Goal: Communication & Community: Participate in discussion

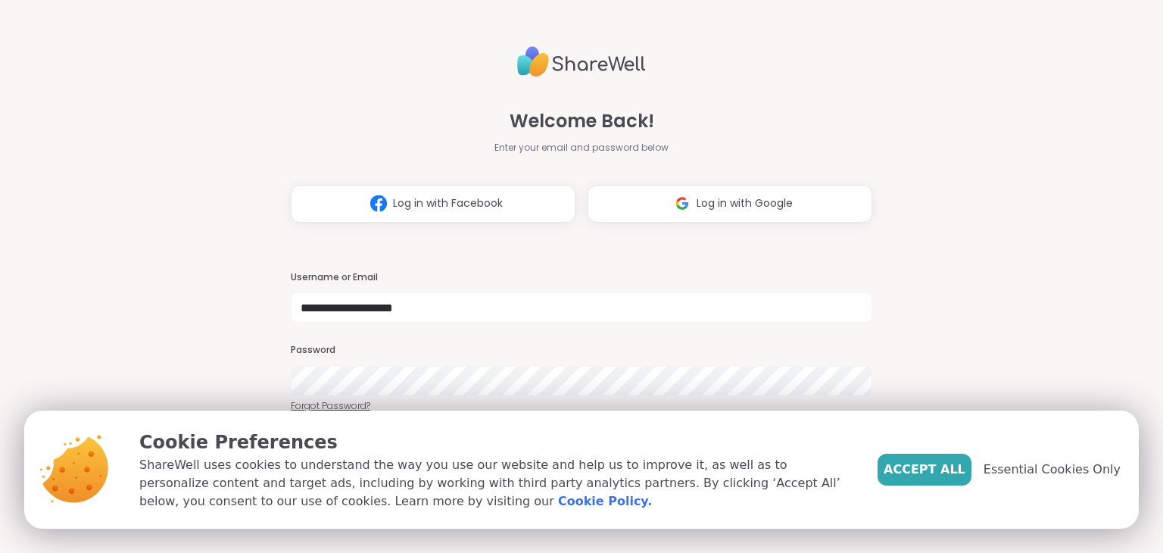
type input "**********"
click at [971, 478] on button "Accept All" at bounding box center [924, 469] width 94 height 32
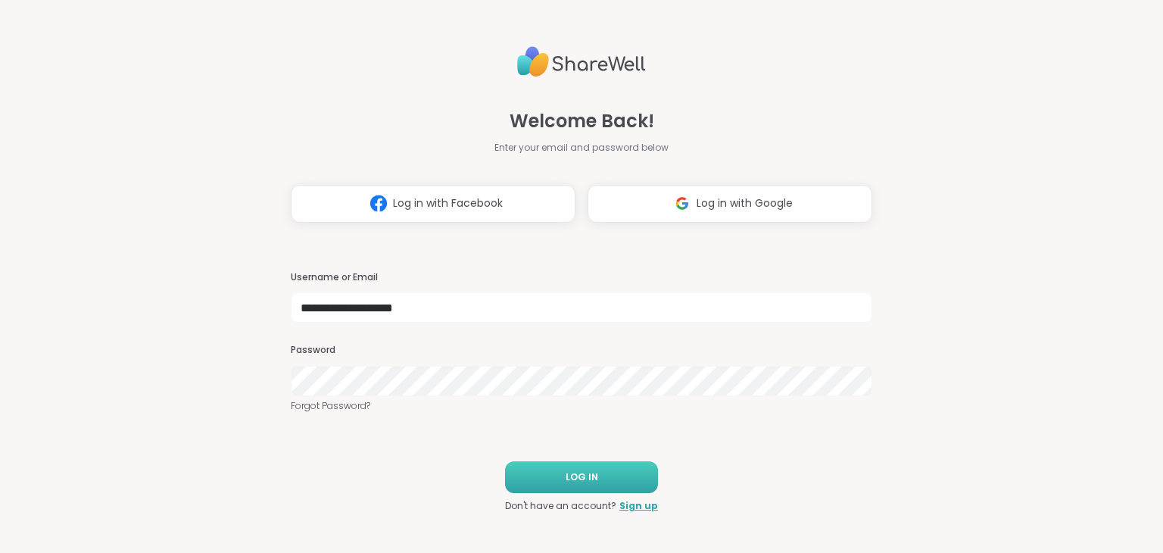
click at [601, 472] on button "LOG IN" at bounding box center [581, 477] width 153 height 32
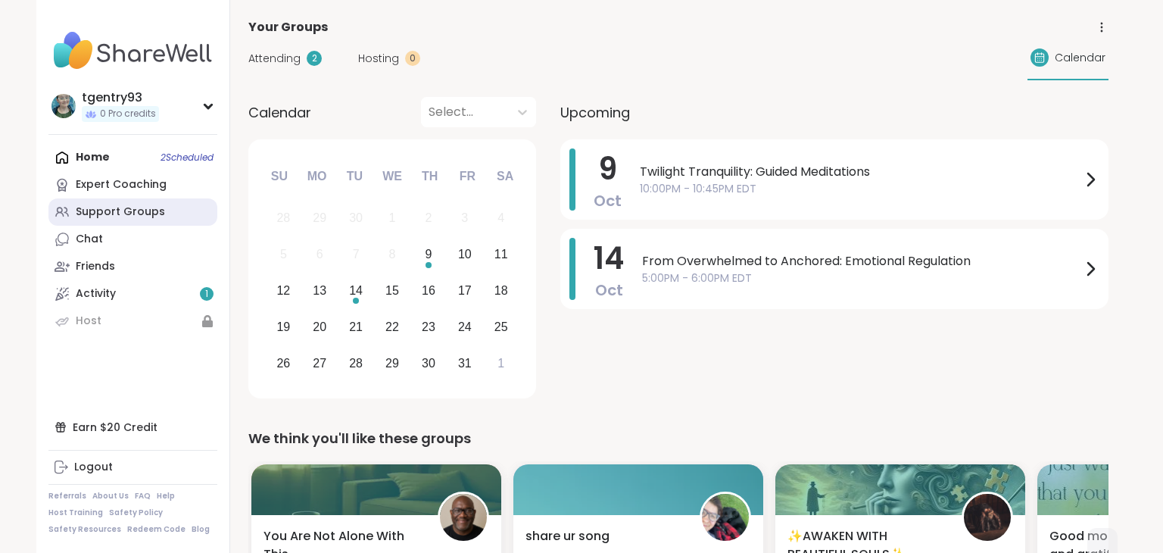
click at [167, 221] on link "Support Groups" at bounding box center [132, 211] width 169 height 27
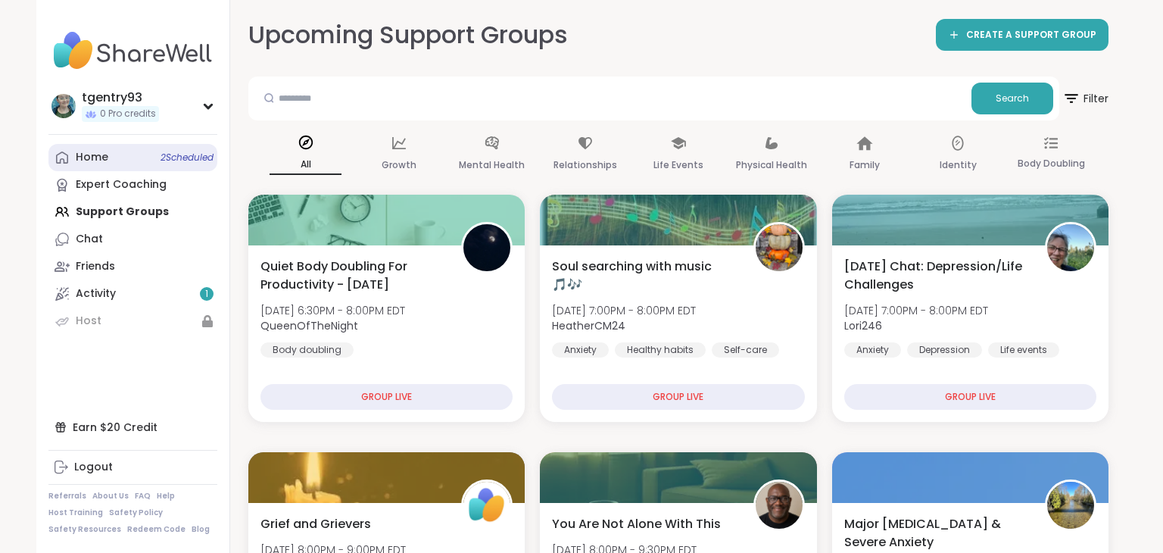
click at [145, 151] on link "Home 2 Scheduled" at bounding box center [132, 157] width 169 height 27
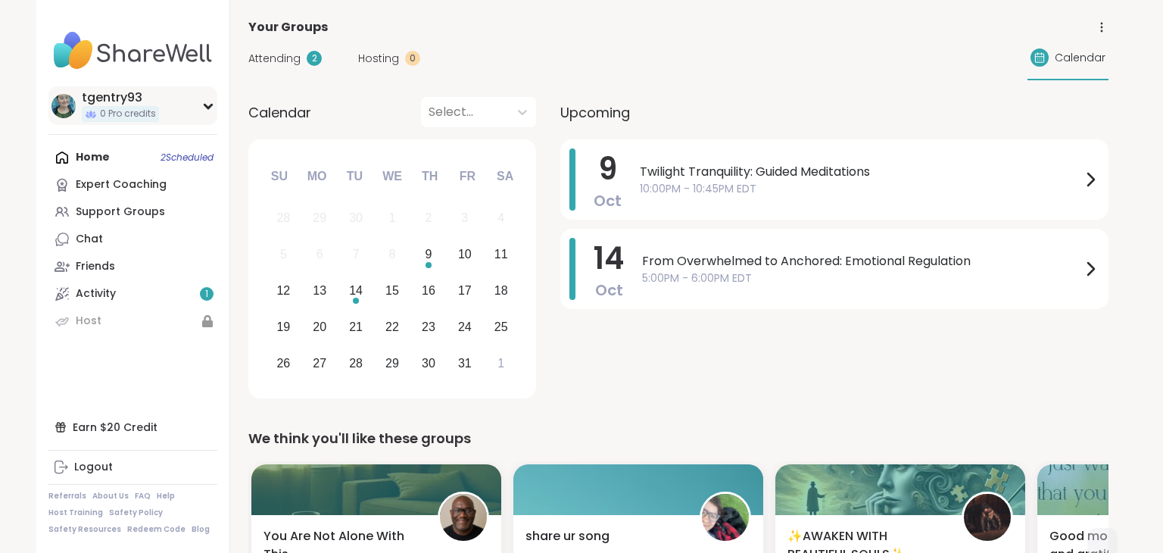
click at [187, 107] on div "tgentry93 0 Pro credits" at bounding box center [132, 105] width 169 height 39
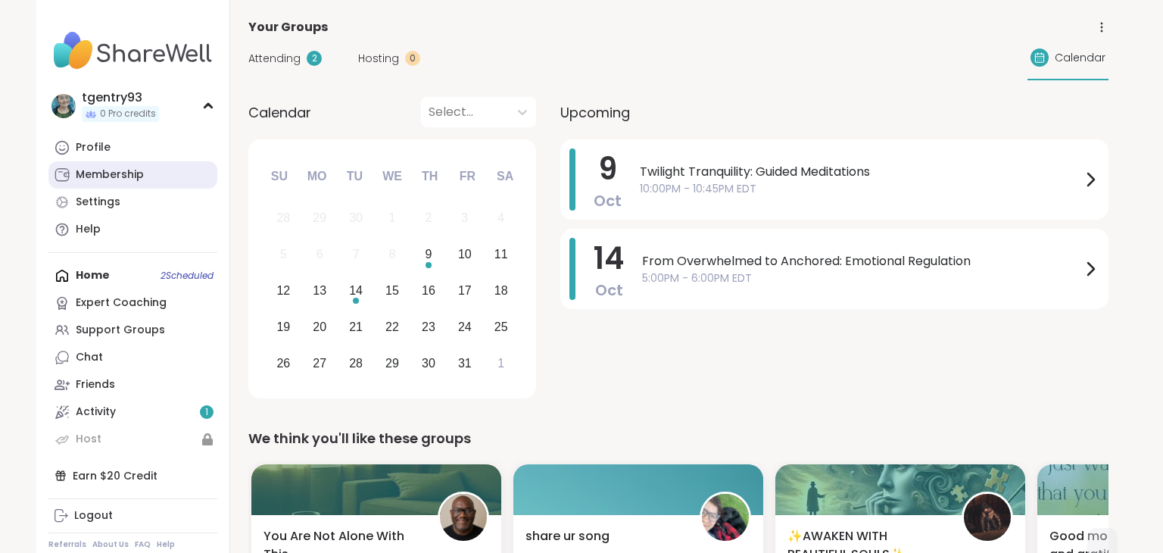
click at [150, 170] on link "Membership" at bounding box center [132, 174] width 169 height 27
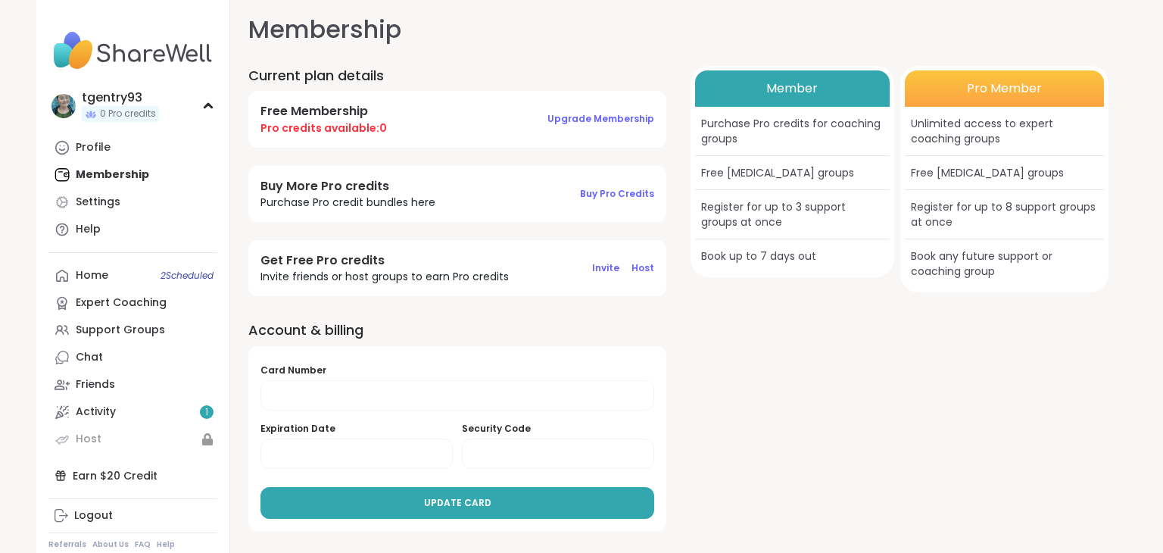
scroll to position [15, 0]
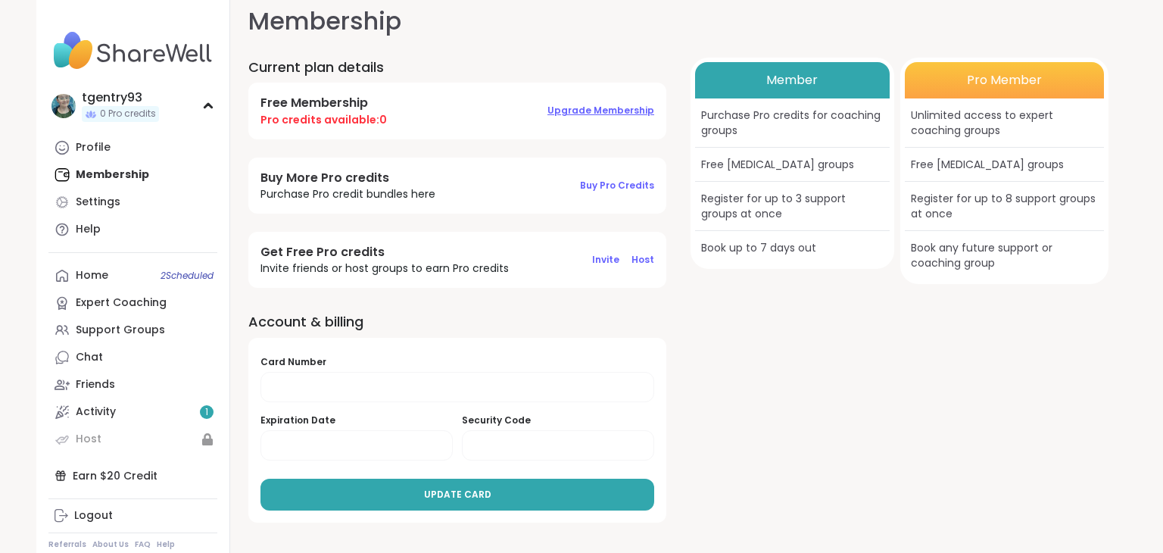
click at [620, 113] on span "Upgrade Membership" at bounding box center [600, 110] width 107 height 13
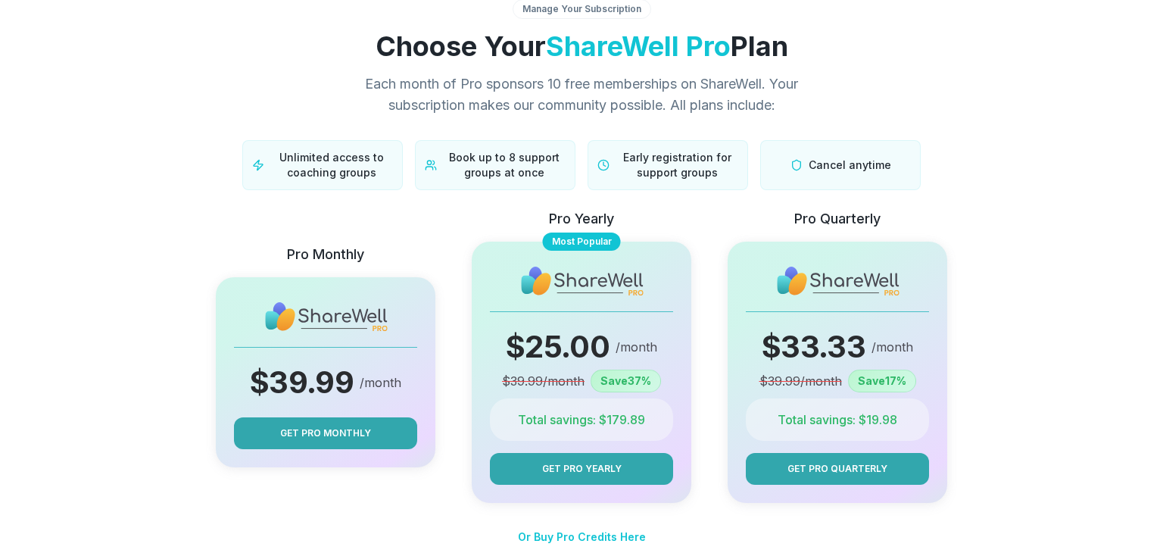
scroll to position [36, 0]
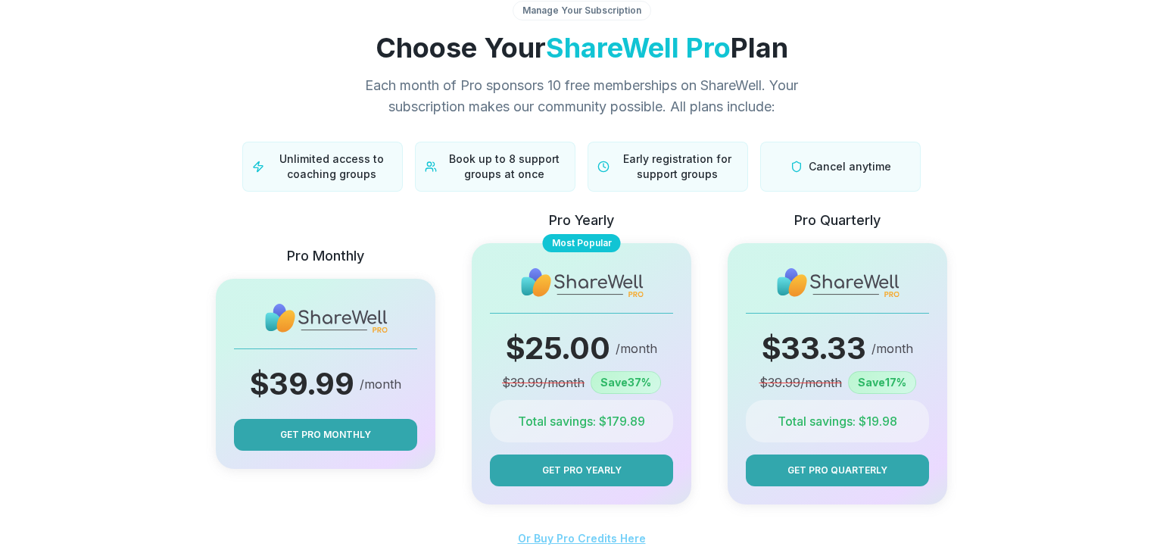
click at [597, 537] on span "Or Buy Pro Credits Here" at bounding box center [582, 537] width 128 height 13
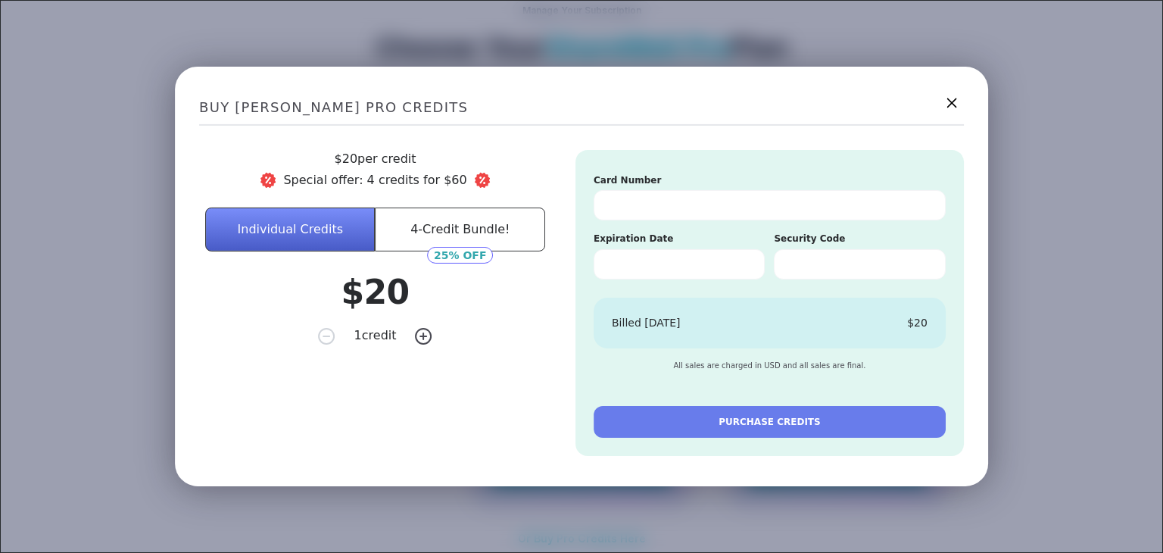
click at [953, 97] on icon at bounding box center [951, 102] width 19 height 19
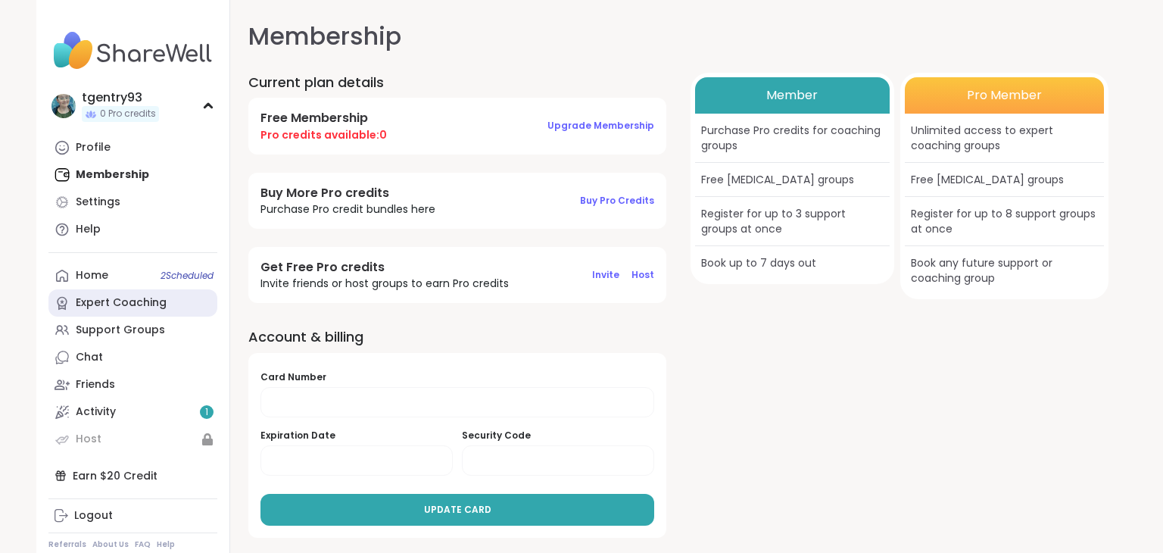
click at [104, 300] on div "Expert Coaching" at bounding box center [121, 302] width 91 height 15
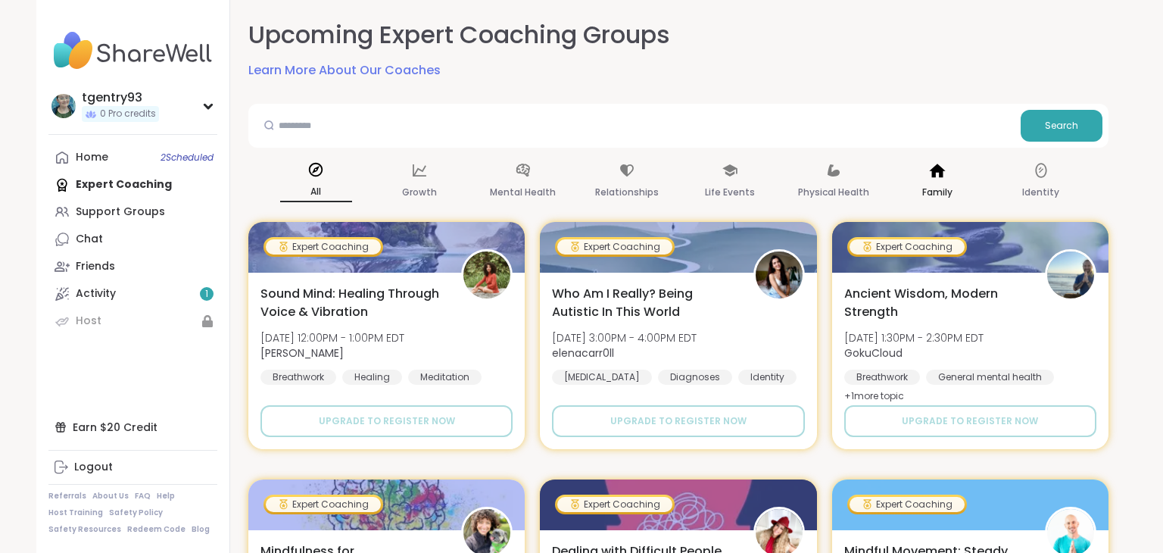
click at [936, 192] on p "Family" at bounding box center [937, 192] width 30 height 18
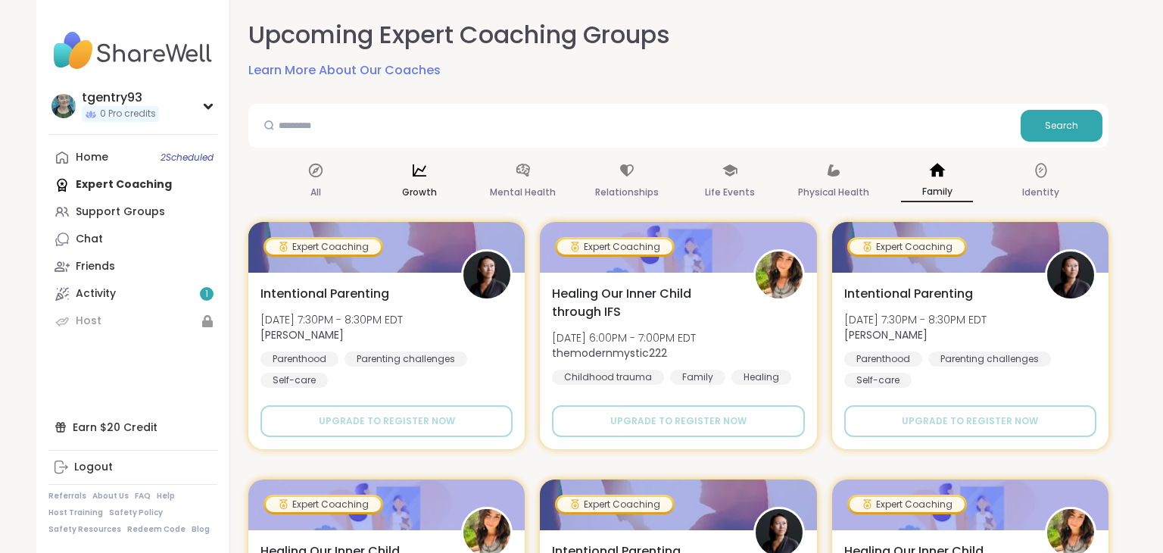
click at [421, 174] on icon at bounding box center [419, 170] width 17 height 17
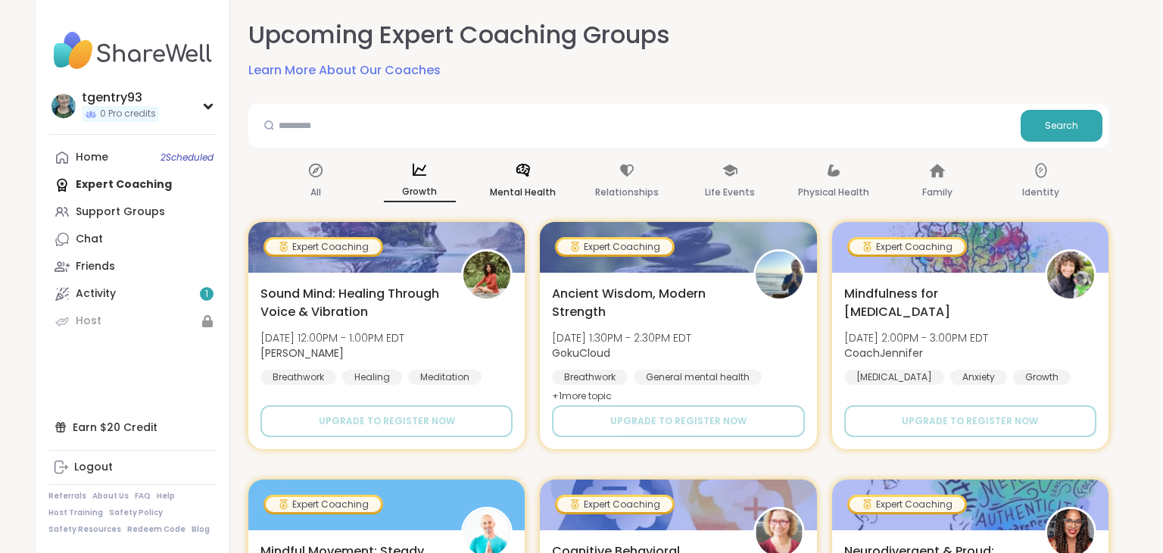
click at [536, 182] on div "Mental Health" at bounding box center [523, 182] width 72 height 56
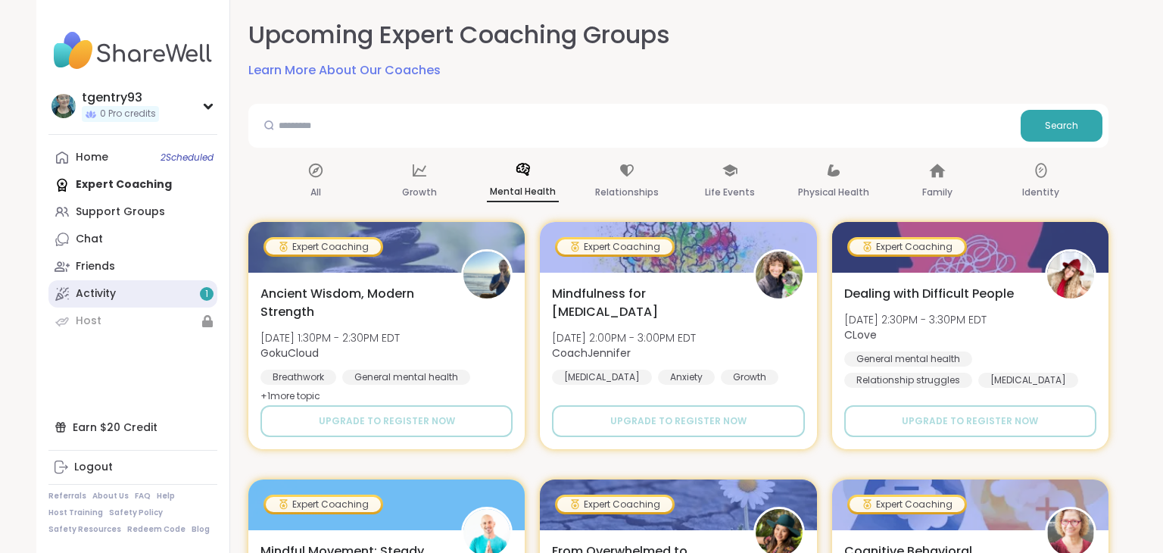
click at [109, 282] on link "Activity 1" at bounding box center [132, 293] width 169 height 27
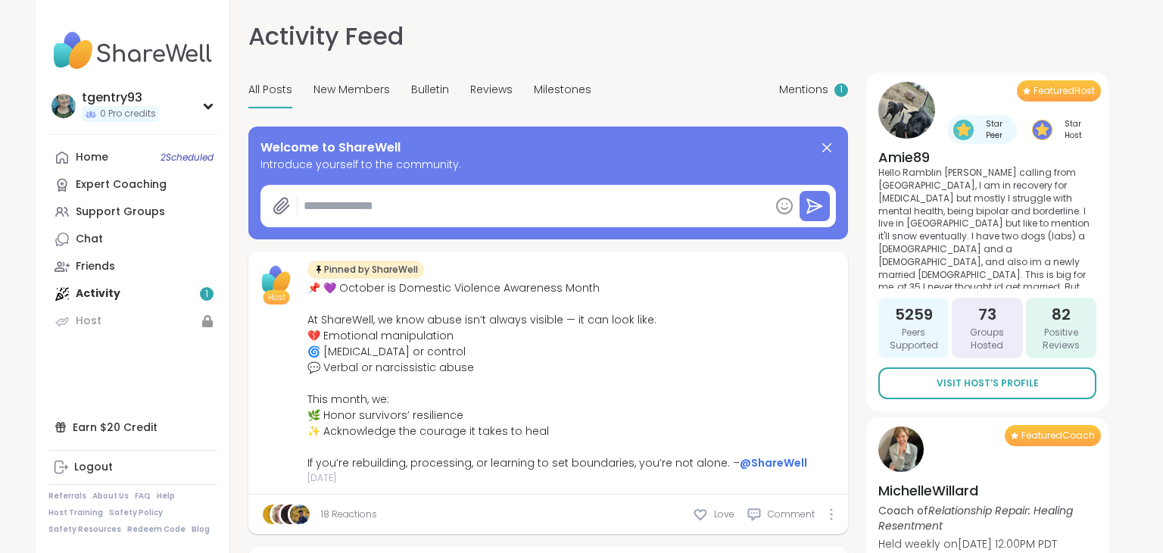
type textarea "*"
click at [835, 93] on div "1" at bounding box center [841, 90] width 14 height 14
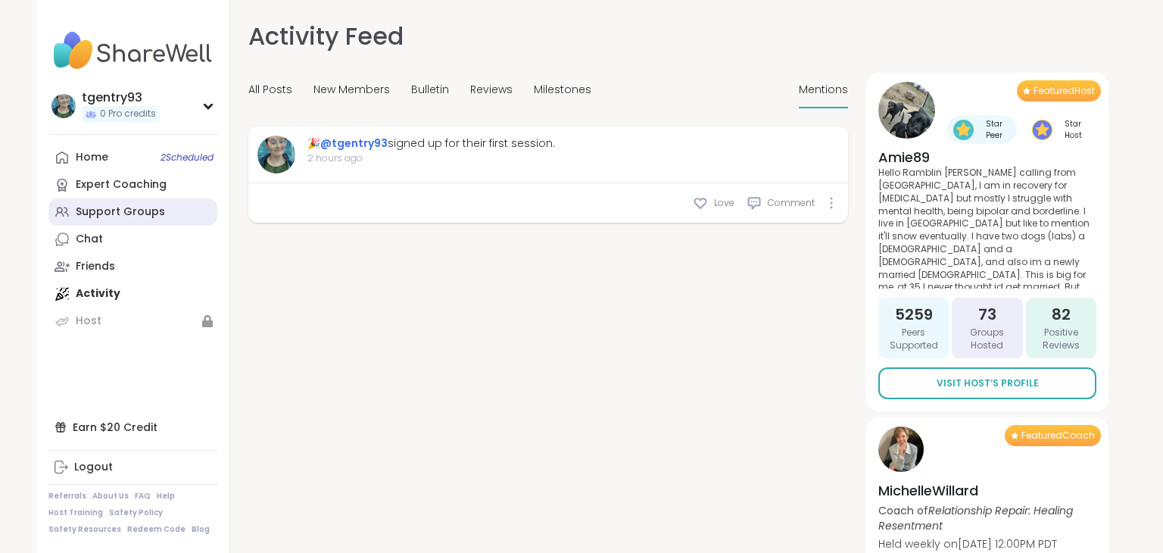
click at [151, 209] on div "Support Groups" at bounding box center [120, 211] width 89 height 15
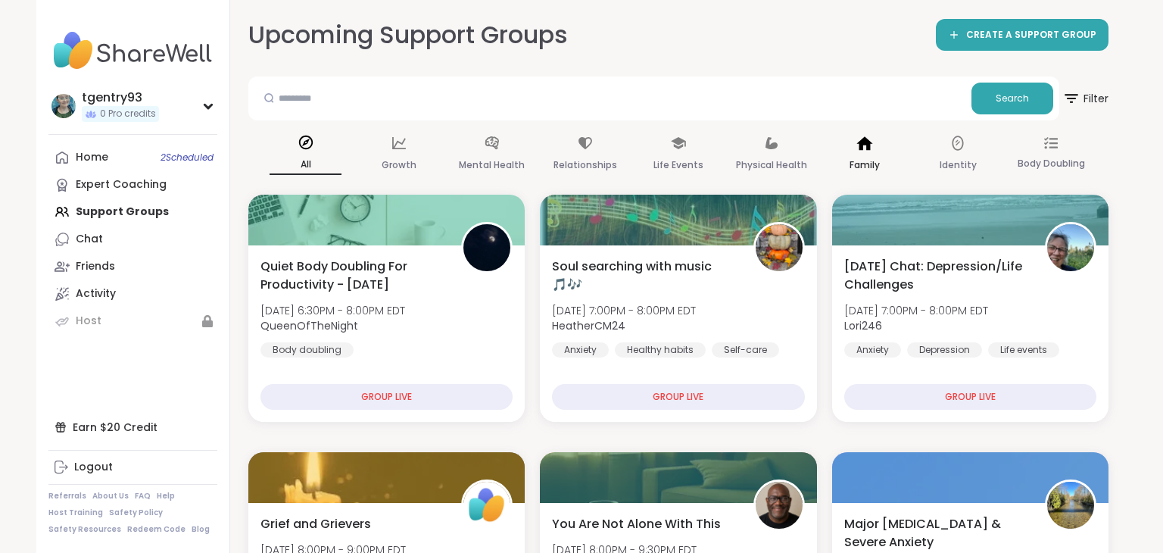
click at [869, 162] on p "Family" at bounding box center [864, 165] width 30 height 18
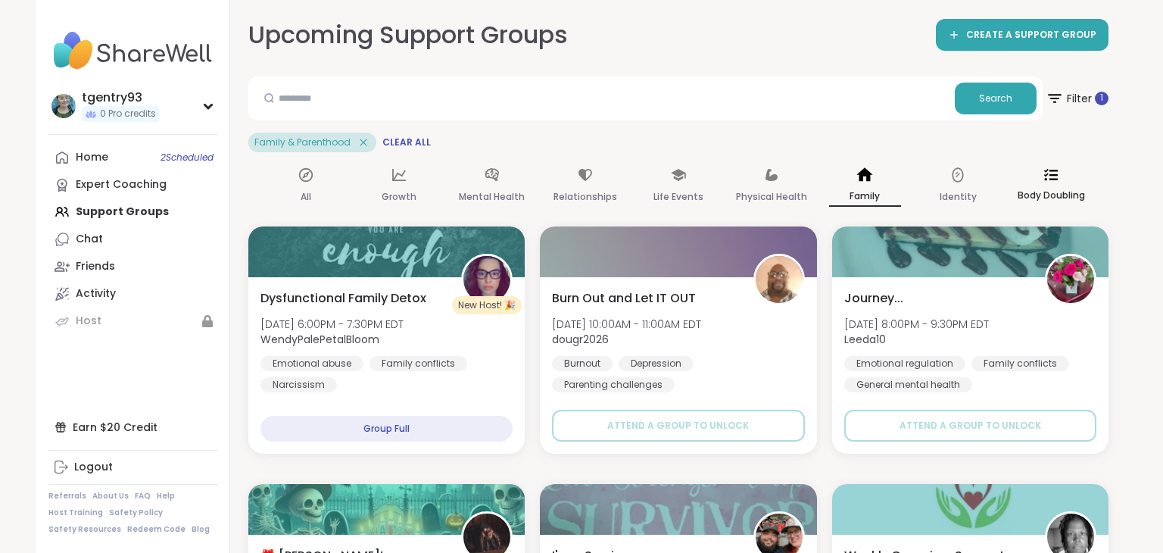
click at [1032, 176] on div "Body Doubling" at bounding box center [1051, 186] width 72 height 56
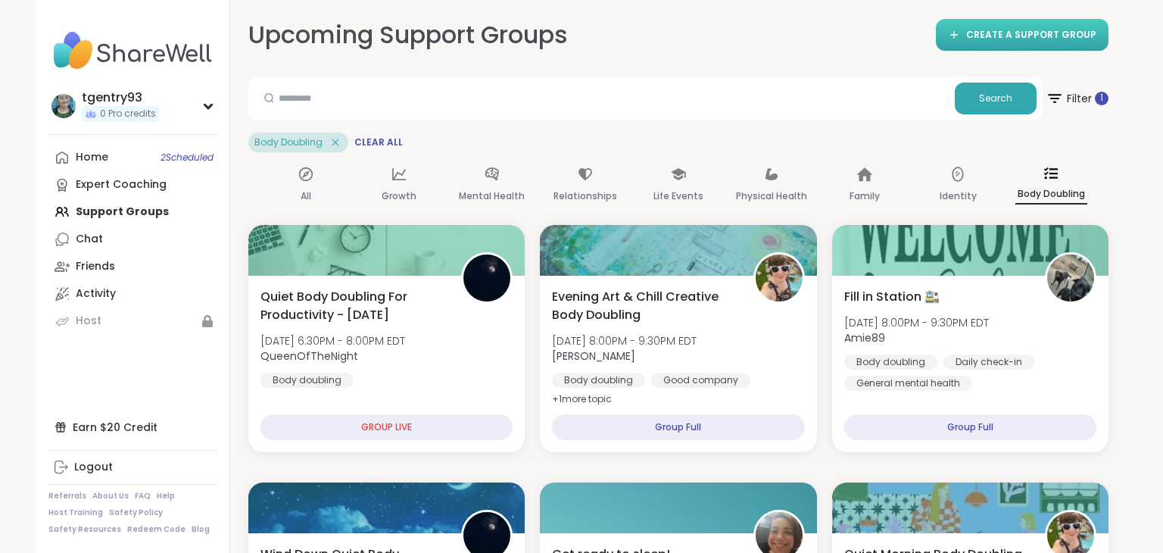
click at [1051, 37] on span "CREATE A SUPPORT GROUP" at bounding box center [1031, 35] width 130 height 13
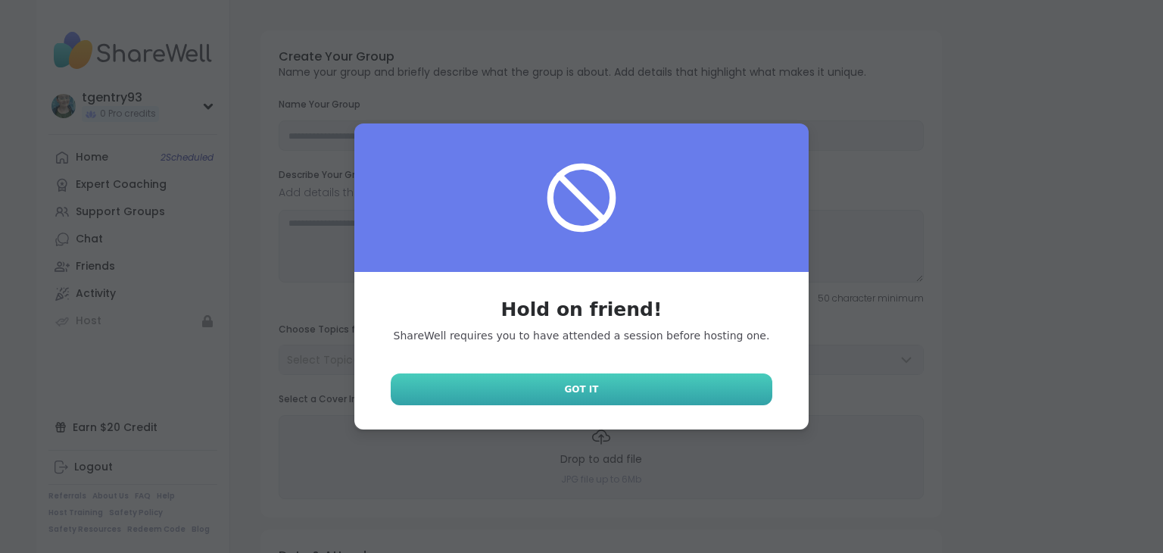
click at [702, 383] on link "Got It" at bounding box center [582, 389] width 382 height 32
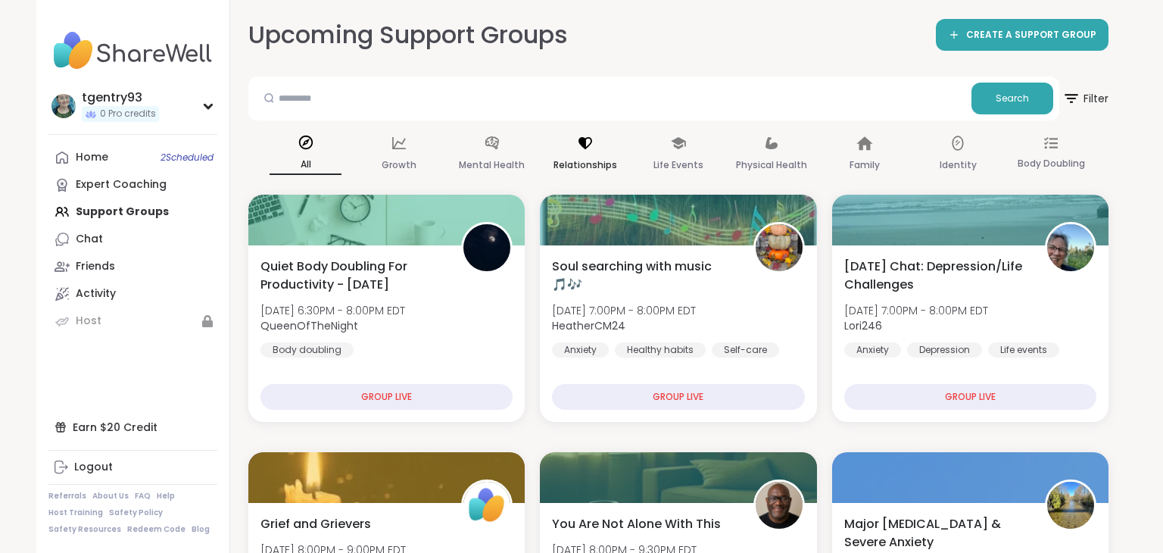
click at [566, 149] on div "Relationships" at bounding box center [585, 154] width 72 height 56
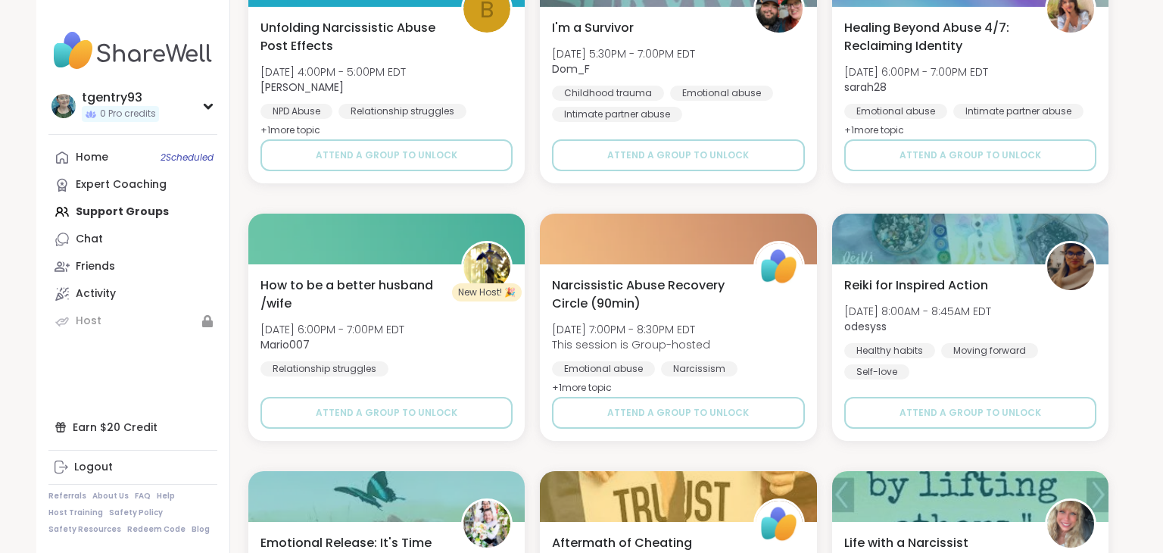
scroll to position [1561, 0]
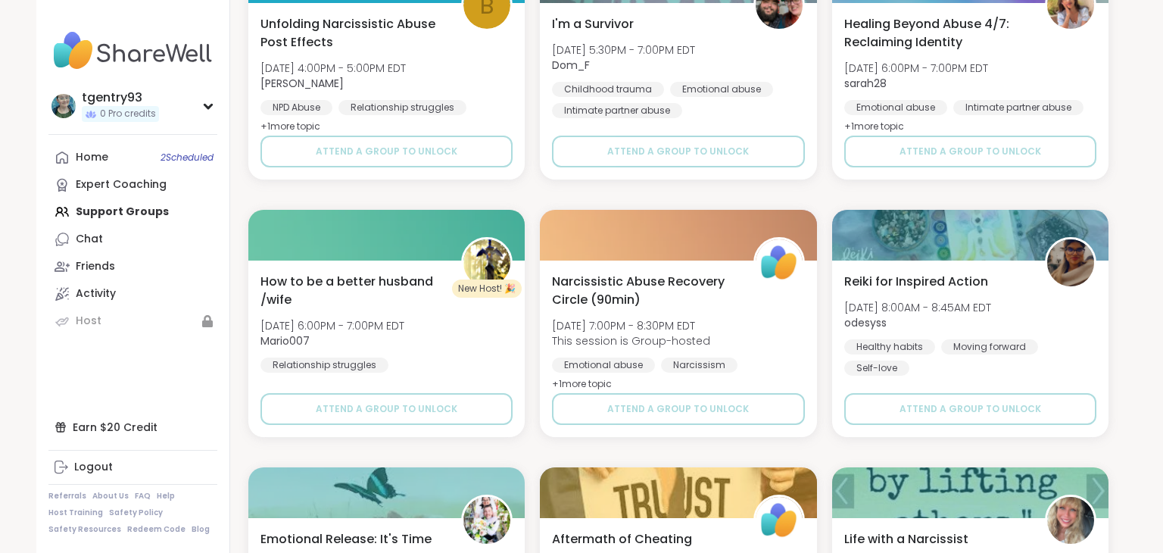
click at [1148, 287] on div "tgentry93 0 Pro credits tgentry93 0 Pro credits Profile Membership Settings Hel…" at bounding box center [581, 112] width 1163 height 3346
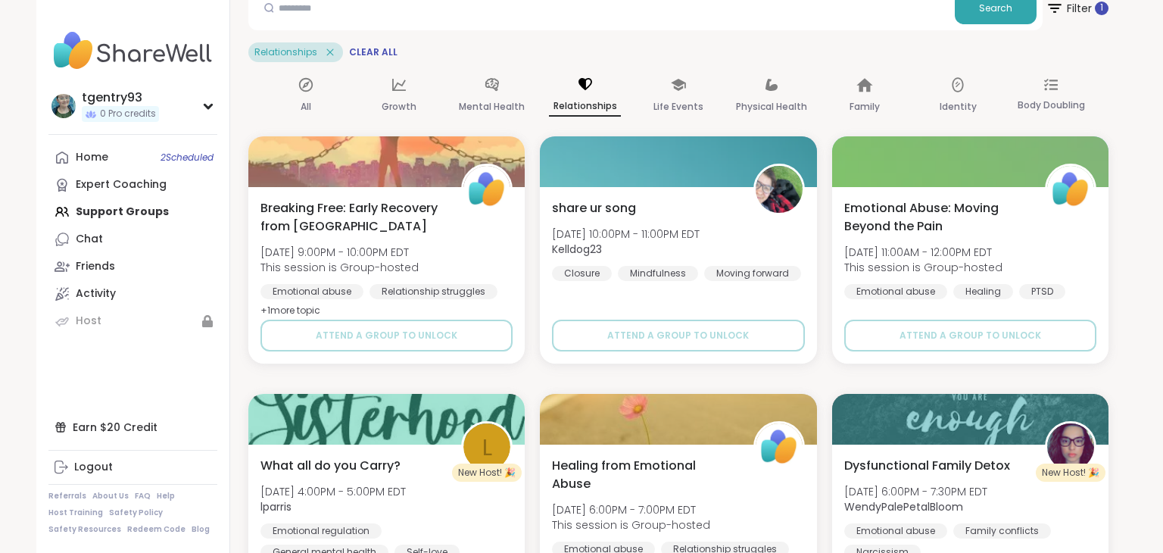
scroll to position [91, 0]
click at [507, 106] on p "Mental Health" at bounding box center [492, 106] width 66 height 18
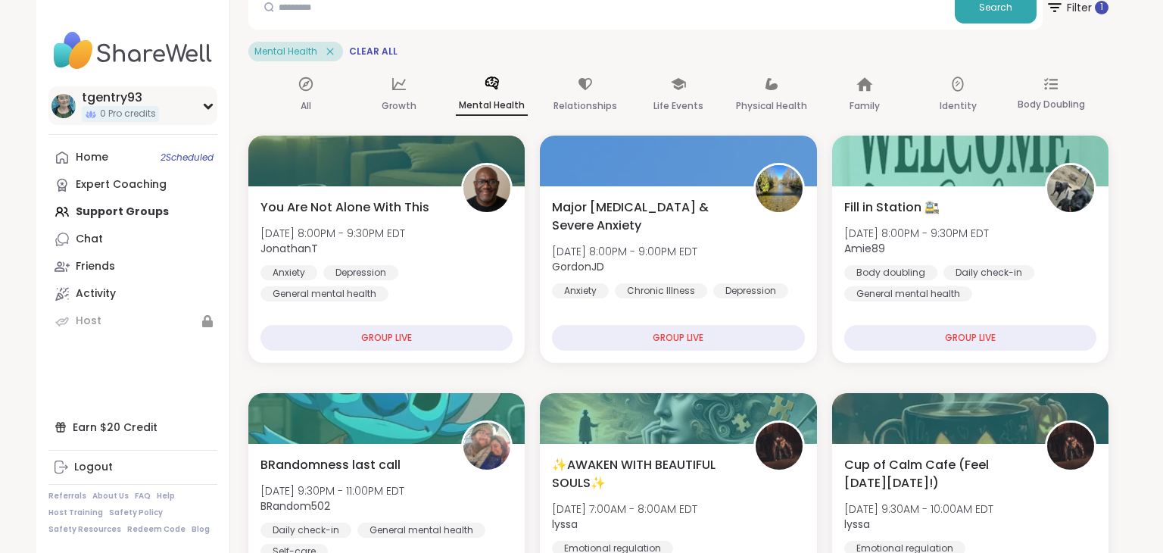
click at [192, 107] on div "tgentry93 0 Pro credits" at bounding box center [132, 105] width 169 height 39
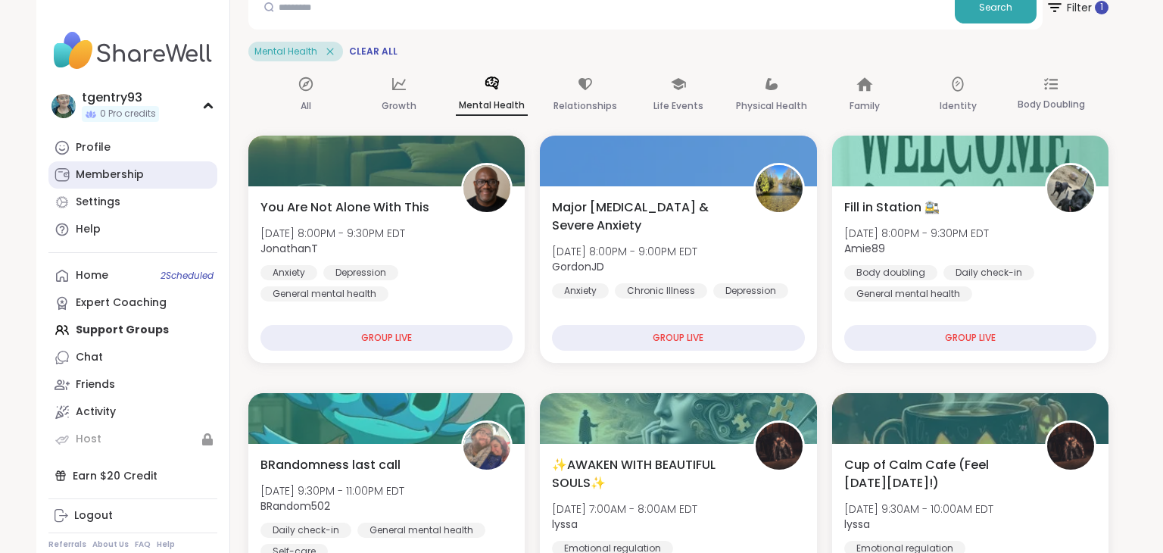
click at [155, 175] on link "Membership" at bounding box center [132, 174] width 169 height 27
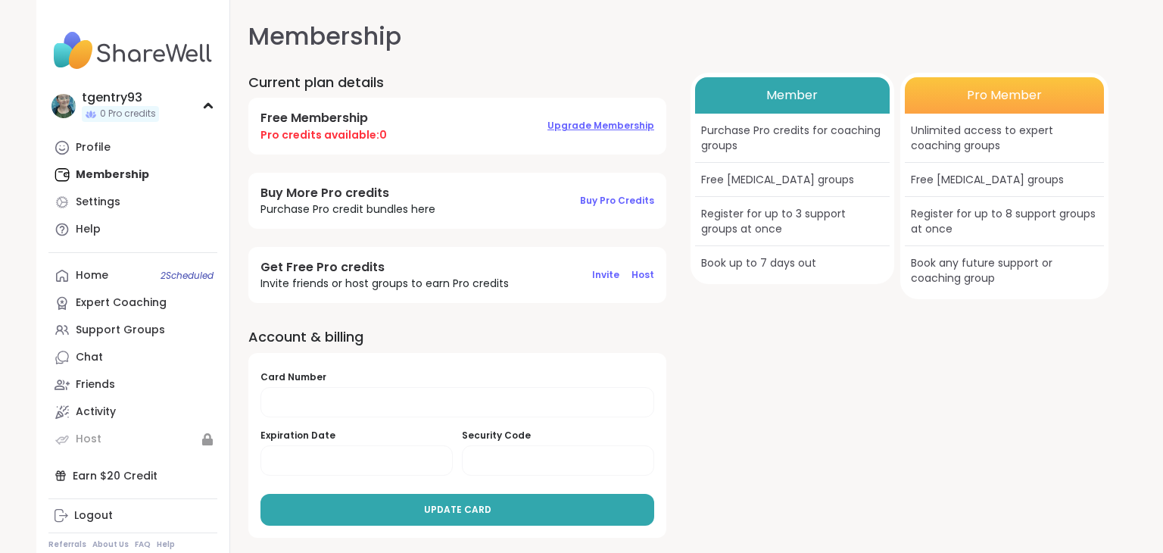
click at [614, 128] on span "Upgrade Membership" at bounding box center [600, 125] width 107 height 13
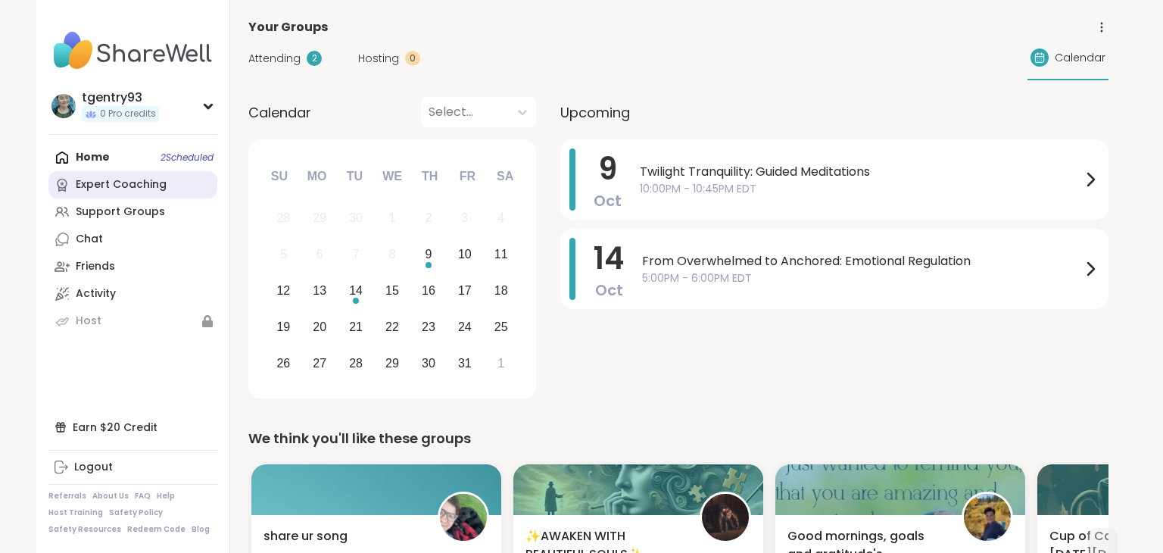
click at [157, 188] on div "Expert Coaching" at bounding box center [121, 184] width 91 height 15
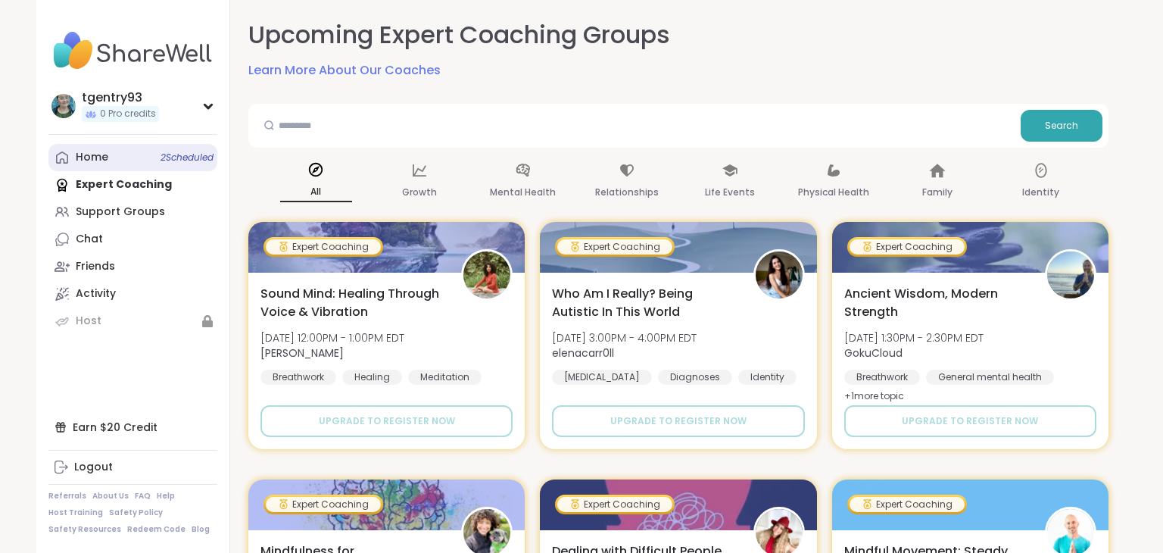
click at [150, 166] on link "Home 2 Scheduled" at bounding box center [132, 157] width 169 height 27
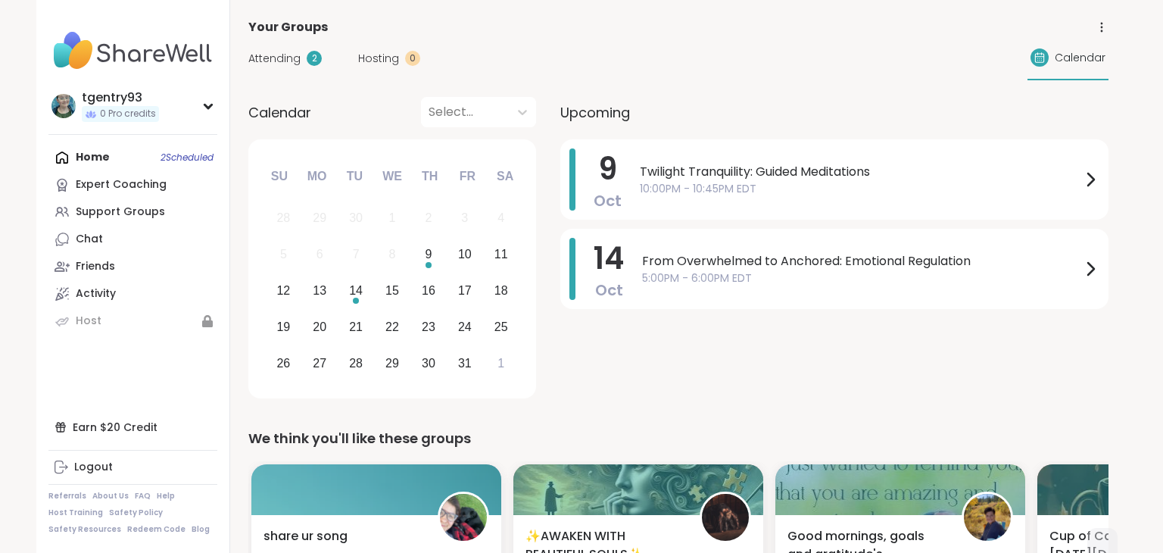
click at [150, 166] on div "Home 2 Scheduled Expert Coaching Support Groups Chat Friends Activity Host" at bounding box center [132, 239] width 169 height 191
click at [150, 210] on div "Support Groups" at bounding box center [120, 211] width 89 height 15
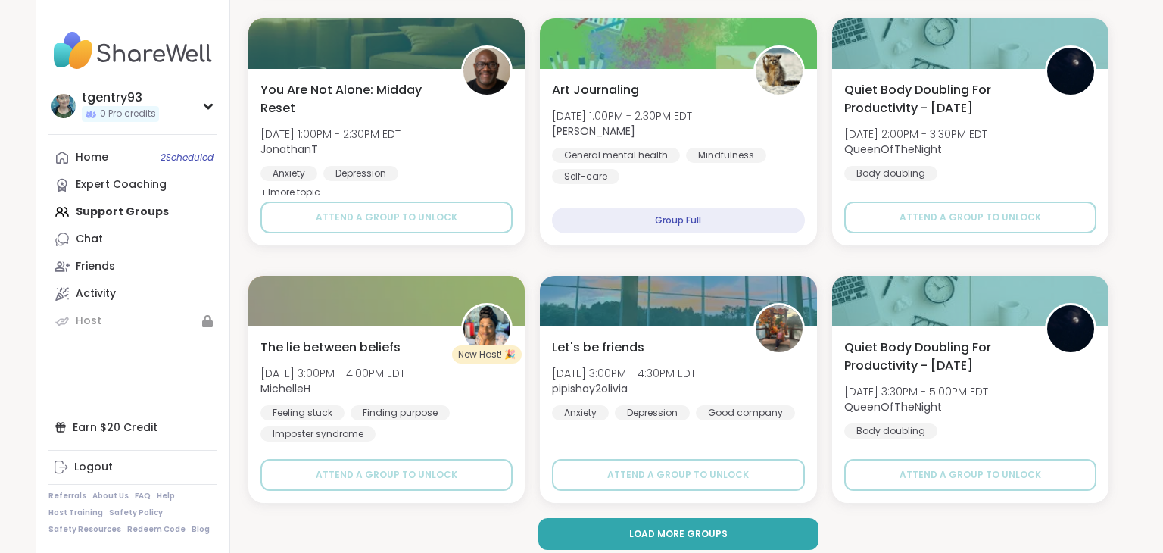
scroll to position [2761, 0]
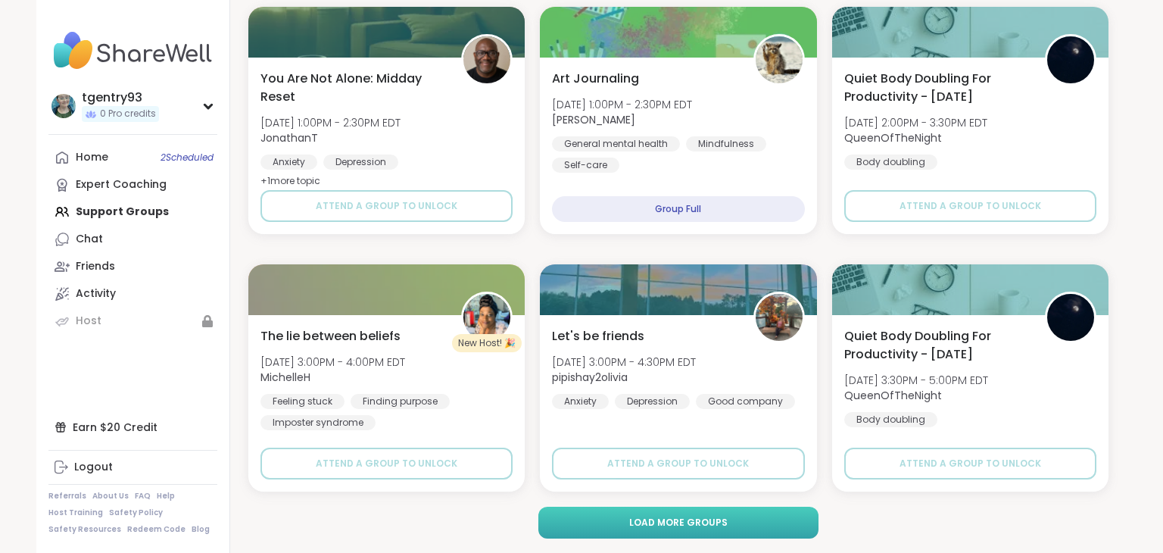
click at [753, 516] on button "Load more groups" at bounding box center [678, 522] width 281 height 32
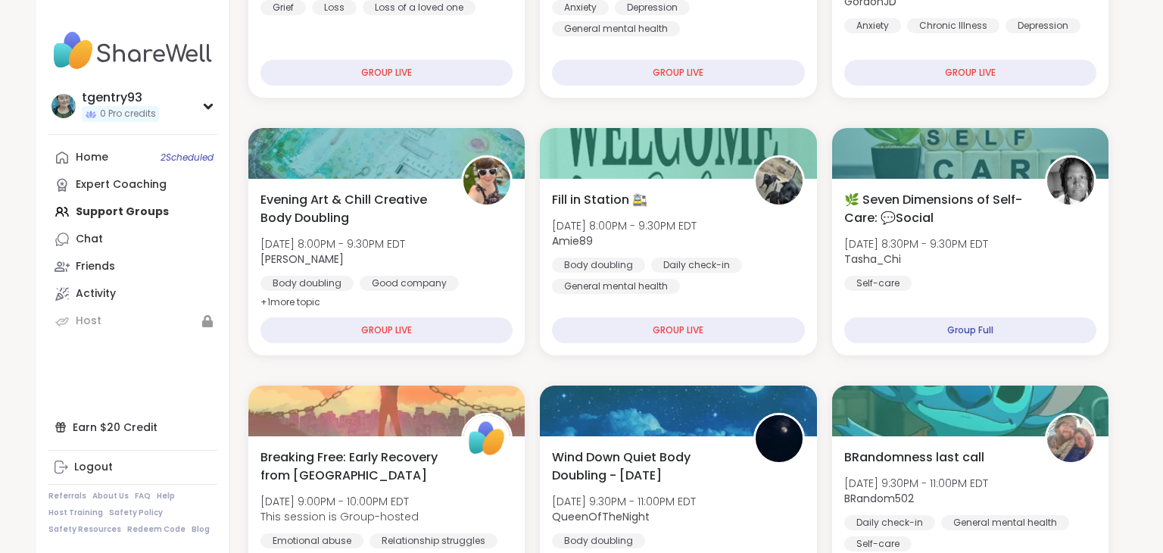
scroll to position [0, 0]
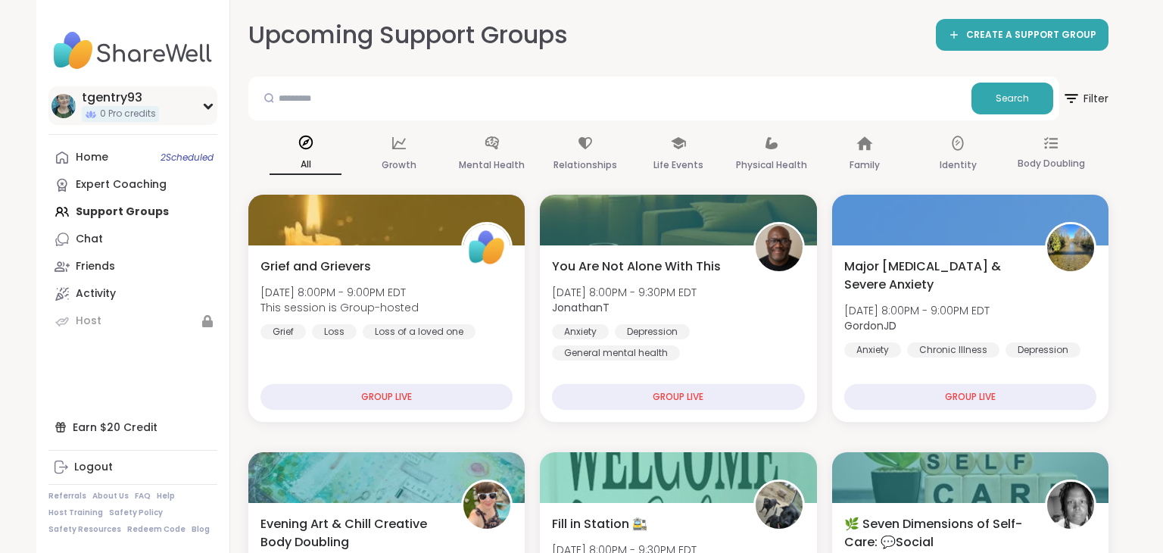
click at [208, 105] on icon at bounding box center [208, 106] width 12 height 8
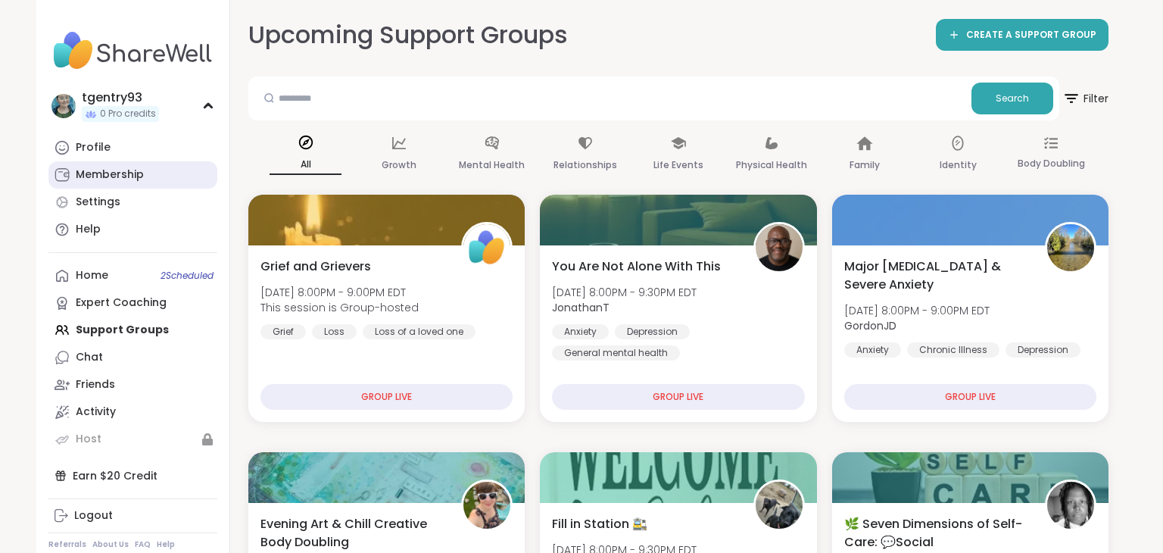
click at [154, 176] on link "Membership" at bounding box center [132, 174] width 169 height 27
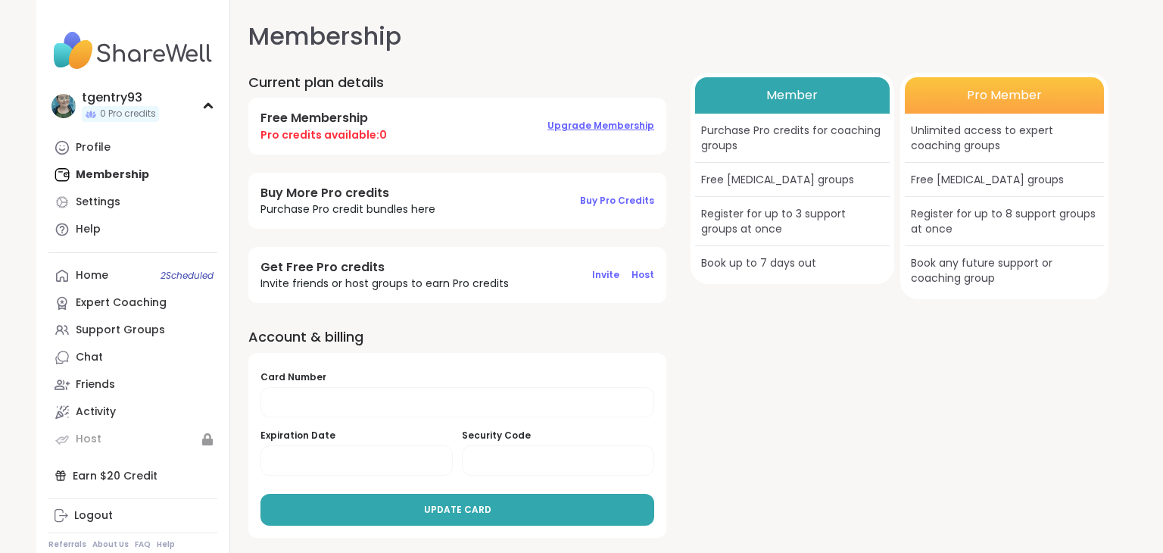
click at [597, 123] on span "Upgrade Membership" at bounding box center [600, 125] width 107 height 13
click at [135, 282] on link "Home 2 Scheduled" at bounding box center [132, 275] width 169 height 27
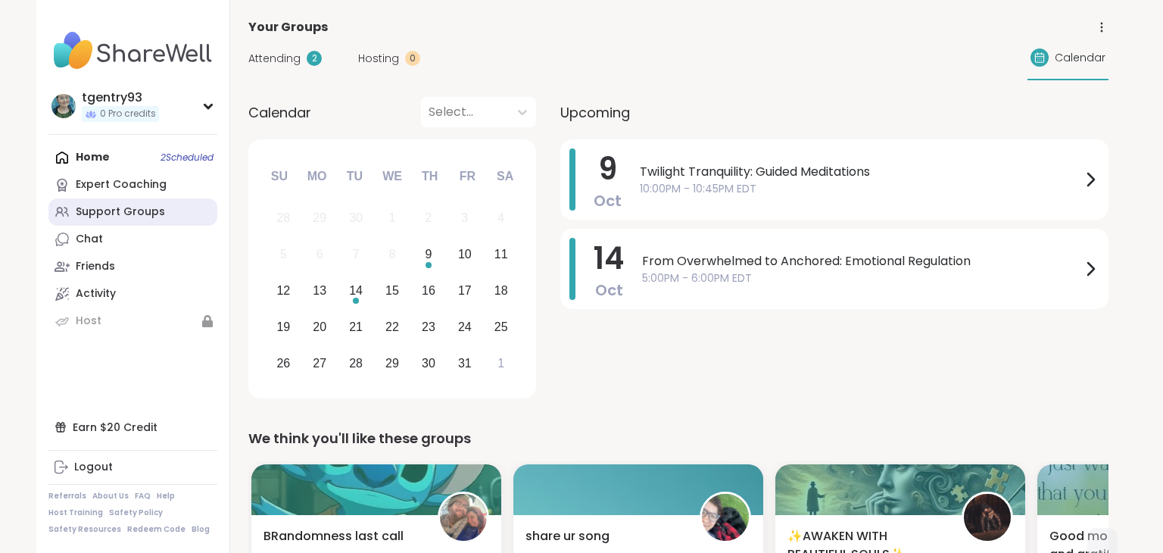
click at [111, 204] on link "Support Groups" at bounding box center [132, 211] width 169 height 27
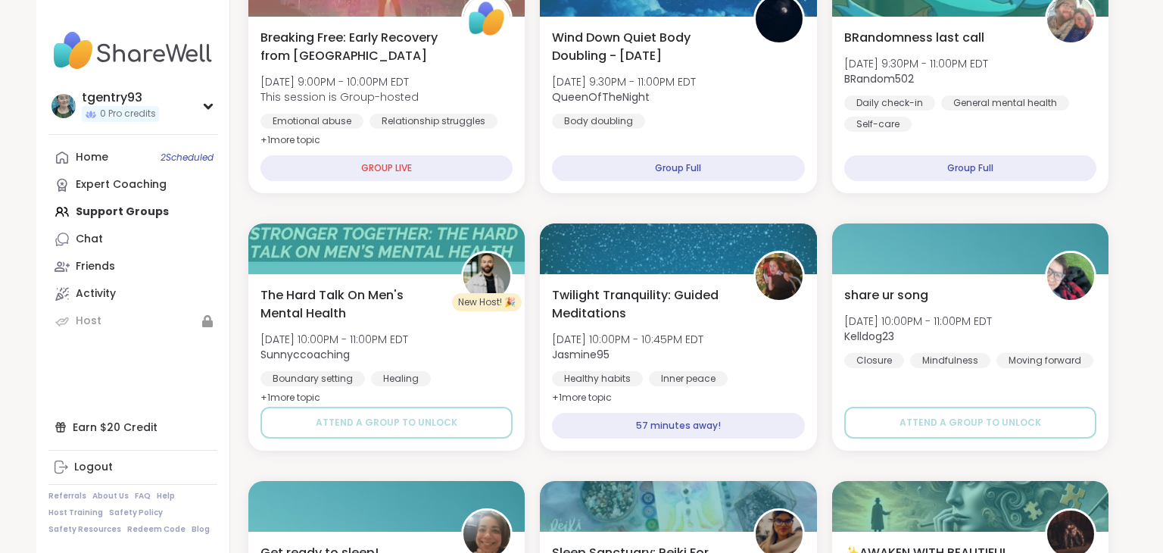
scroll to position [758, 0]
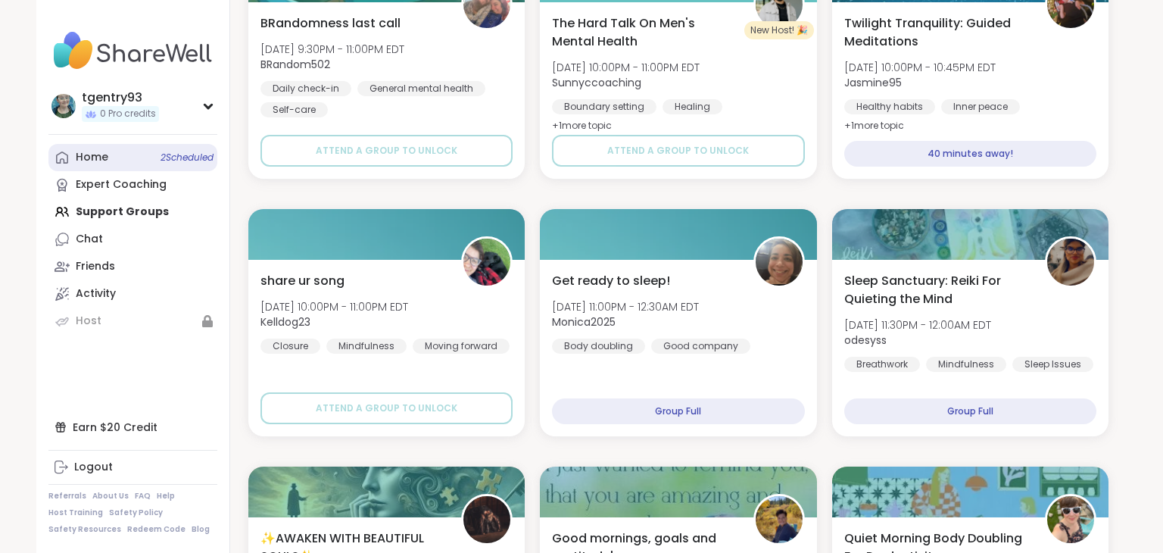
click at [163, 148] on link "Home 2 Scheduled" at bounding box center [132, 157] width 169 height 27
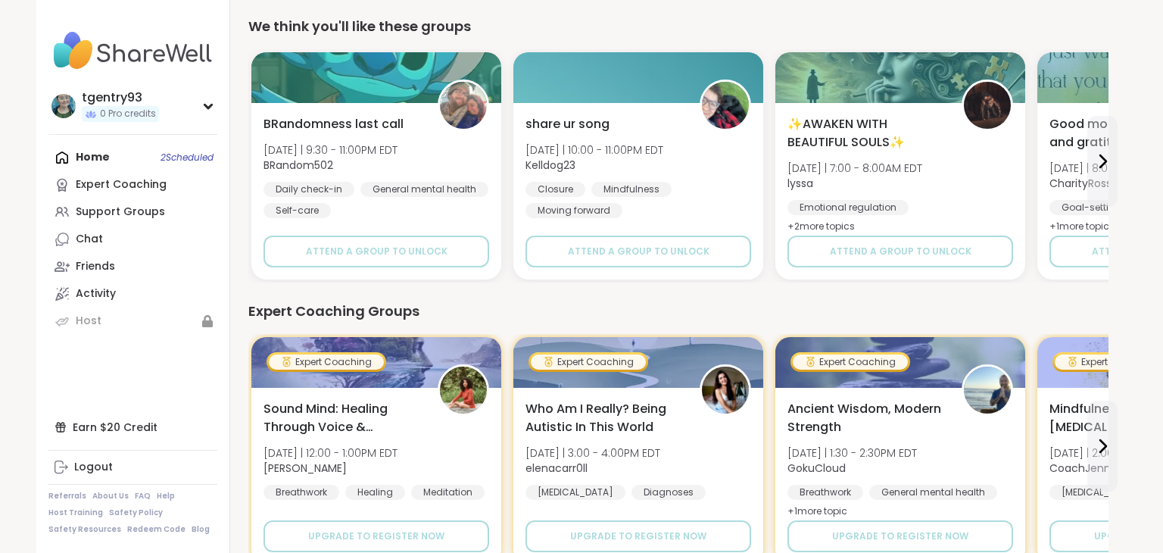
scroll to position [411, 0]
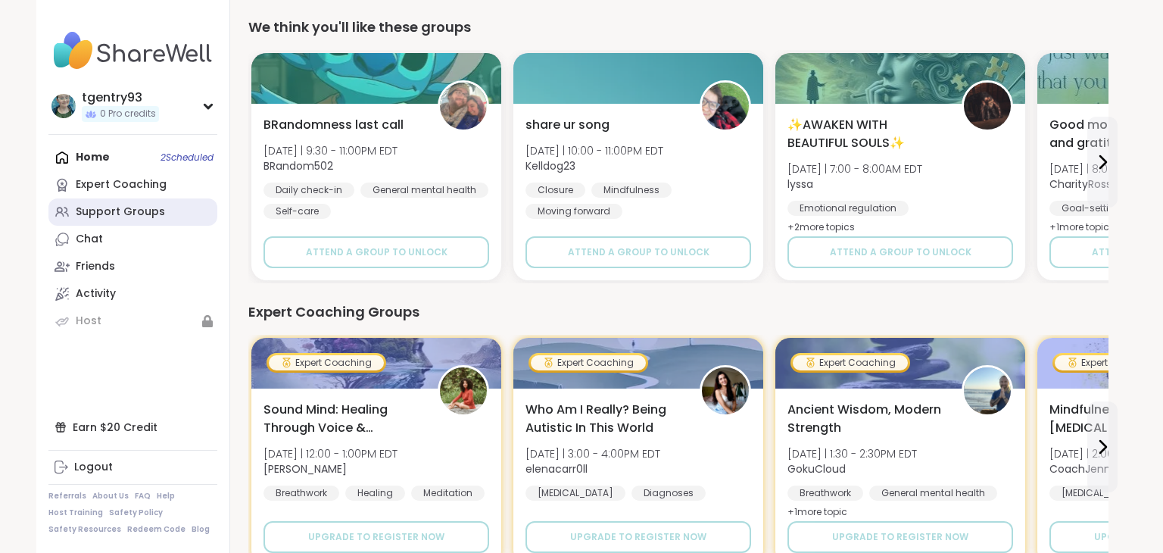
click at [167, 204] on link "Support Groups" at bounding box center [132, 211] width 169 height 27
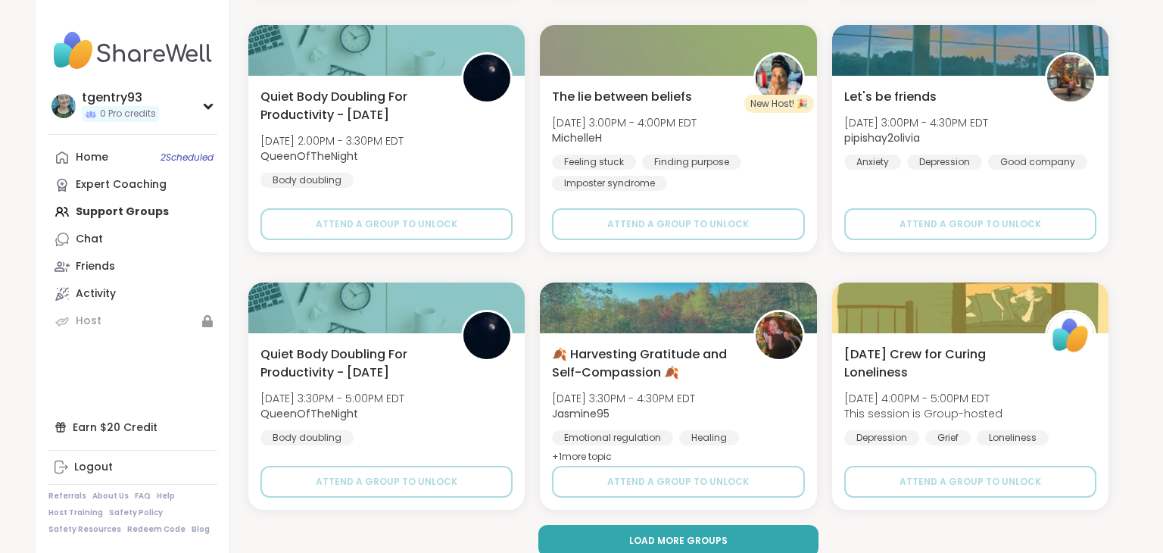
scroll to position [2761, 0]
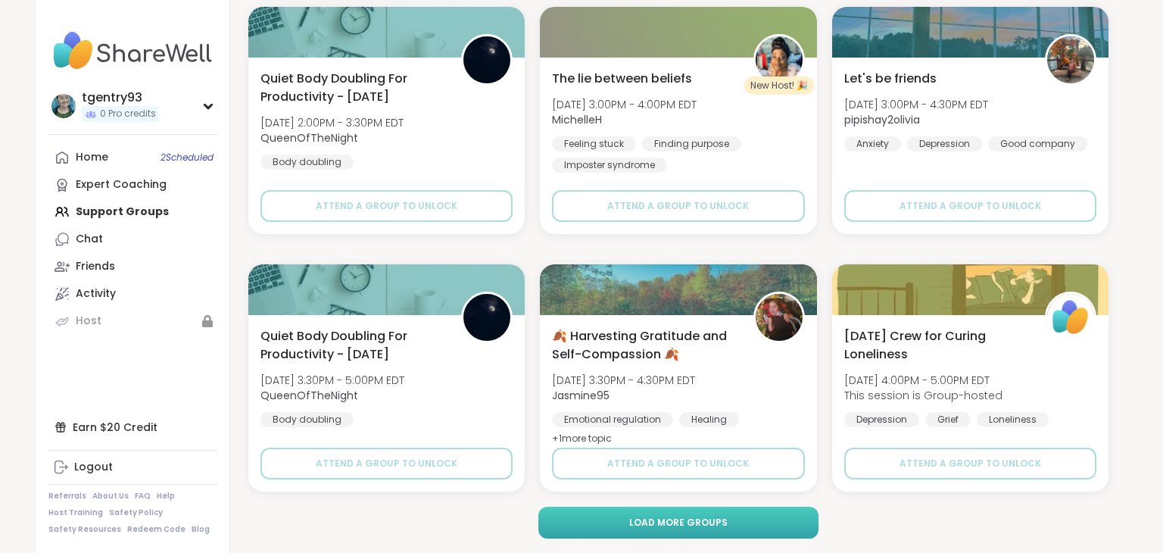
click at [793, 523] on button "Load more groups" at bounding box center [678, 522] width 281 height 32
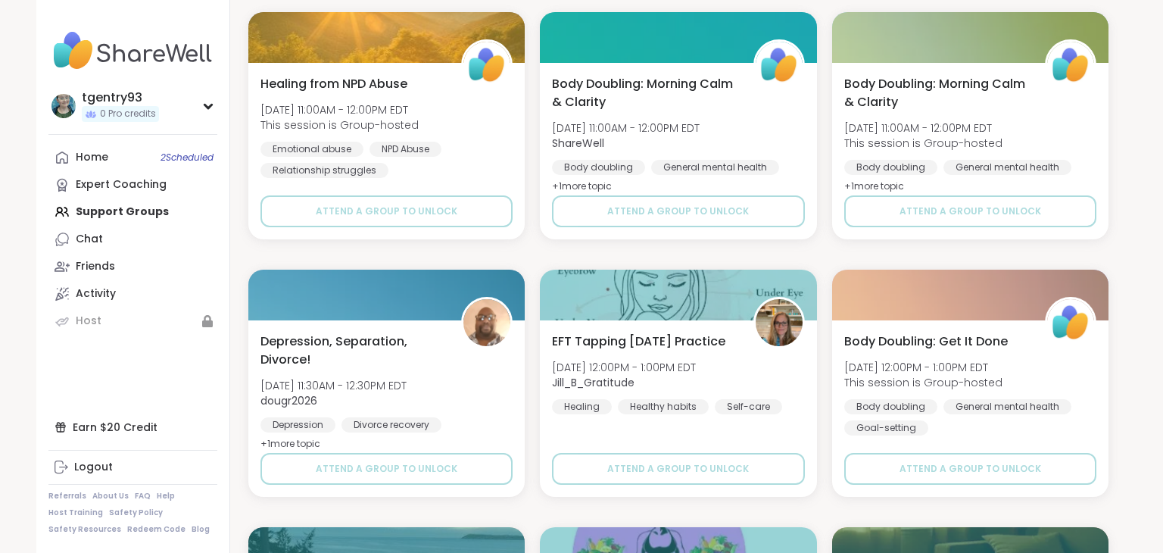
scroll to position [5850, 0]
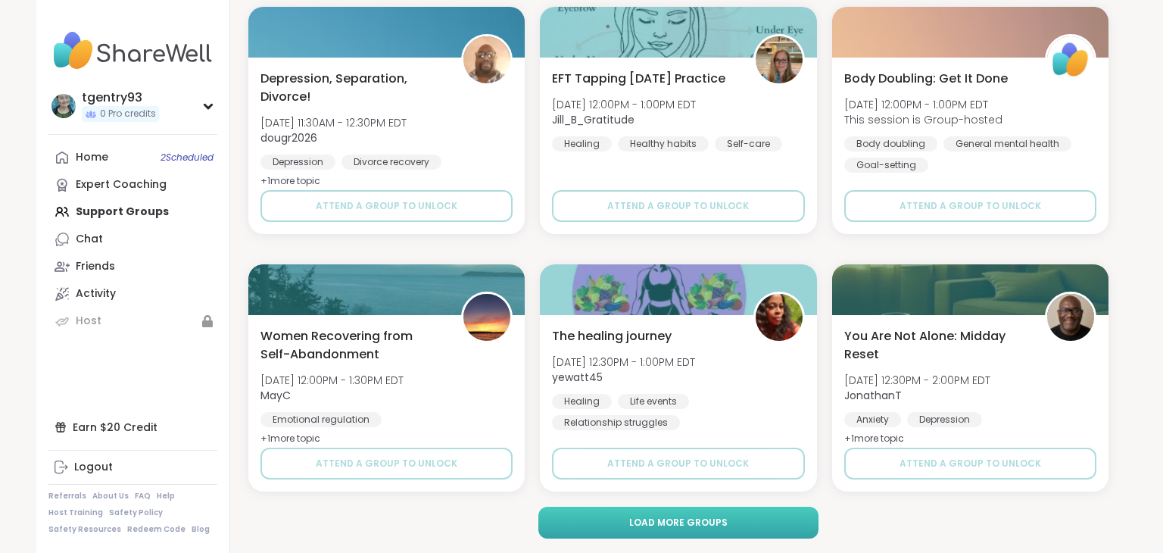
click at [807, 517] on button "Load more groups" at bounding box center [678, 522] width 281 height 32
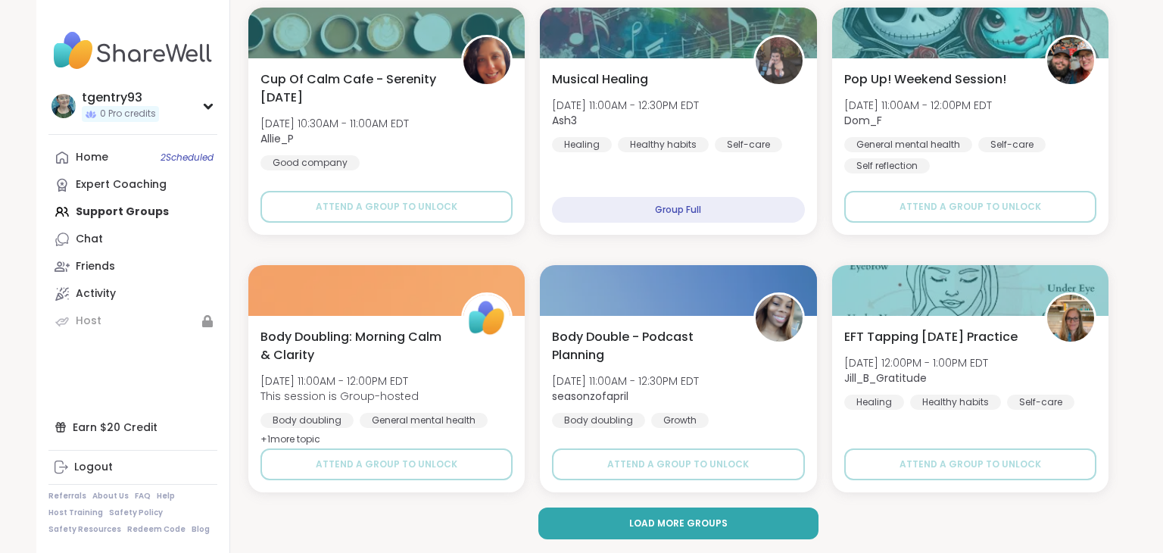
scroll to position [8938, 0]
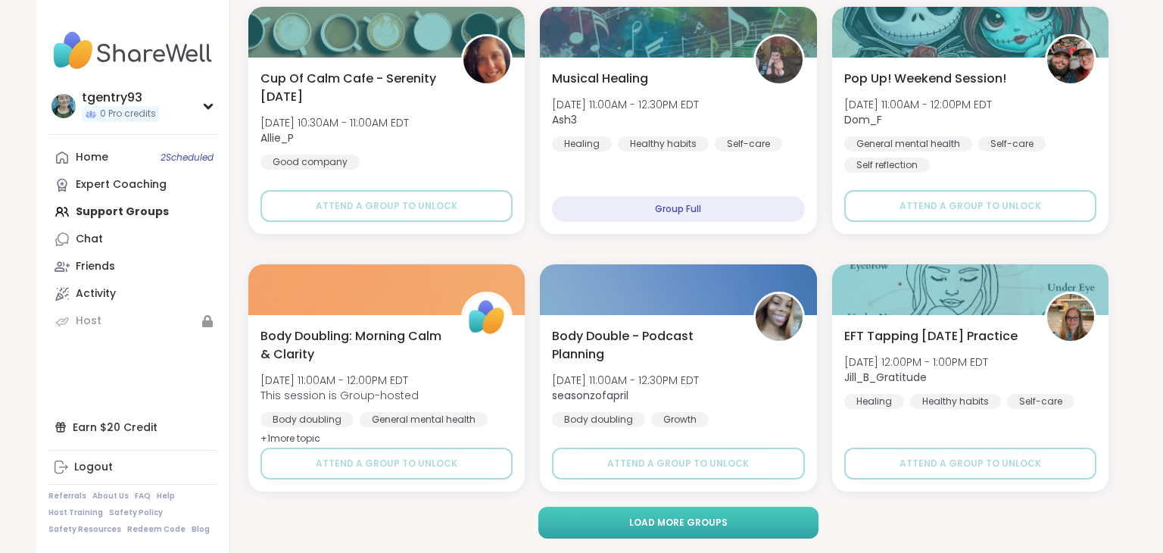
click at [687, 525] on span "Load more groups" at bounding box center [678, 522] width 98 height 14
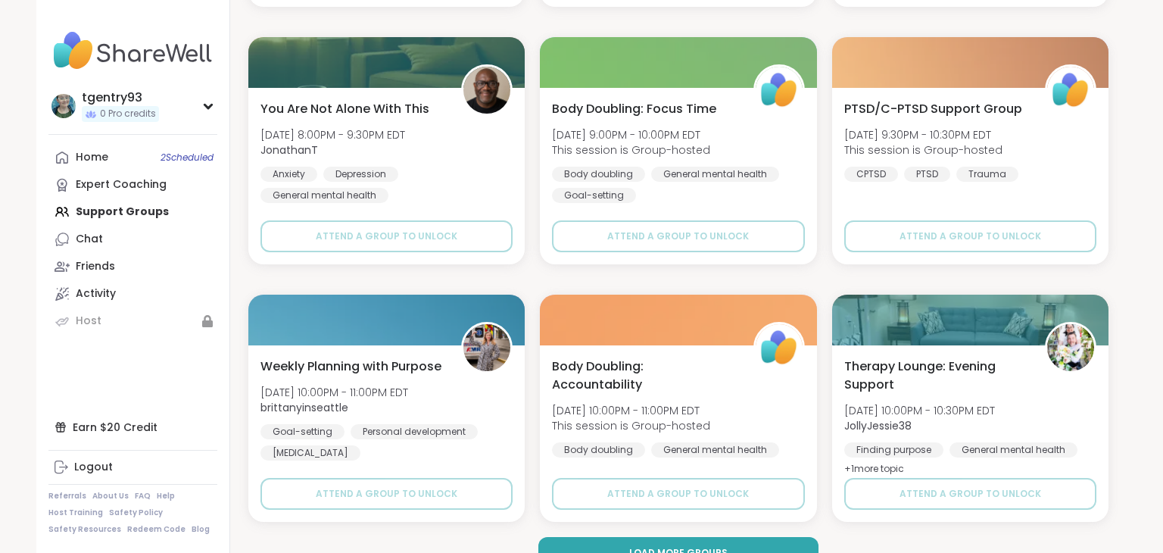
scroll to position [12026, 0]
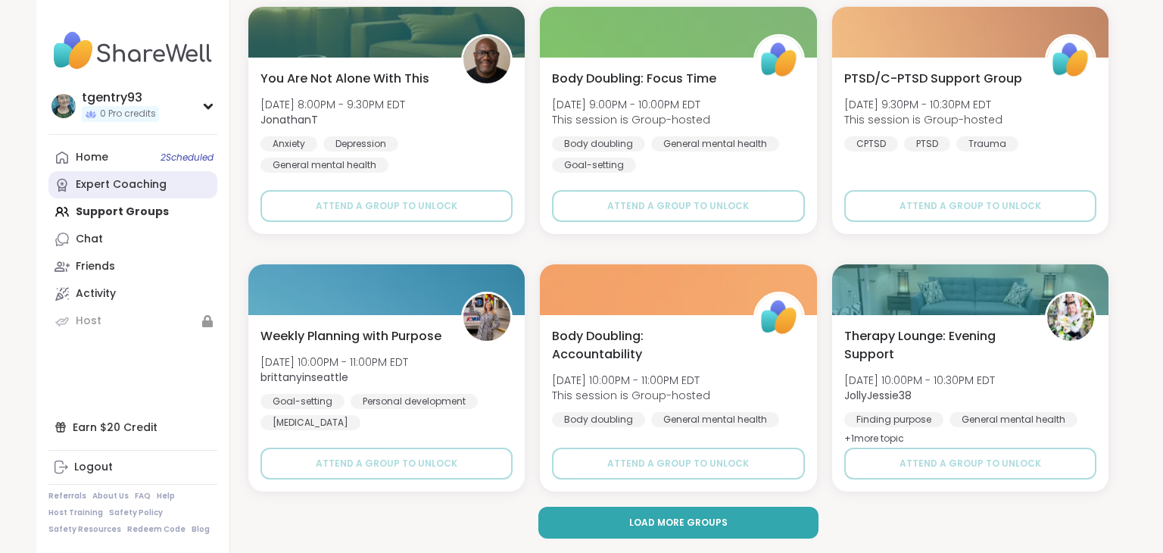
click at [156, 183] on div "Expert Coaching" at bounding box center [121, 184] width 91 height 15
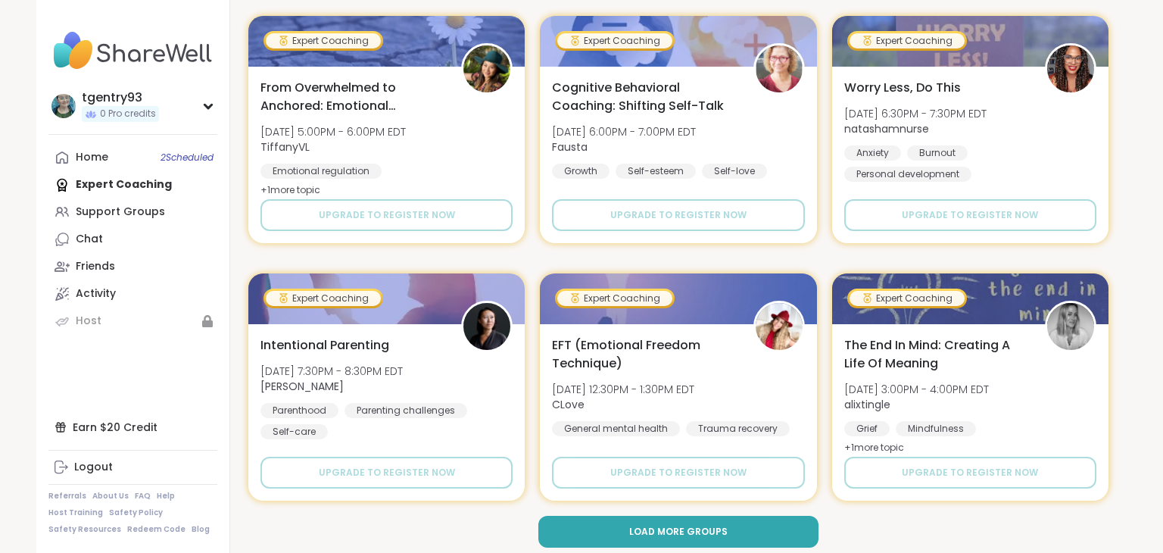
scroll to position [2789, 0]
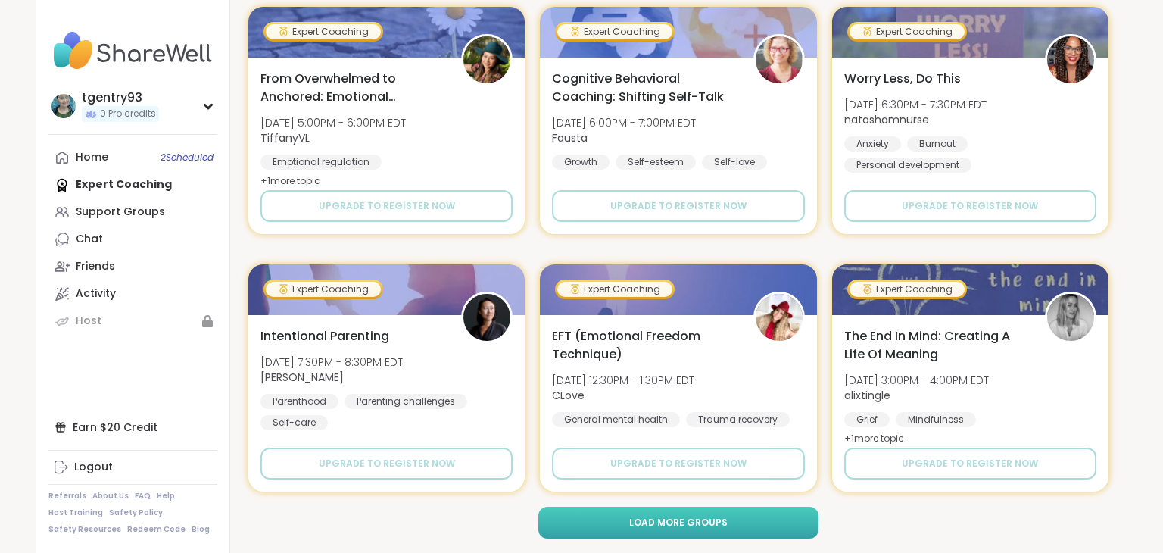
click at [813, 521] on button "Load more groups" at bounding box center [678, 522] width 281 height 32
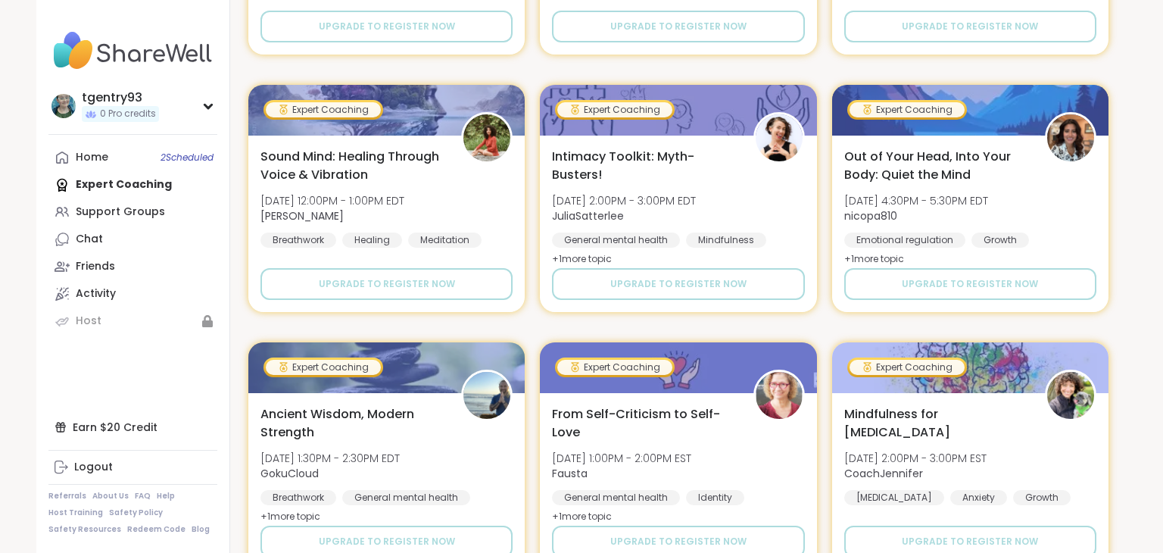
scroll to position [5877, 0]
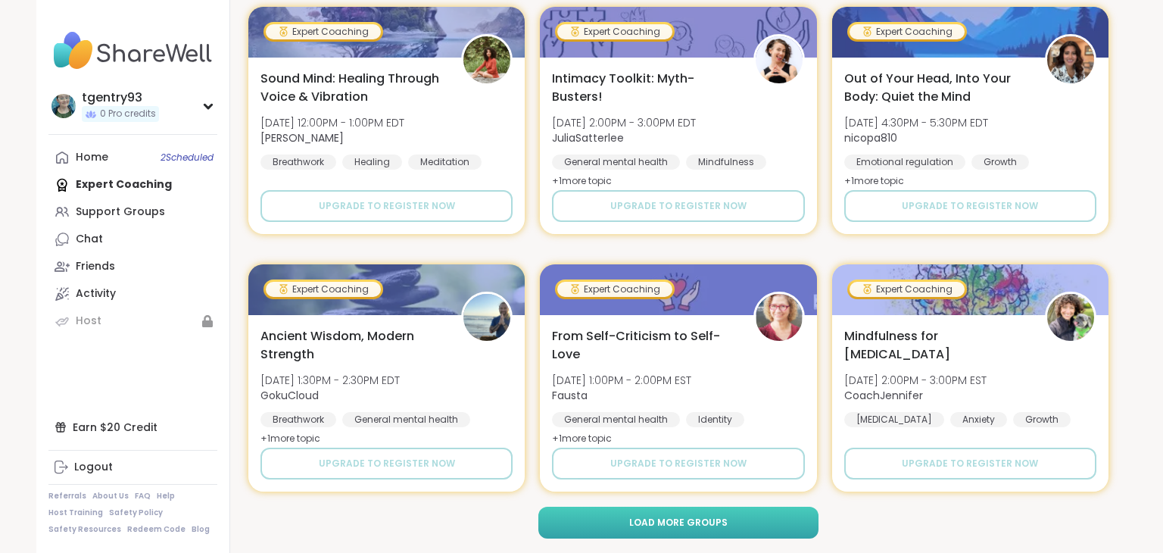
click at [698, 524] on span "Load more groups" at bounding box center [678, 522] width 98 height 14
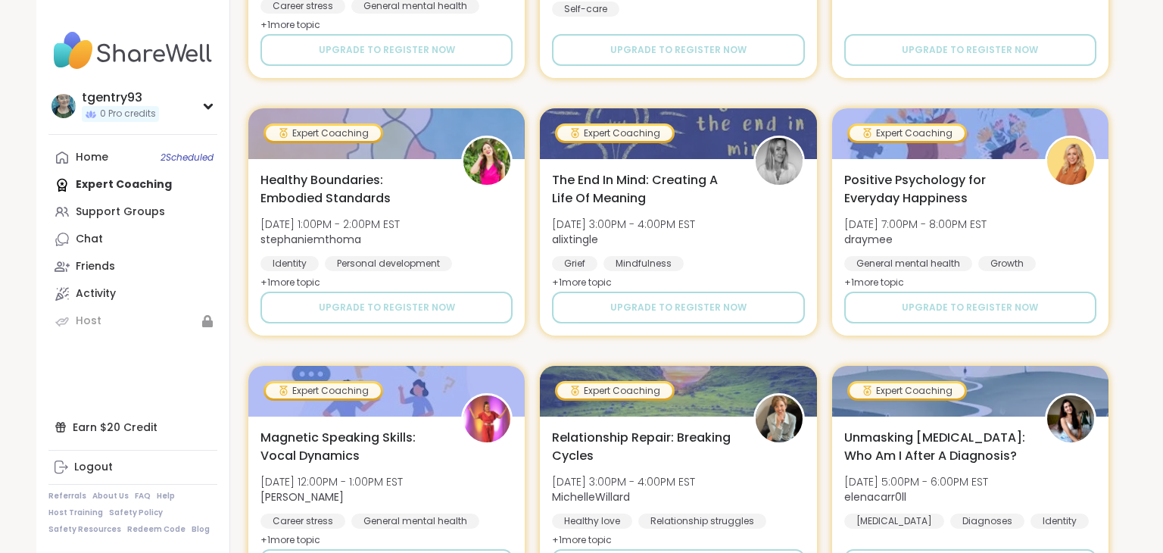
scroll to position [8965, 0]
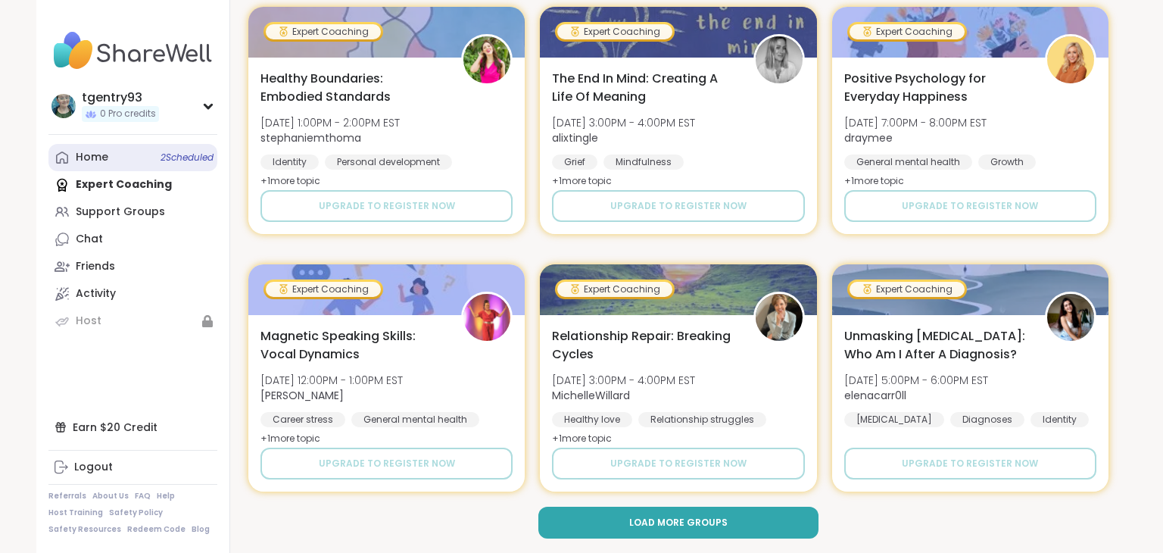
click at [70, 158] on link "Home 2 Scheduled" at bounding box center [132, 157] width 169 height 27
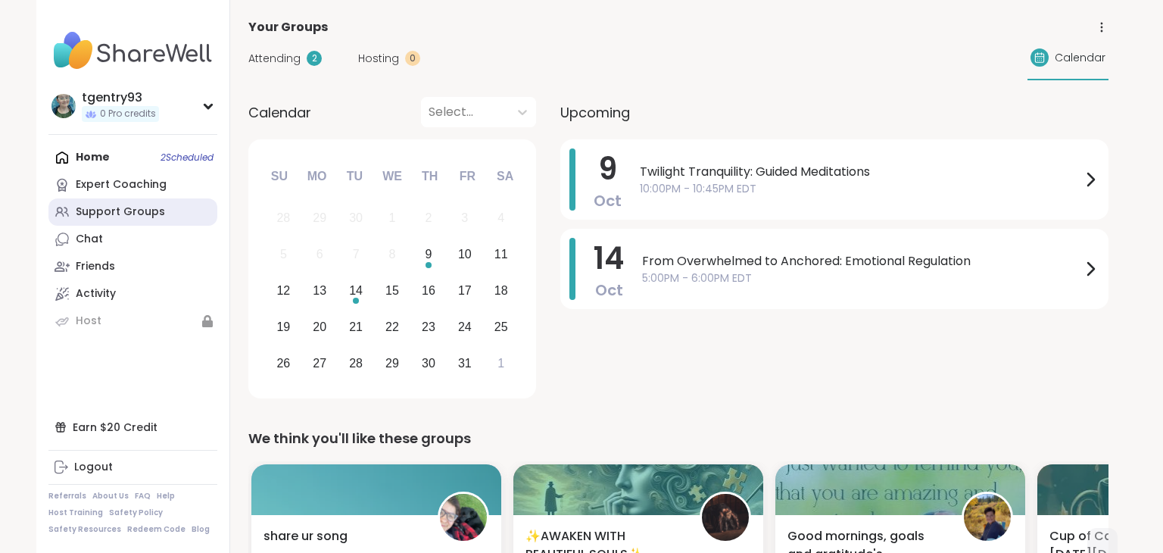
click at [164, 213] on link "Support Groups" at bounding box center [132, 211] width 169 height 27
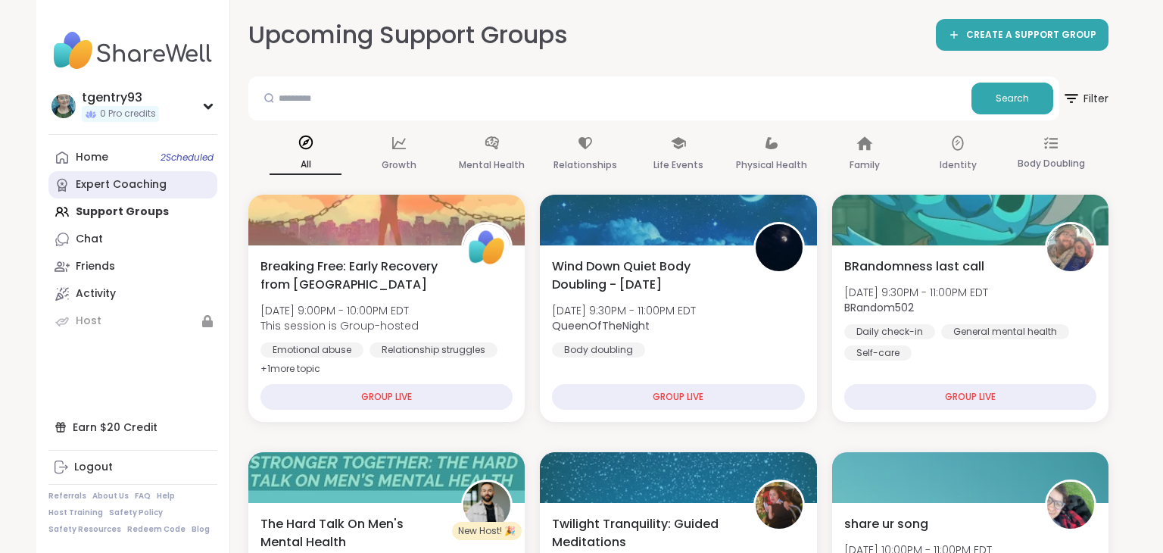
click at [120, 184] on div "Expert Coaching" at bounding box center [121, 184] width 91 height 15
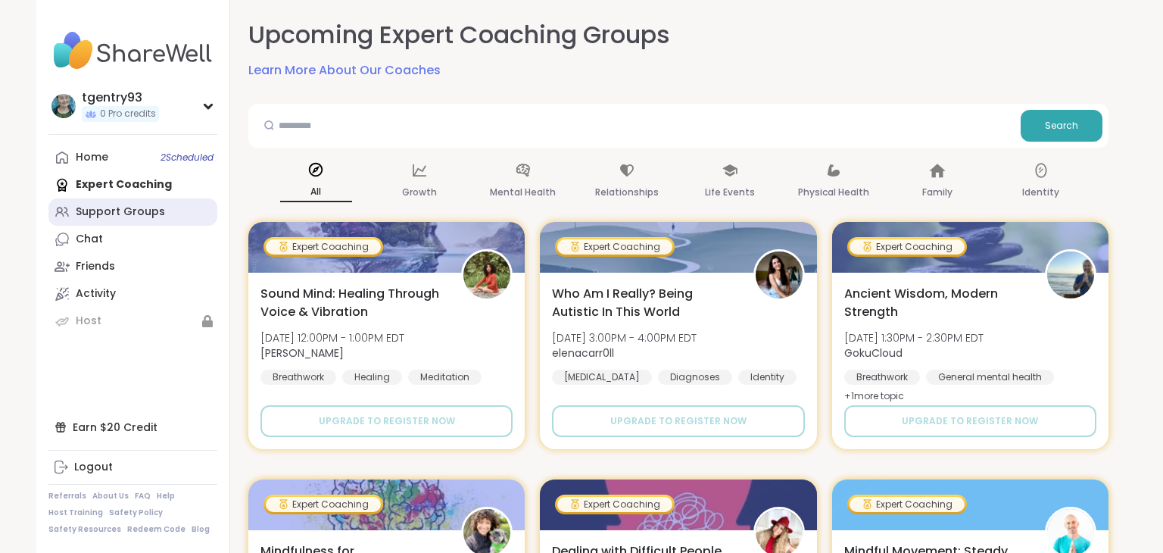
click at [121, 208] on div "Support Groups" at bounding box center [120, 211] width 89 height 15
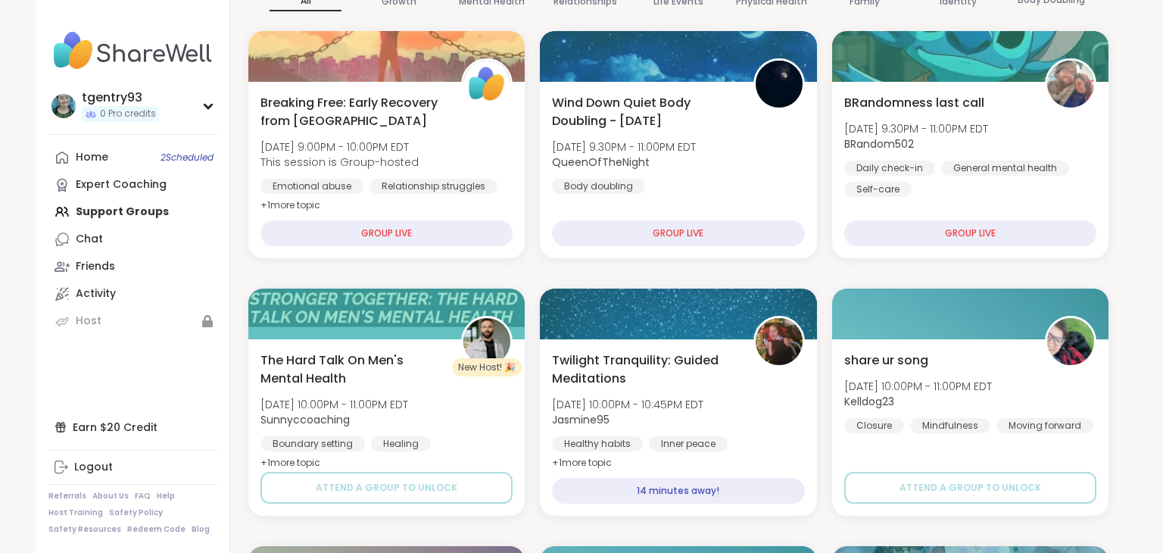
scroll to position [167, 0]
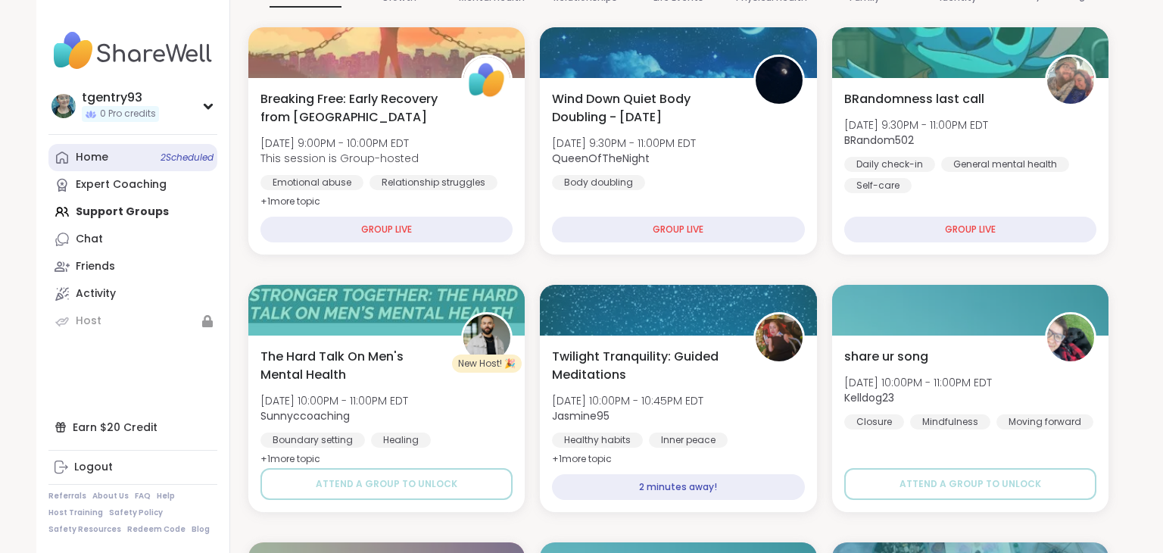
click at [128, 170] on link "Home 2 Scheduled" at bounding box center [132, 157] width 169 height 27
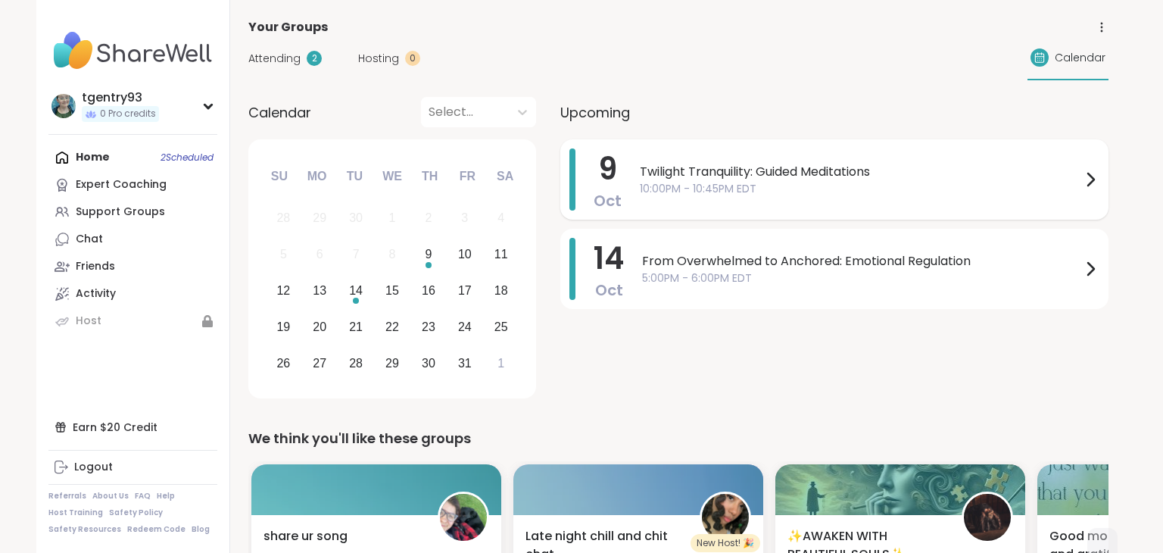
click at [892, 171] on span "Twilight Tranquility: Guided Meditations" at bounding box center [860, 172] width 441 height 18
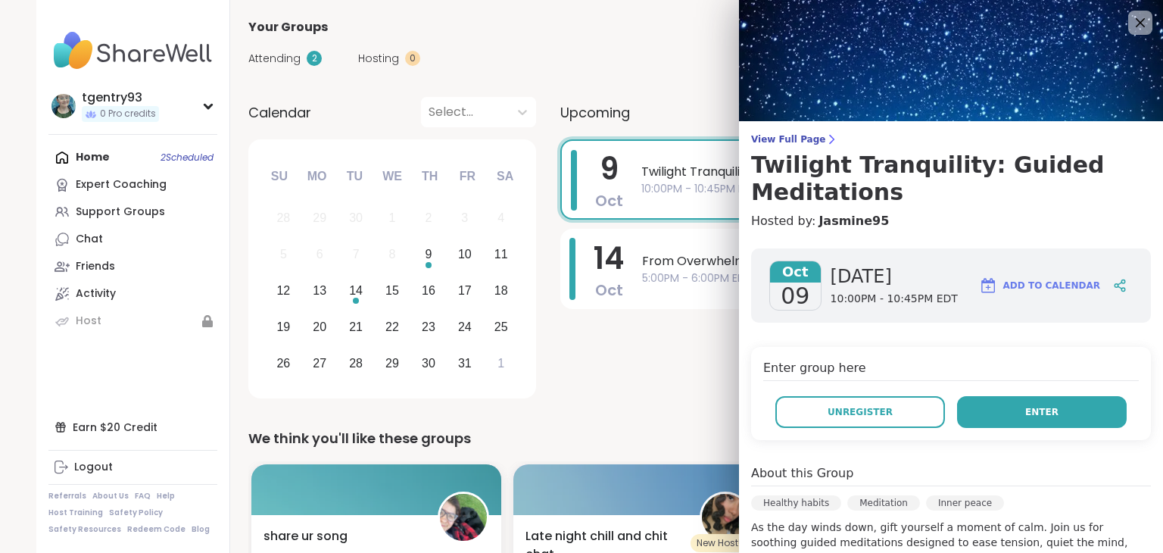
click at [1039, 417] on span "Enter" at bounding box center [1041, 412] width 33 height 14
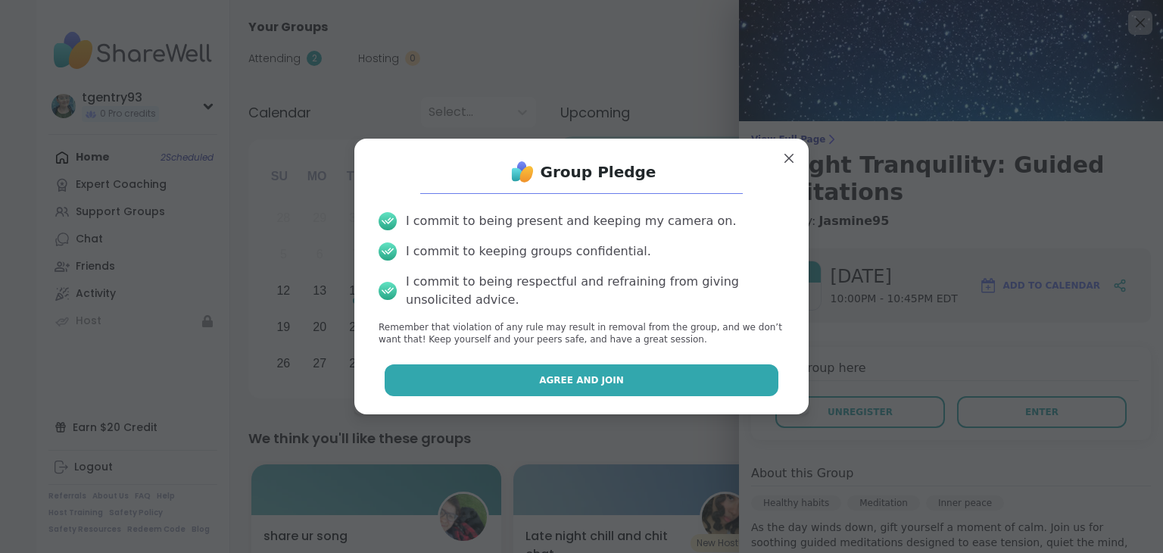
click at [553, 378] on span "Agree and Join" at bounding box center [581, 380] width 85 height 14
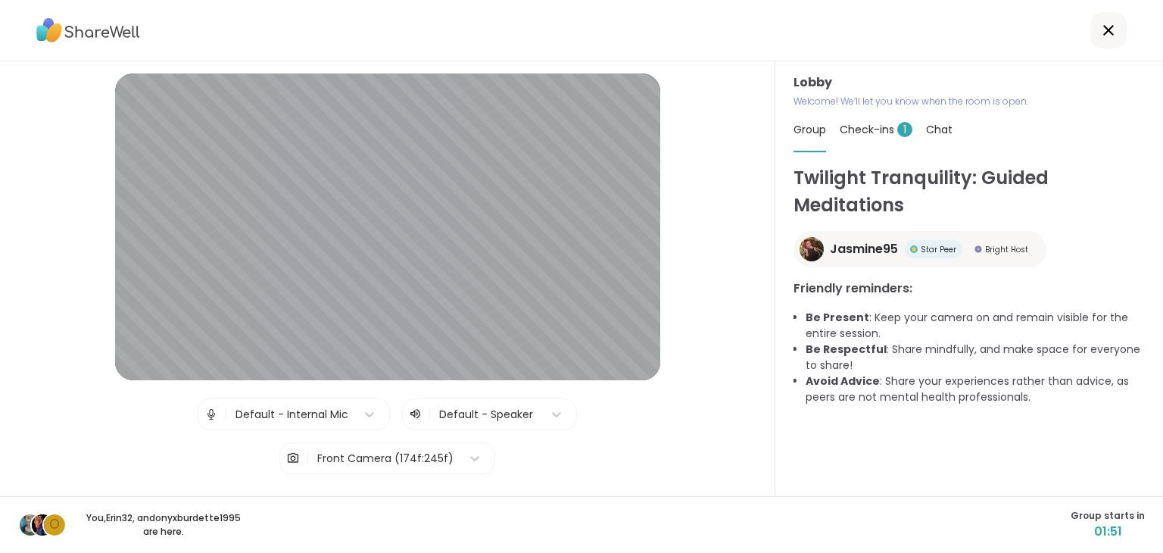
click at [878, 135] on span "Check-ins 1" at bounding box center [875, 129] width 73 height 15
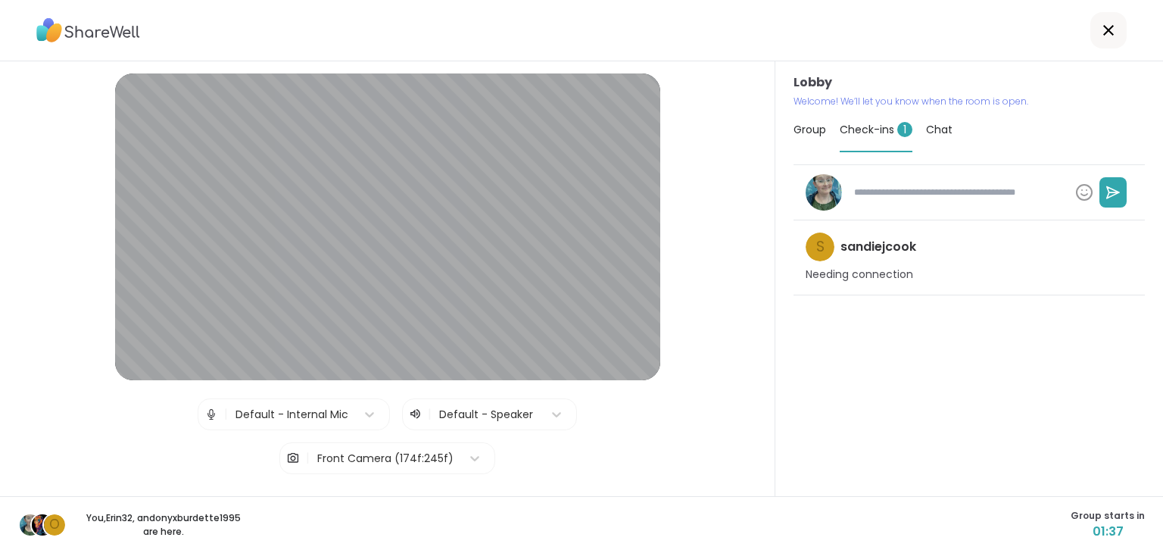
click at [894, 184] on textarea at bounding box center [958, 192] width 221 height 26
type textarea "*"
type textarea "**"
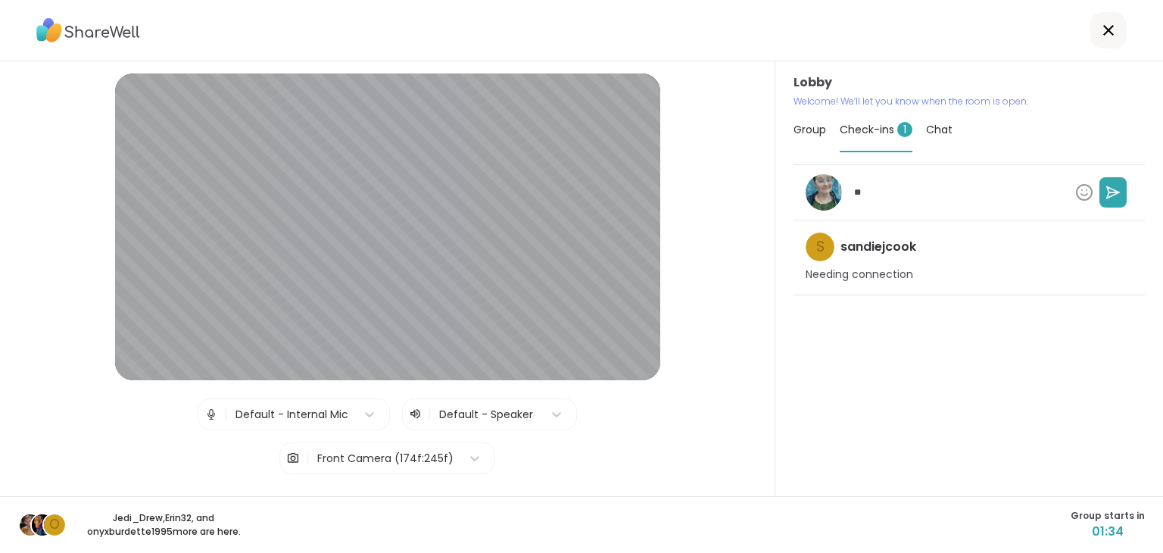
type textarea "*"
type textarea "***"
type textarea "*"
type textarea "****"
type textarea "*"
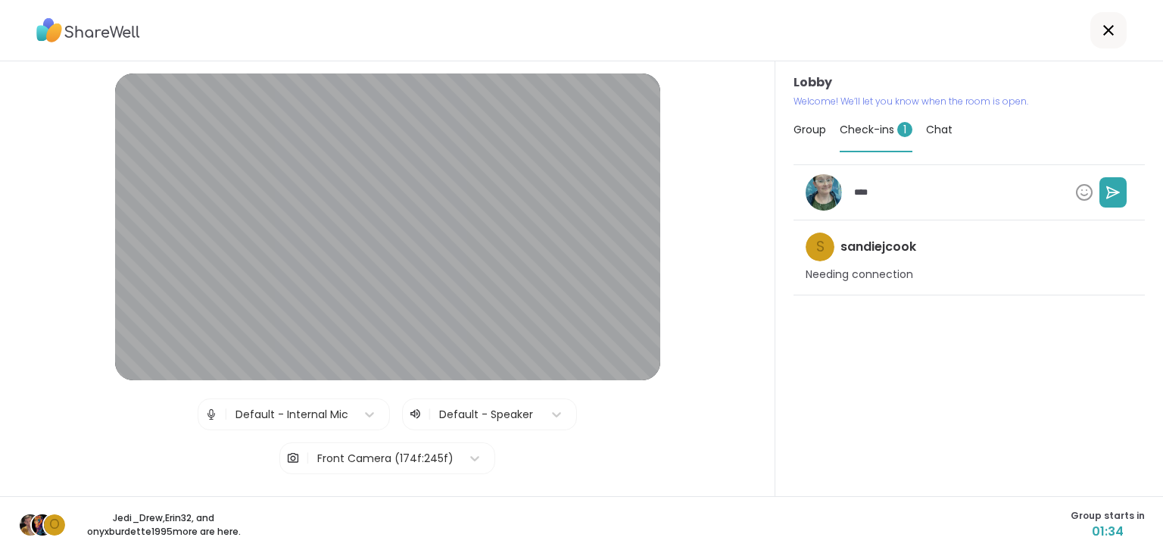
type textarea "****"
type textarea "*"
type textarea "******"
type textarea "*"
type textarea "*******"
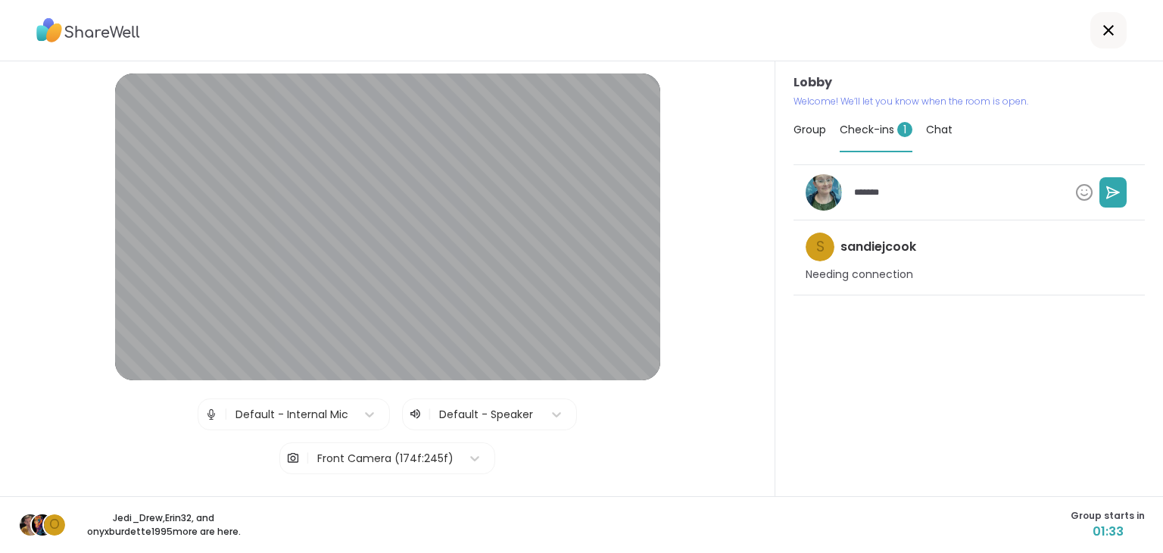
type textarea "*"
type textarea "*******"
type textarea "*"
type textarea "*********"
type textarea "*"
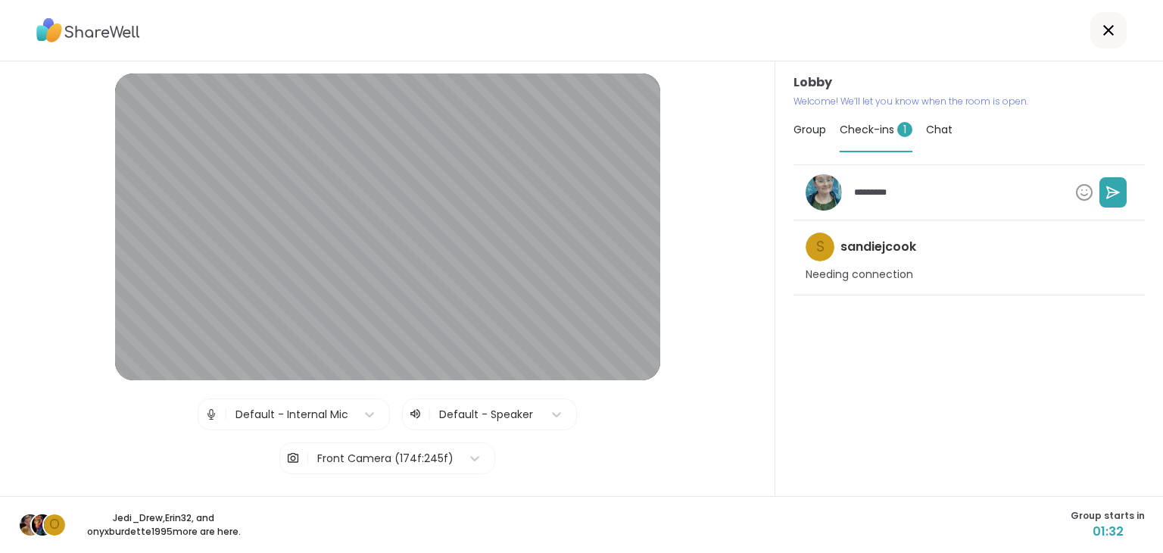
type textarea "**********"
type textarea "*"
type textarea "**********"
type textarea "*"
type textarea "**********"
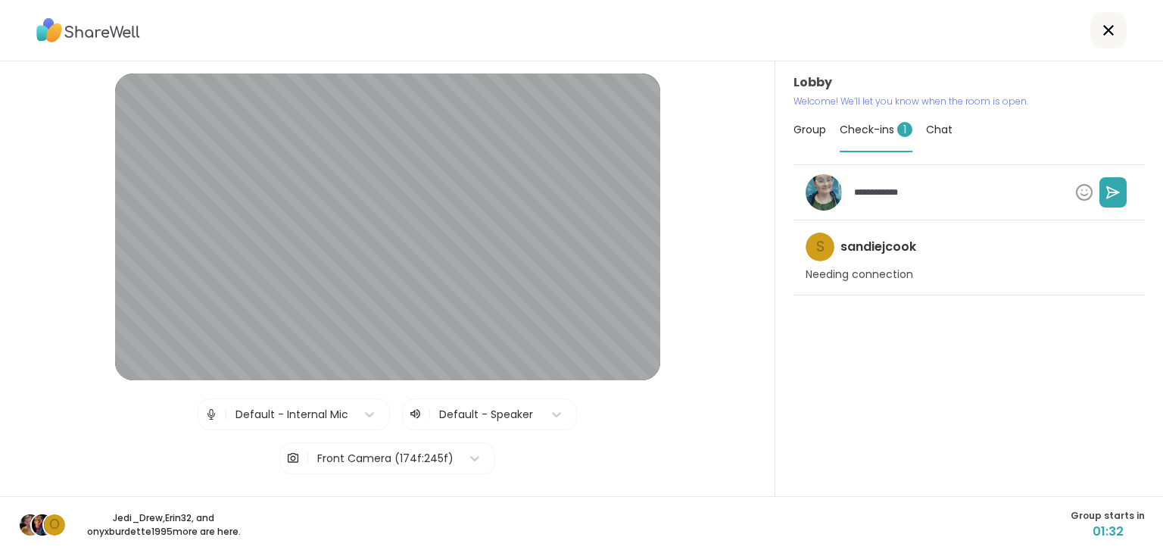
type textarea "*"
type textarea "**********"
type textarea "*"
type textarea "**********"
type textarea "*"
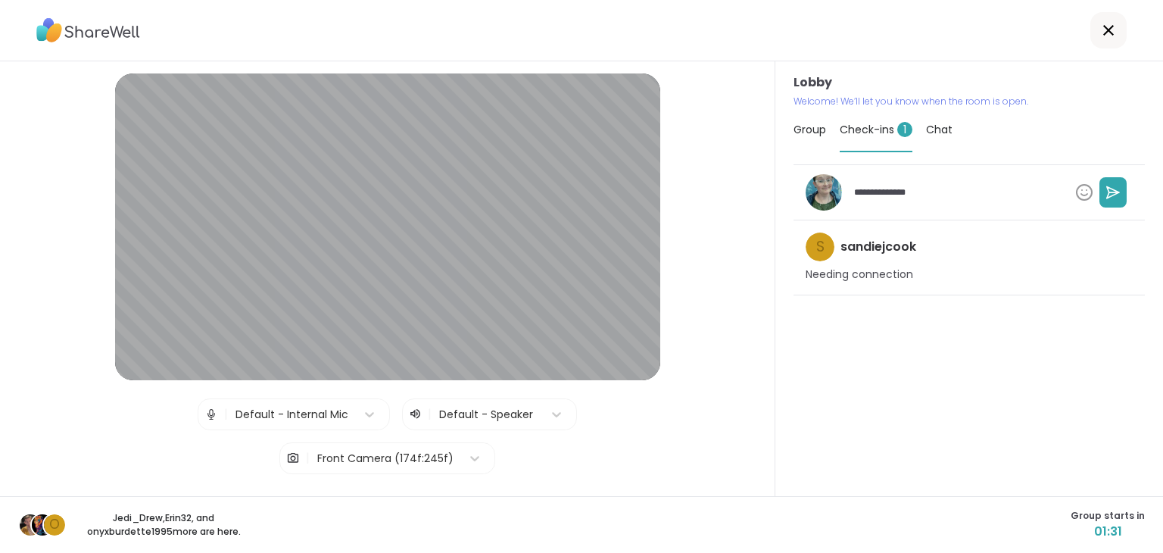
type textarea "**********"
type textarea "*"
type textarea "**********"
type textarea "*"
type textarea "**********"
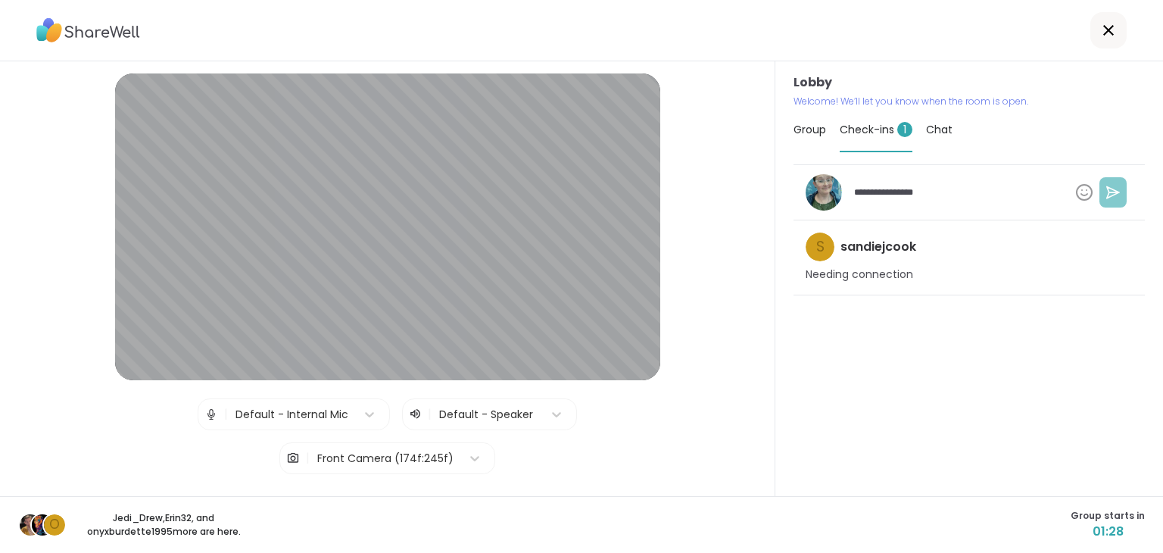
click at [1120, 195] on button at bounding box center [1112, 192] width 27 height 30
type textarea "*"
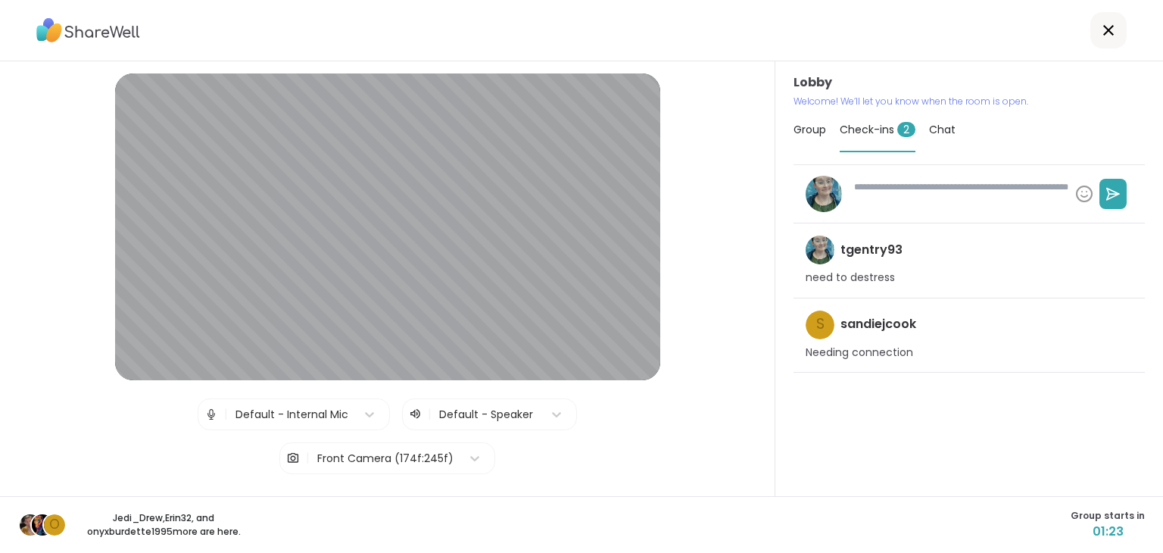
type textarea "*"
click at [824, 132] on span "Group" at bounding box center [809, 129] width 33 height 15
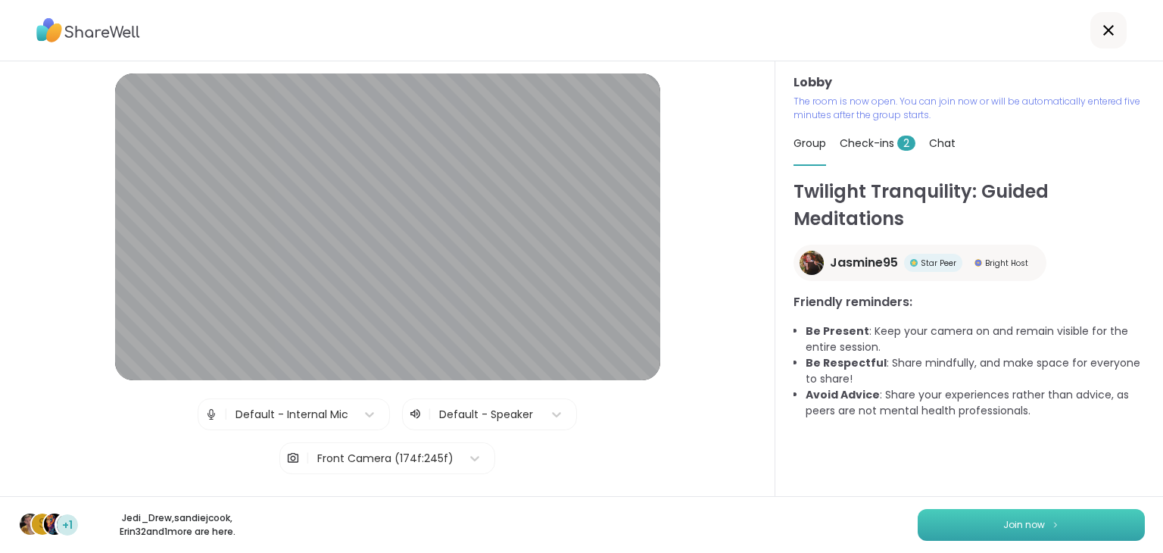
click at [1026, 515] on button "Join now" at bounding box center [1030, 525] width 227 height 32
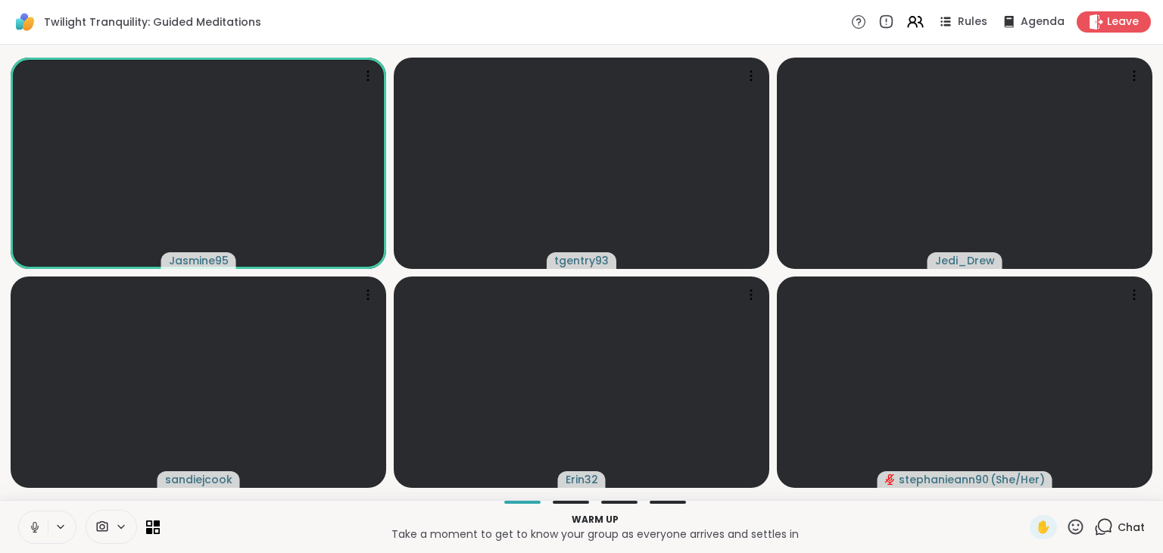
click at [33, 529] on icon at bounding box center [35, 527] width 14 height 14
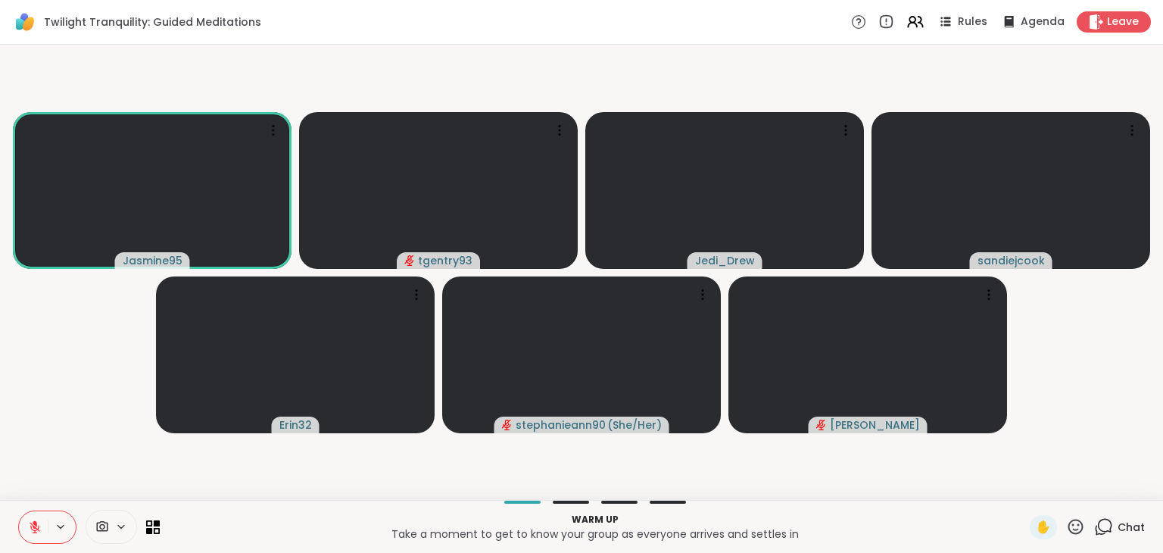
click at [44, 525] on button at bounding box center [33, 527] width 29 height 32
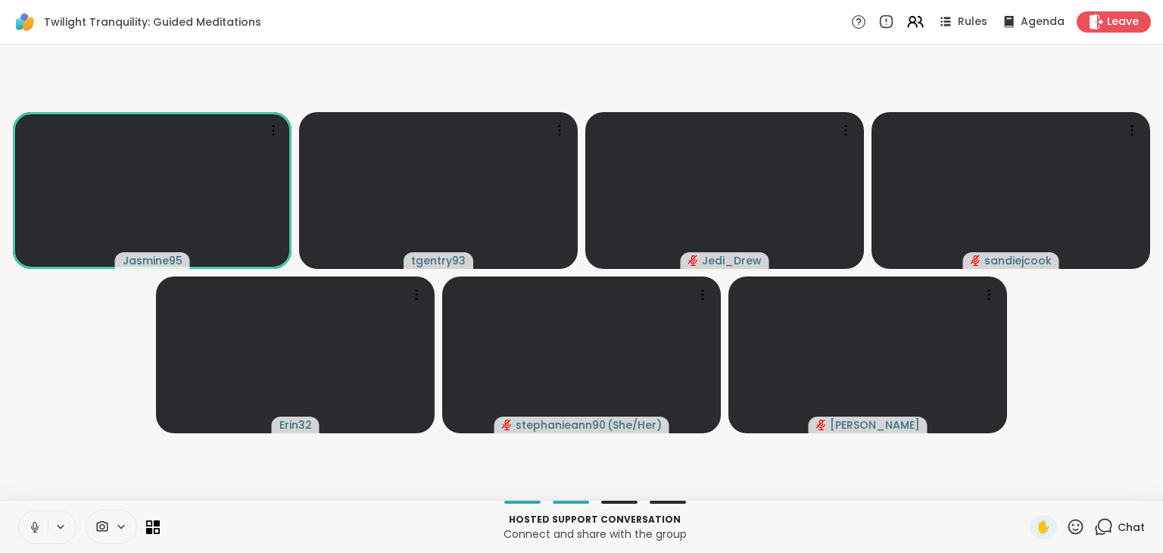
click at [1104, 519] on icon at bounding box center [1105, 526] width 14 height 14
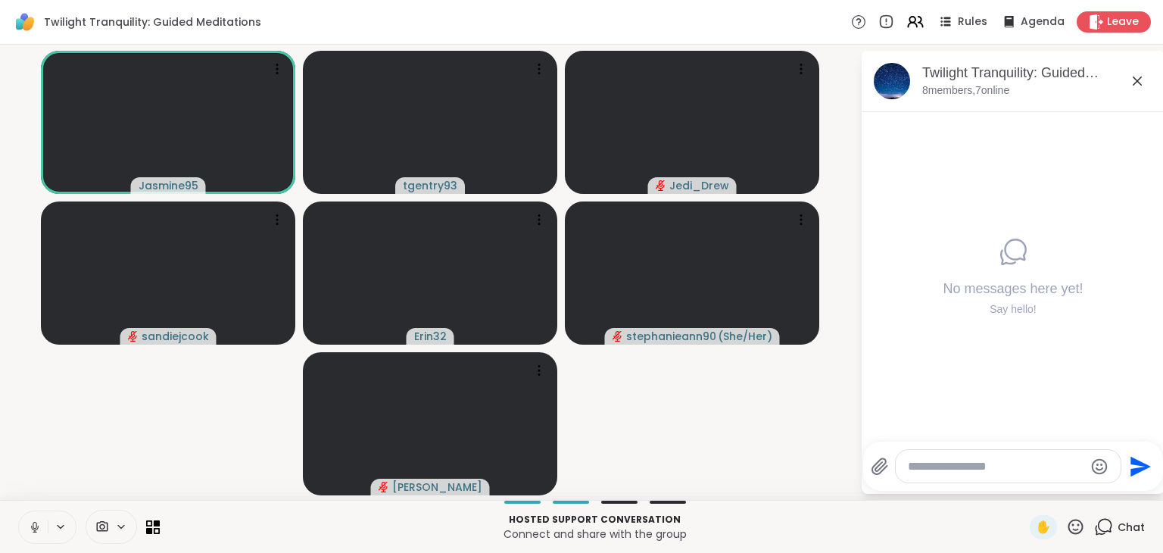
click at [32, 530] on icon at bounding box center [35, 527] width 14 height 14
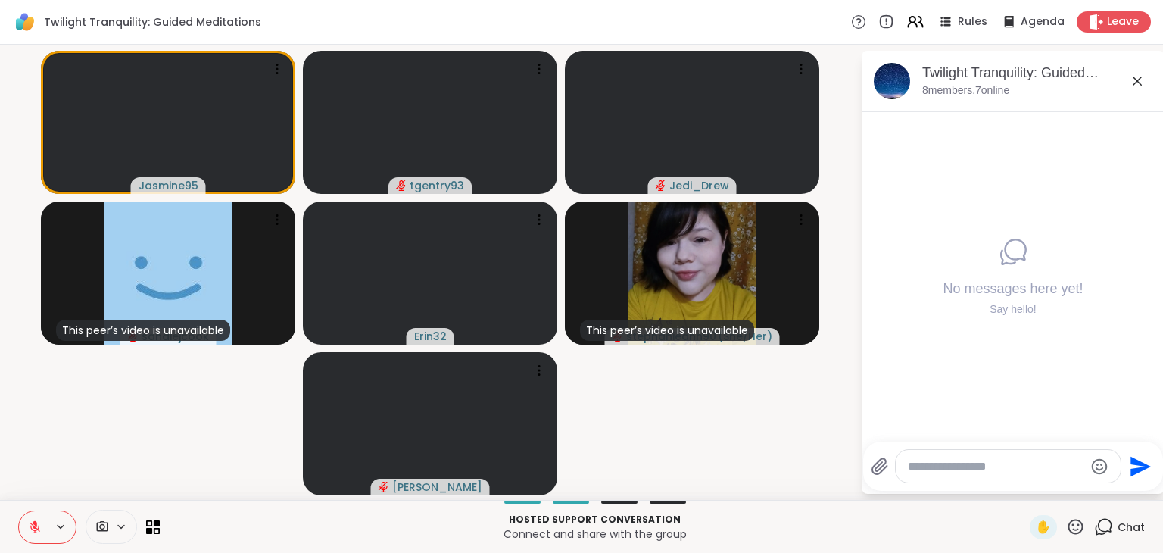
click at [101, 528] on icon at bounding box center [102, 526] width 11 height 11
click at [117, 525] on icon at bounding box center [121, 526] width 12 height 13
click at [105, 522] on icon at bounding box center [102, 526] width 11 height 11
click at [128, 479] on div "Front Camera" at bounding box center [100, 472] width 85 height 18
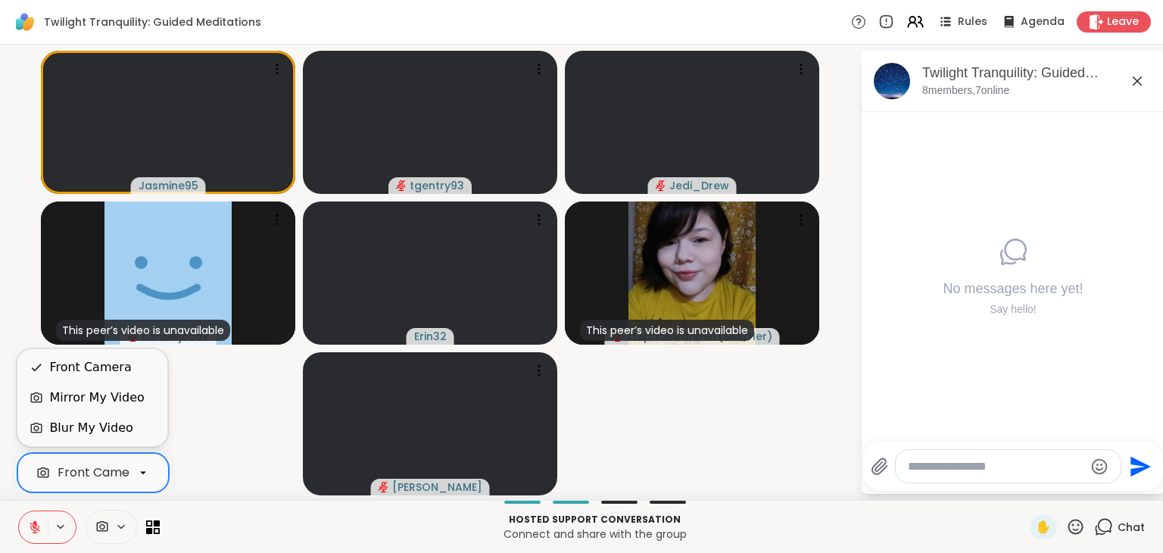
click at [121, 431] on div "Blur My Video" at bounding box center [90, 428] width 83 height 18
click at [102, 525] on icon at bounding box center [102, 526] width 11 height 11
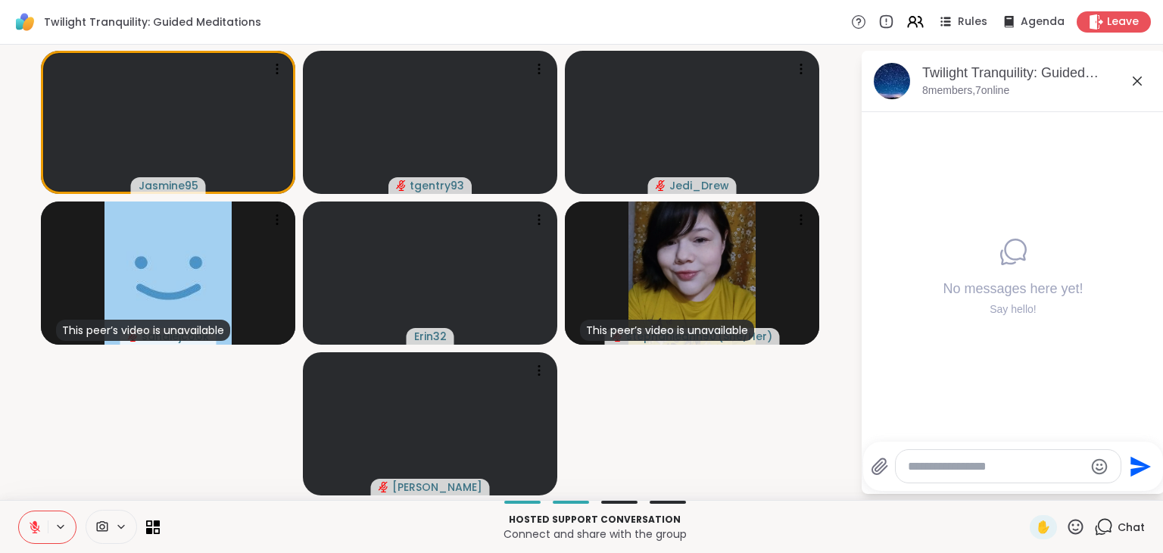
click at [102, 525] on icon at bounding box center [102, 526] width 11 height 11
click at [142, 469] on icon at bounding box center [143, 473] width 14 height 14
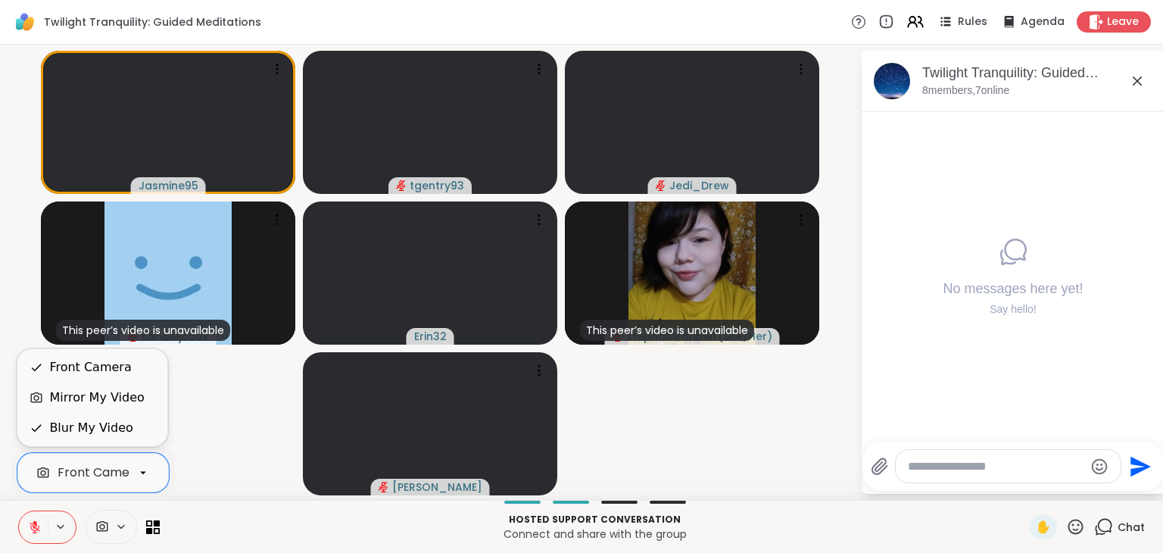
click at [112, 372] on div "Front Camera" at bounding box center [90, 367] width 82 height 18
click at [146, 460] on div at bounding box center [143, 472] width 26 height 26
click at [38, 363] on icon at bounding box center [37, 367] width 14 height 14
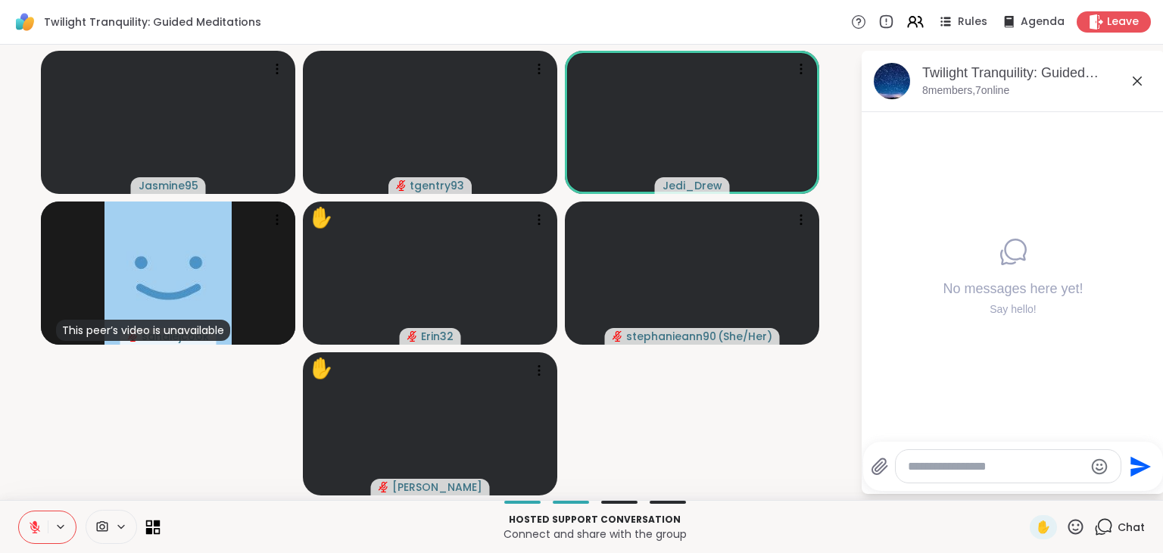
click at [152, 525] on icon at bounding box center [153, 526] width 14 height 14
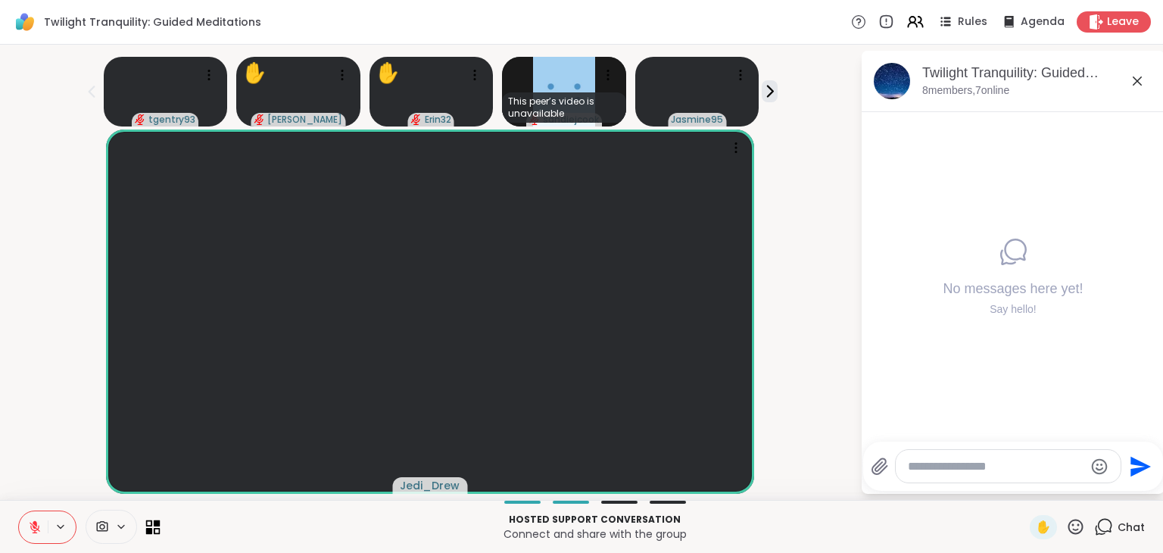
click at [152, 525] on icon at bounding box center [153, 526] width 14 height 14
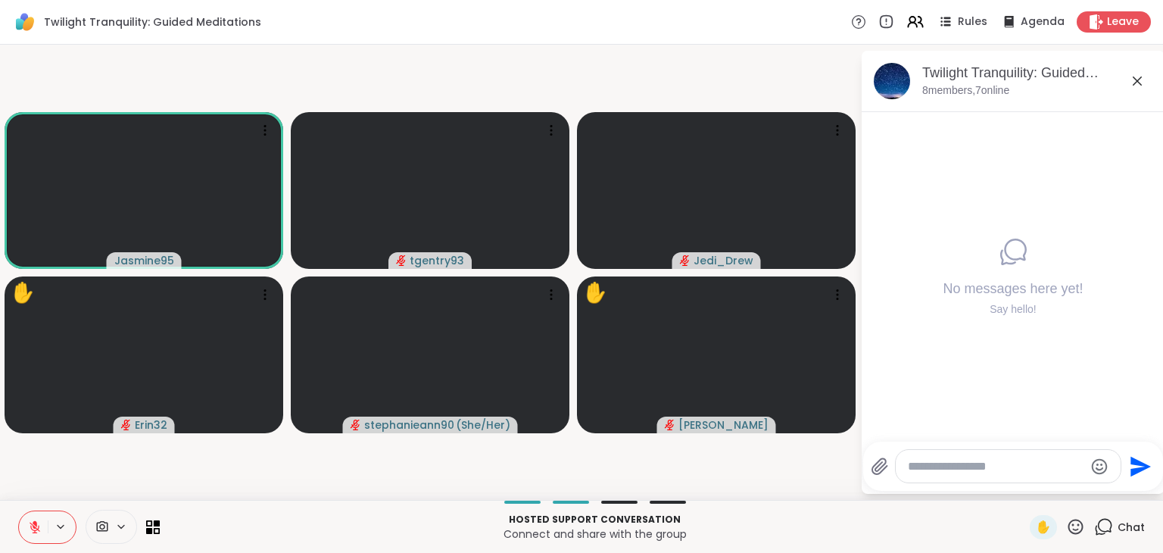
click at [48, 531] on button at bounding box center [62, 526] width 28 height 13
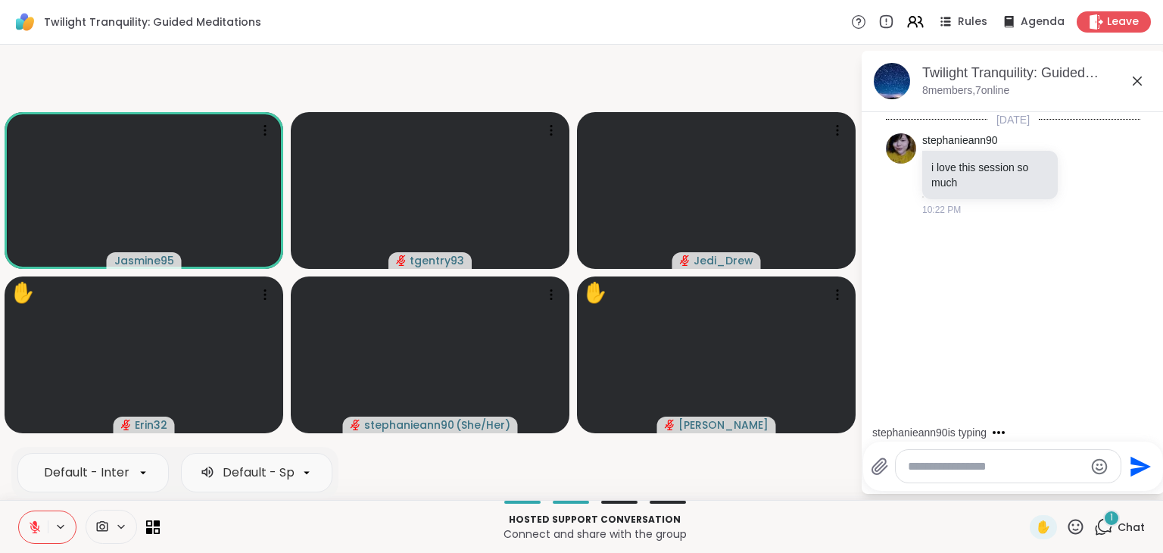
click at [36, 528] on icon at bounding box center [35, 527] width 14 height 14
click at [34, 528] on icon at bounding box center [35, 525] width 4 height 7
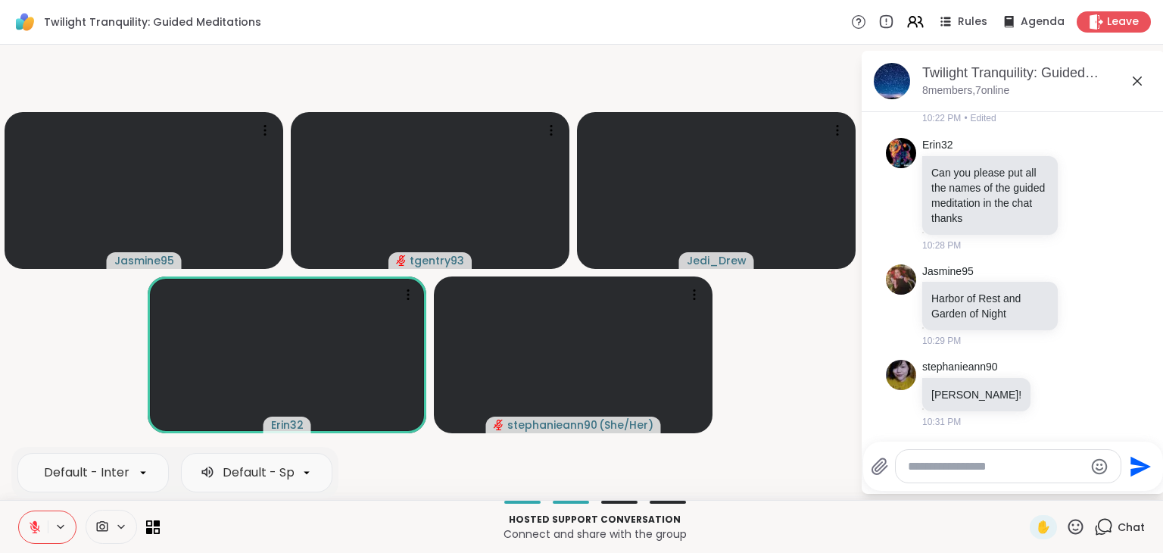
scroll to position [194, 0]
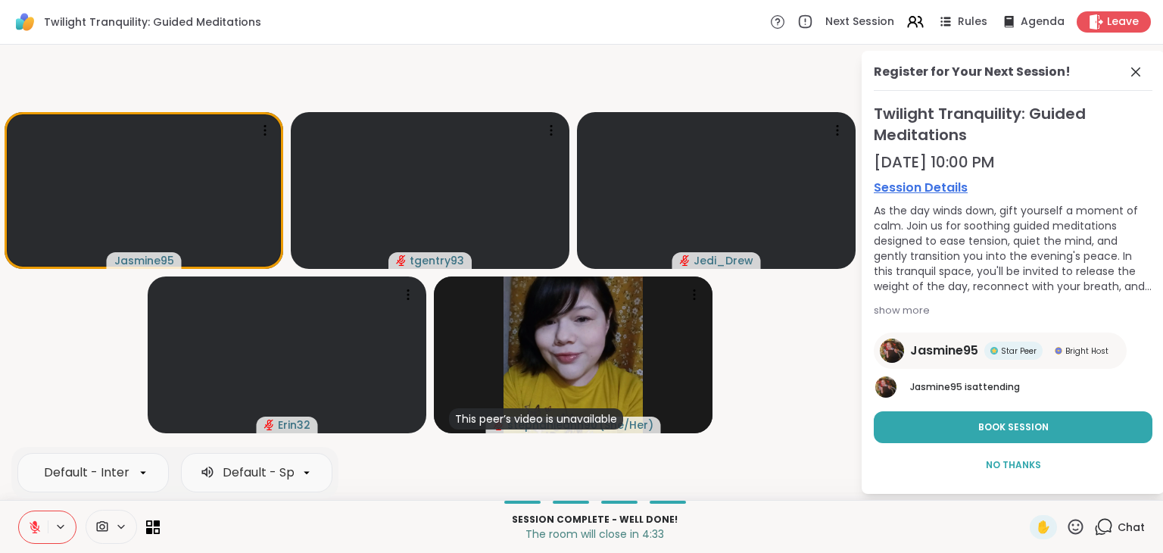
click at [40, 524] on icon at bounding box center [35, 527] width 14 height 14
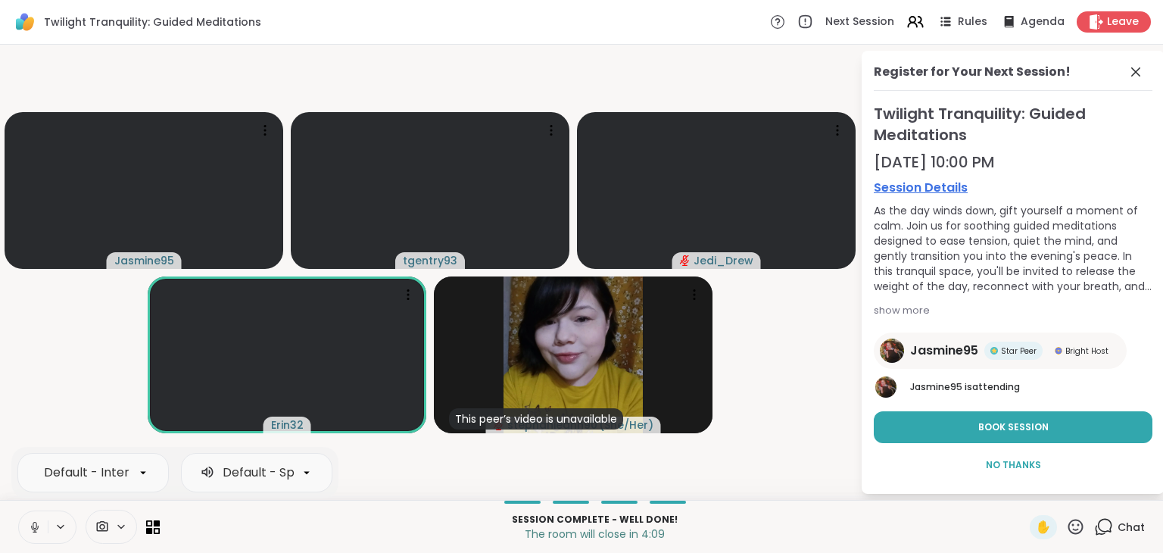
click at [40, 524] on icon at bounding box center [35, 527] width 14 height 14
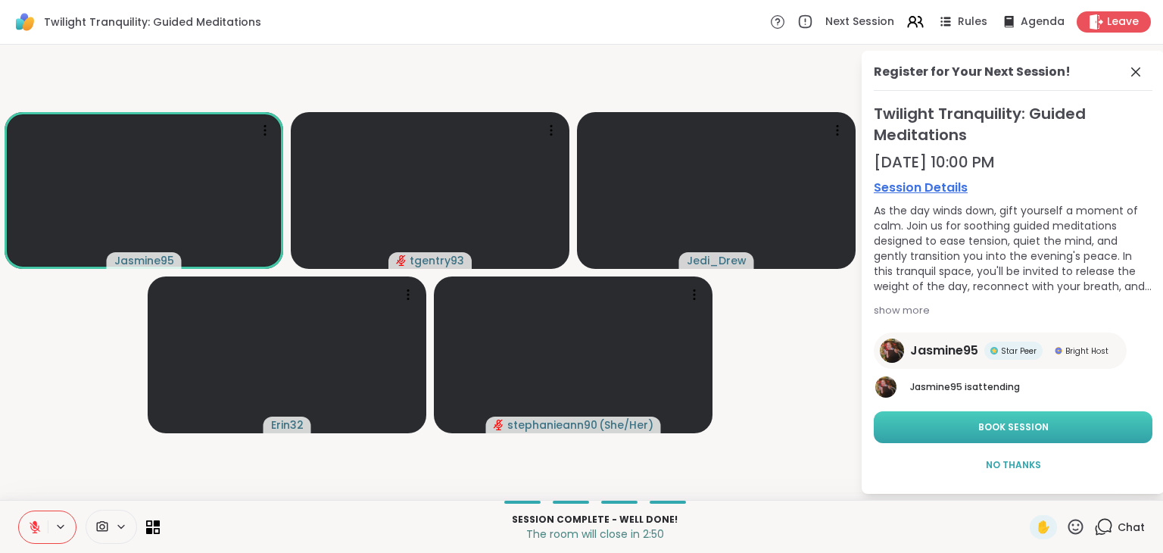
click at [1065, 429] on button "Book Session" at bounding box center [1013, 427] width 279 height 32
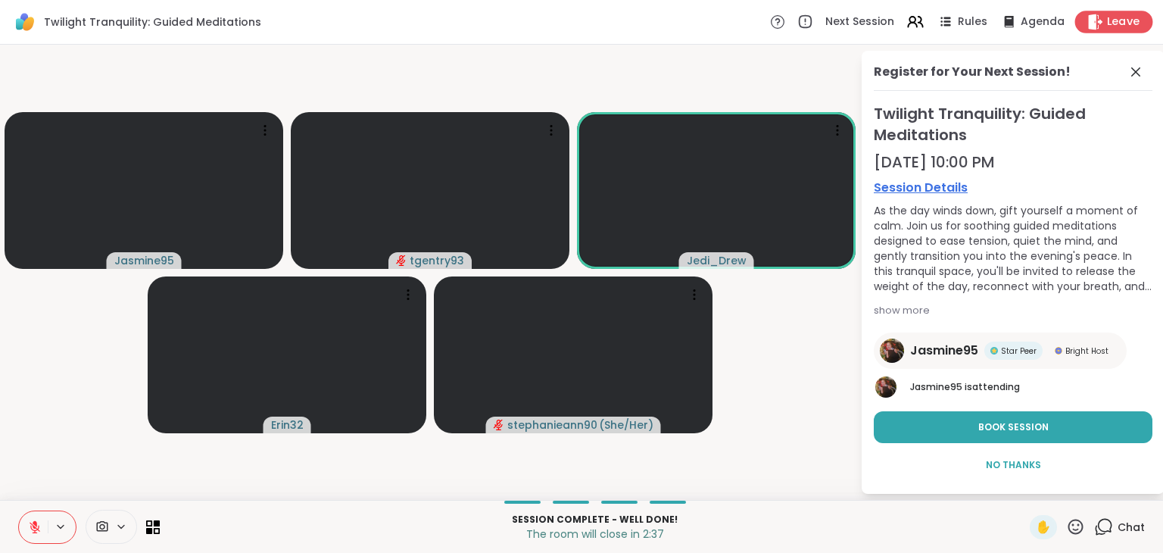
click at [1092, 25] on icon at bounding box center [1095, 22] width 14 height 16
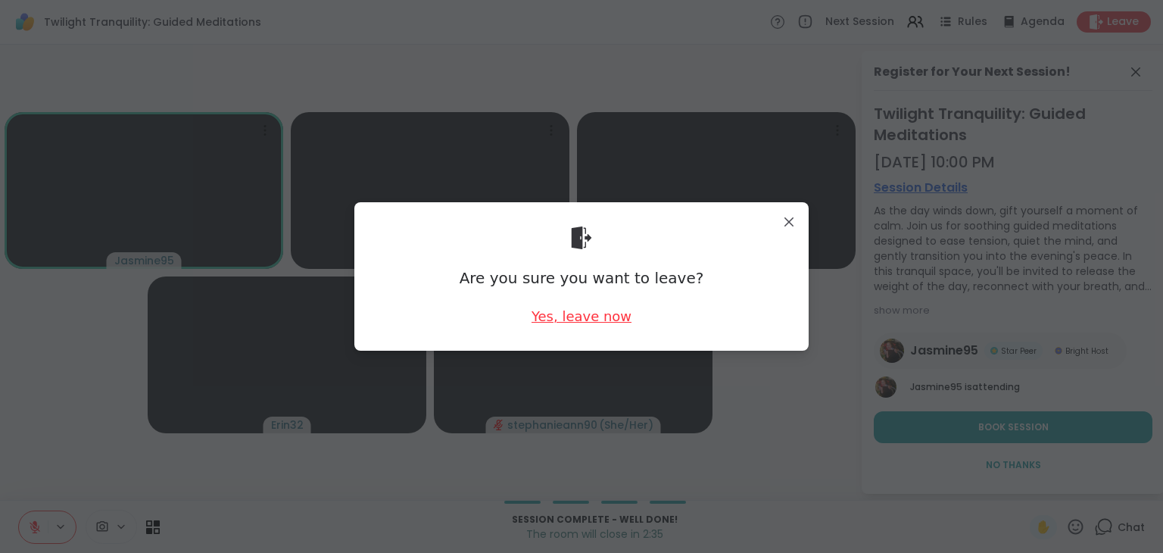
click at [617, 320] on div "Yes, leave now" at bounding box center [581, 316] width 100 height 19
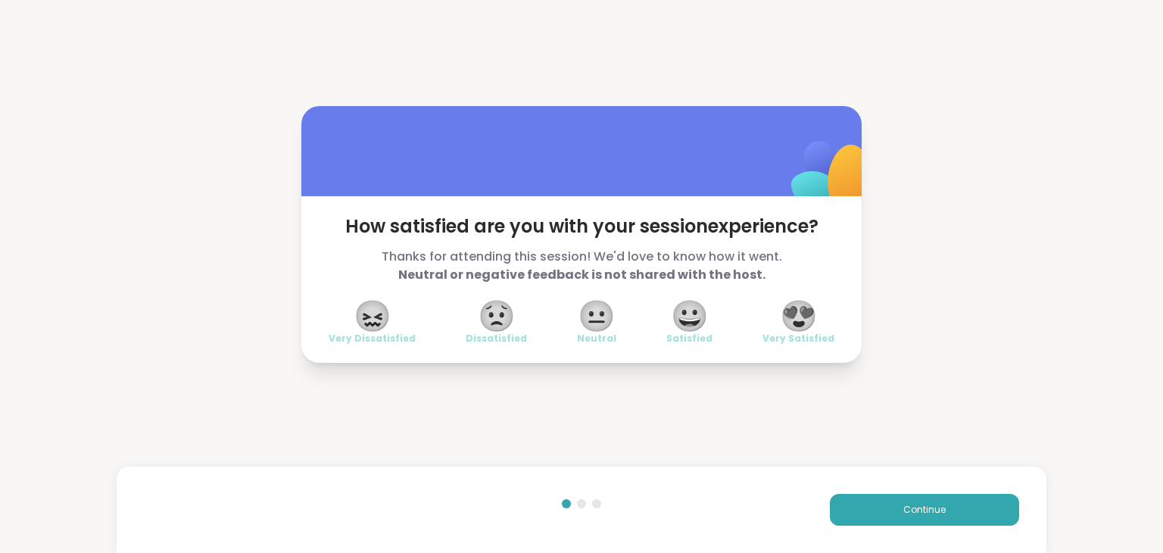
click at [795, 311] on span "😍" at bounding box center [799, 315] width 38 height 27
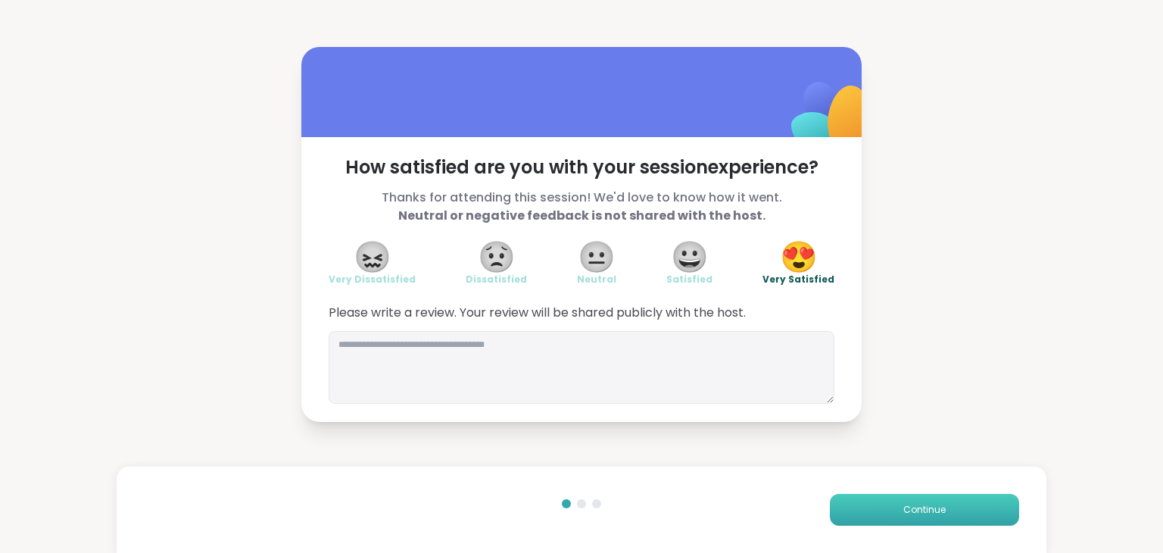
click at [885, 513] on button "Continue" at bounding box center [924, 510] width 189 height 32
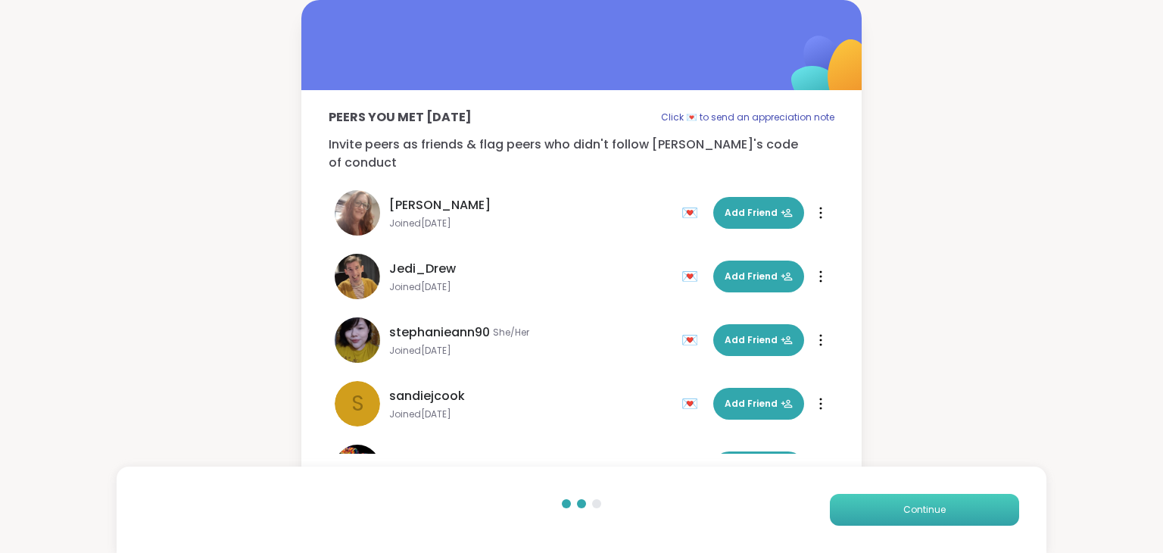
click at [885, 513] on button "Continue" at bounding box center [924, 510] width 189 height 32
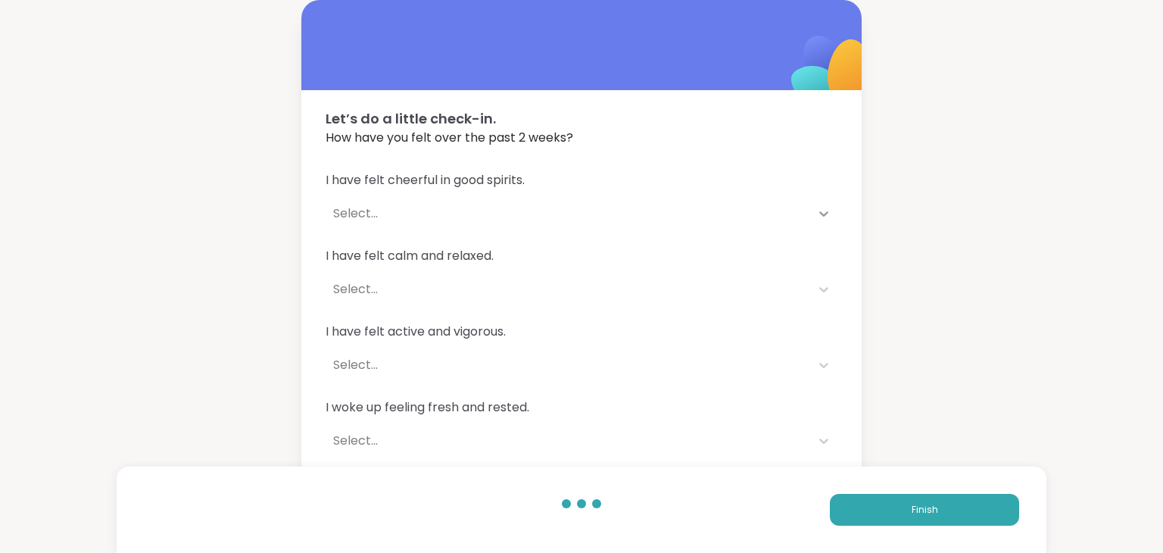
click at [824, 212] on icon at bounding box center [823, 213] width 15 height 15
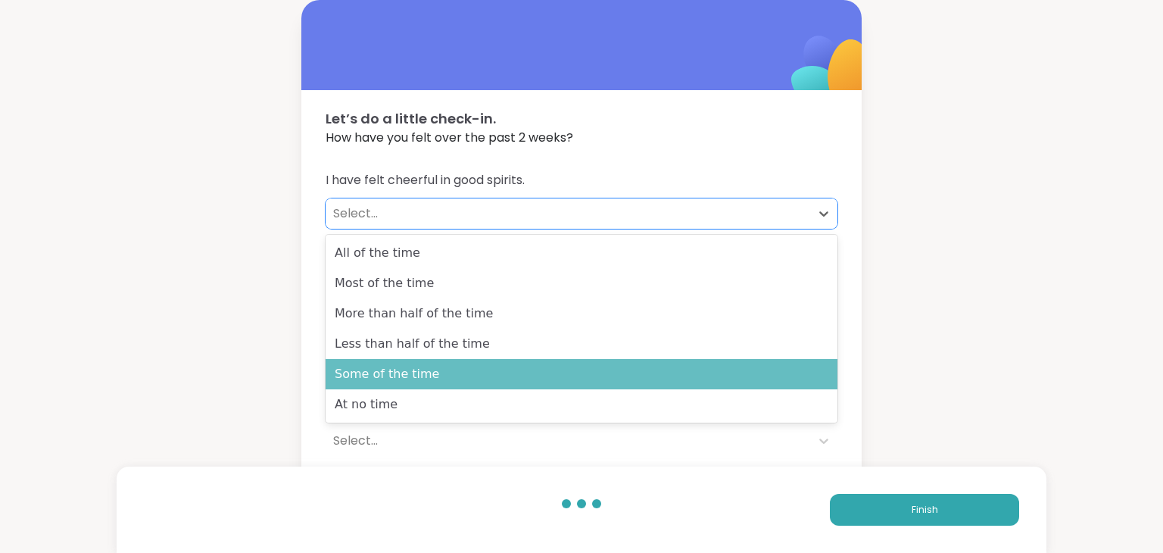
click at [737, 378] on div "Some of the time" at bounding box center [581, 374] width 512 height 30
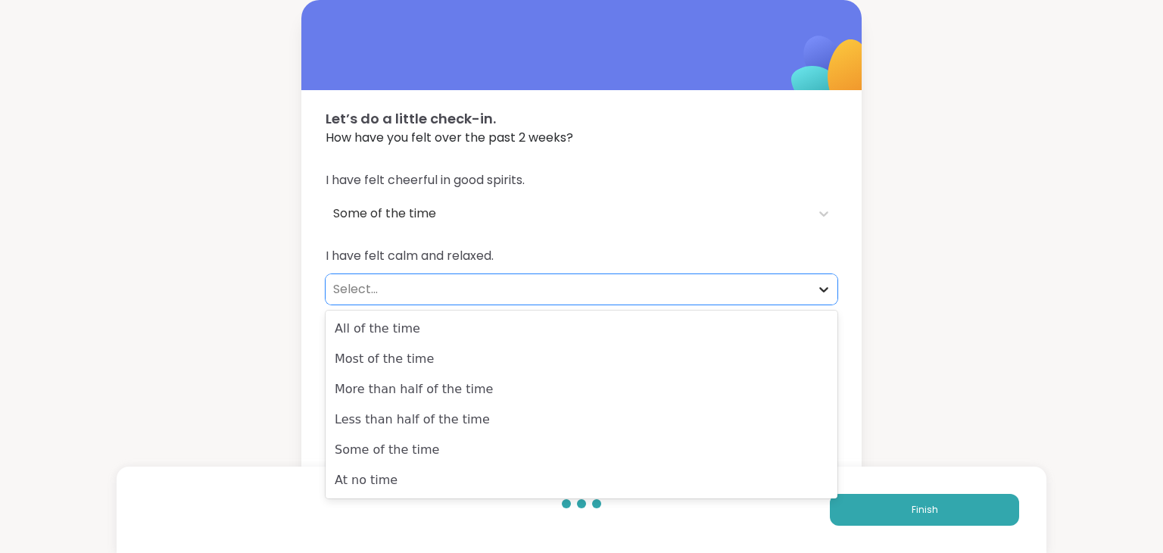
click at [818, 288] on icon at bounding box center [823, 289] width 15 height 15
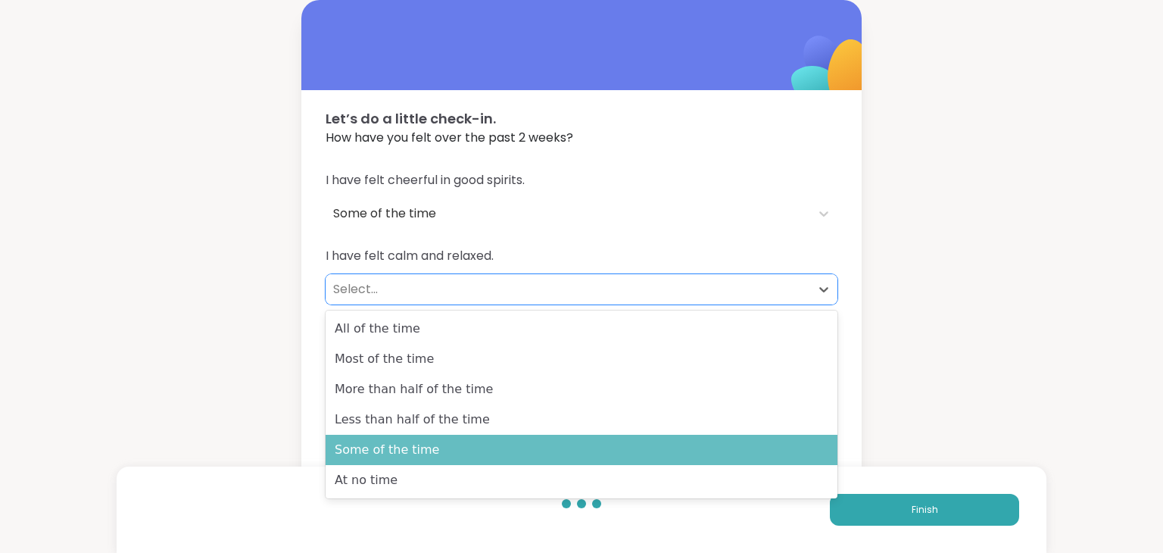
click at [693, 454] on div "Some of the time" at bounding box center [581, 449] width 512 height 30
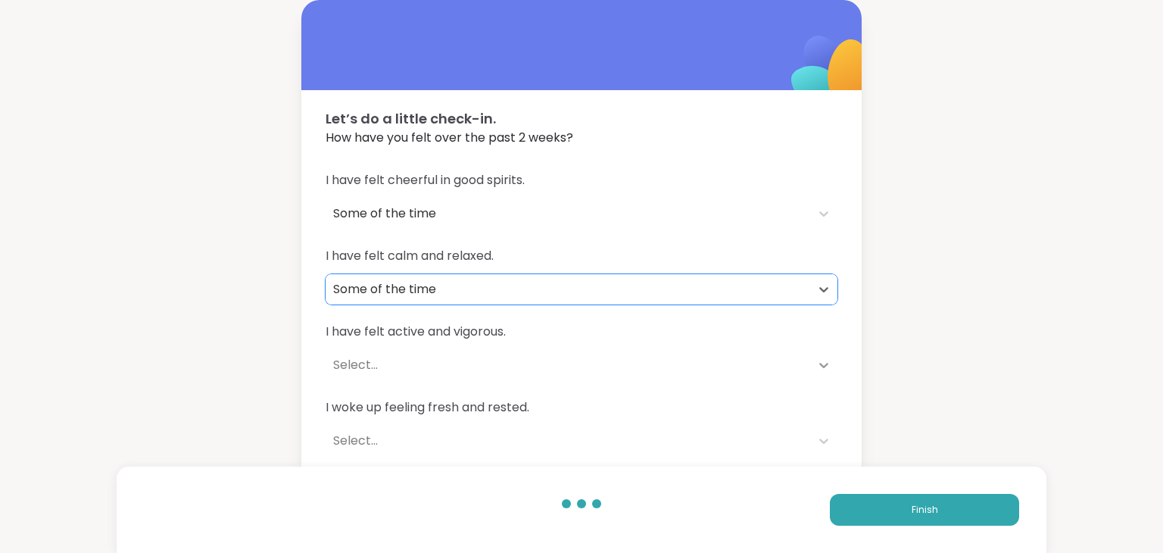
click at [821, 364] on icon at bounding box center [823, 365] width 9 height 5
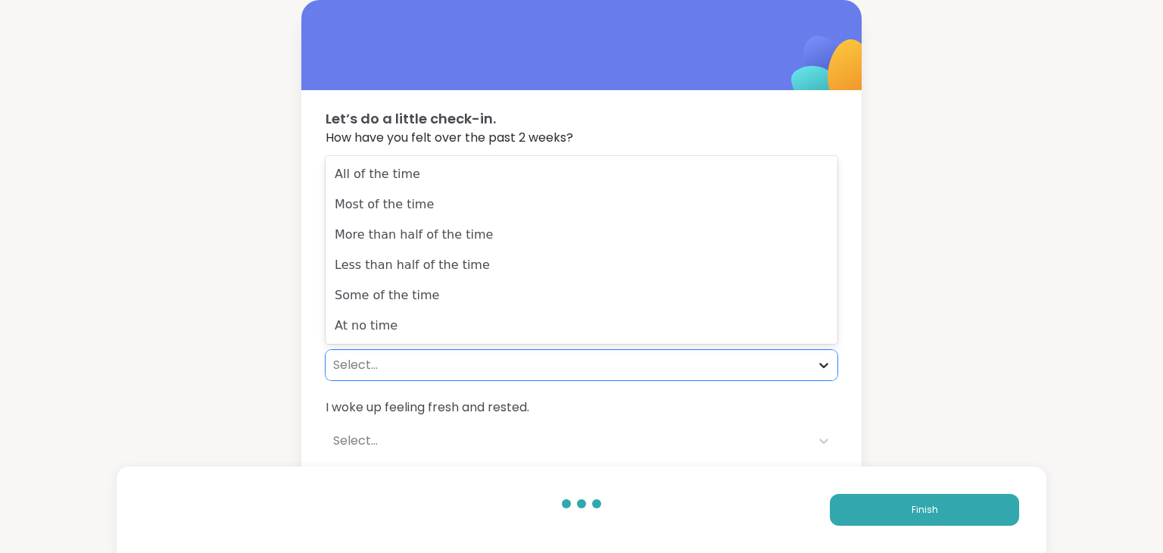
click at [821, 364] on icon at bounding box center [823, 365] width 9 height 5
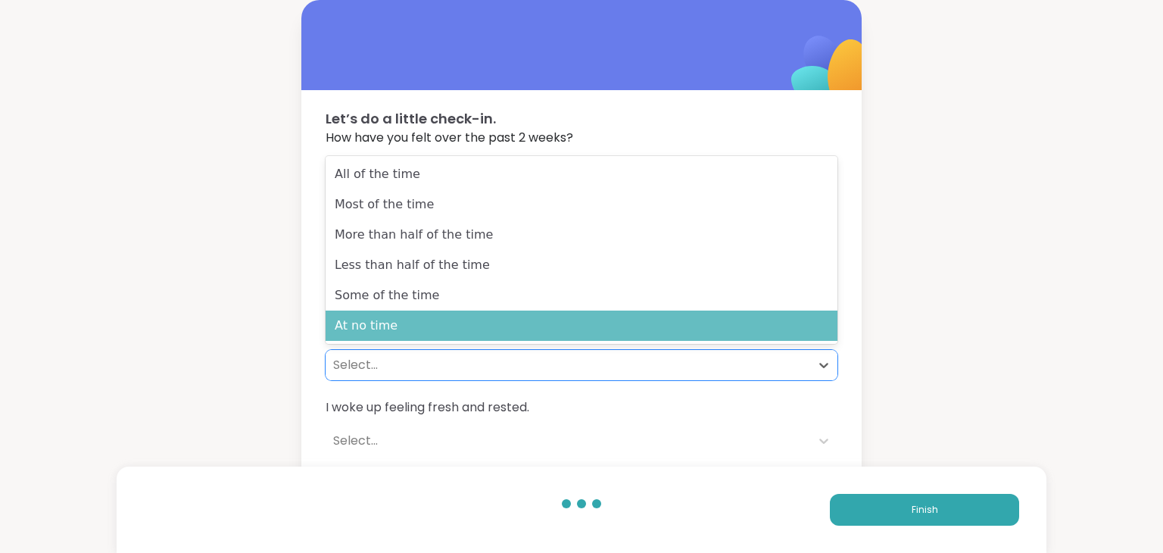
click at [795, 338] on div "At no time" at bounding box center [581, 325] width 512 height 30
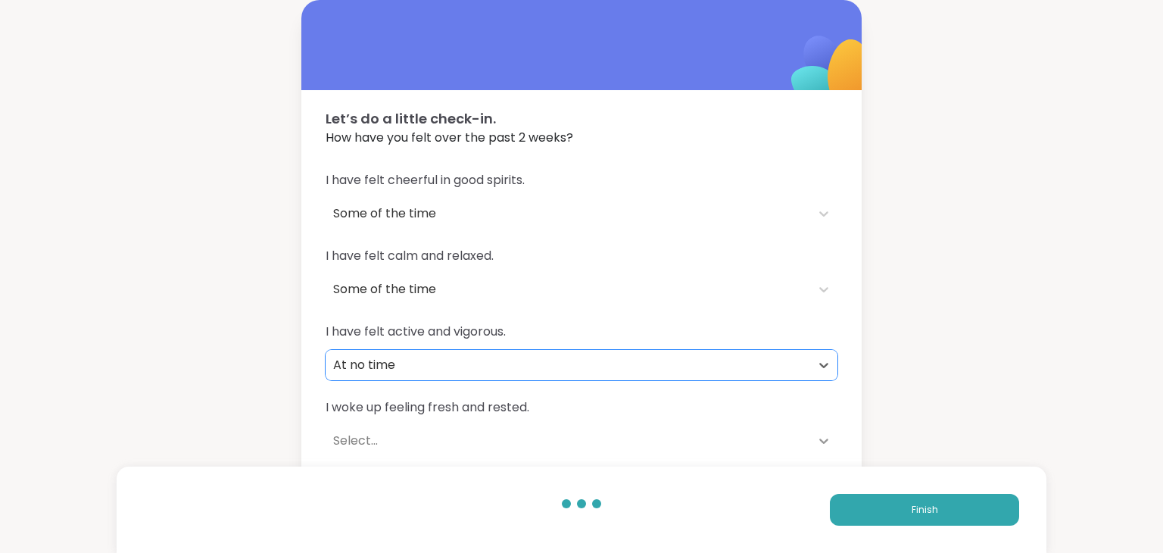
click at [823, 444] on icon at bounding box center [823, 440] width 15 height 15
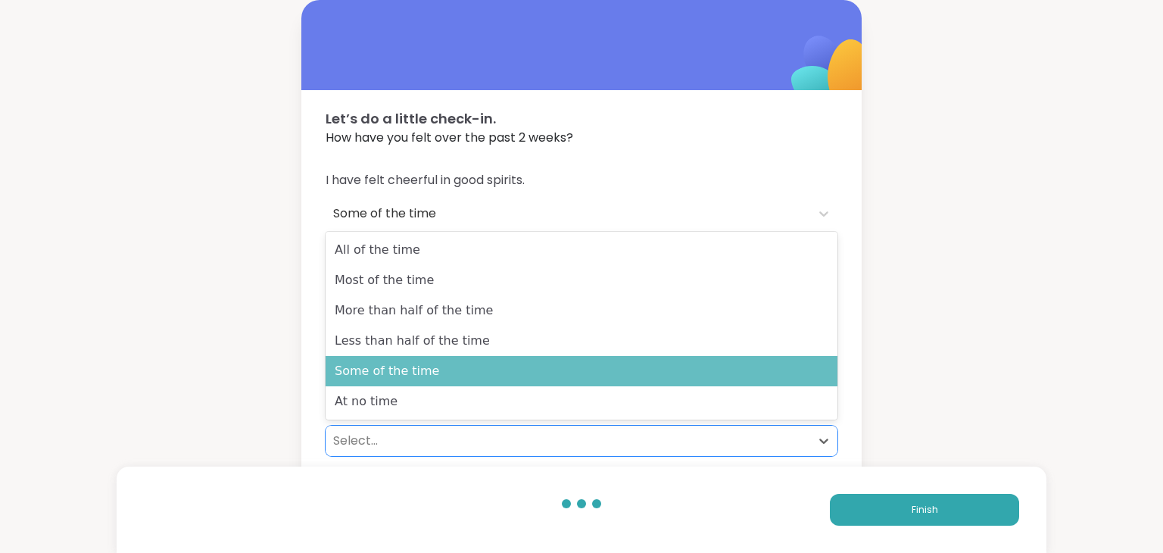
click at [775, 365] on div "Some of the time" at bounding box center [581, 371] width 512 height 30
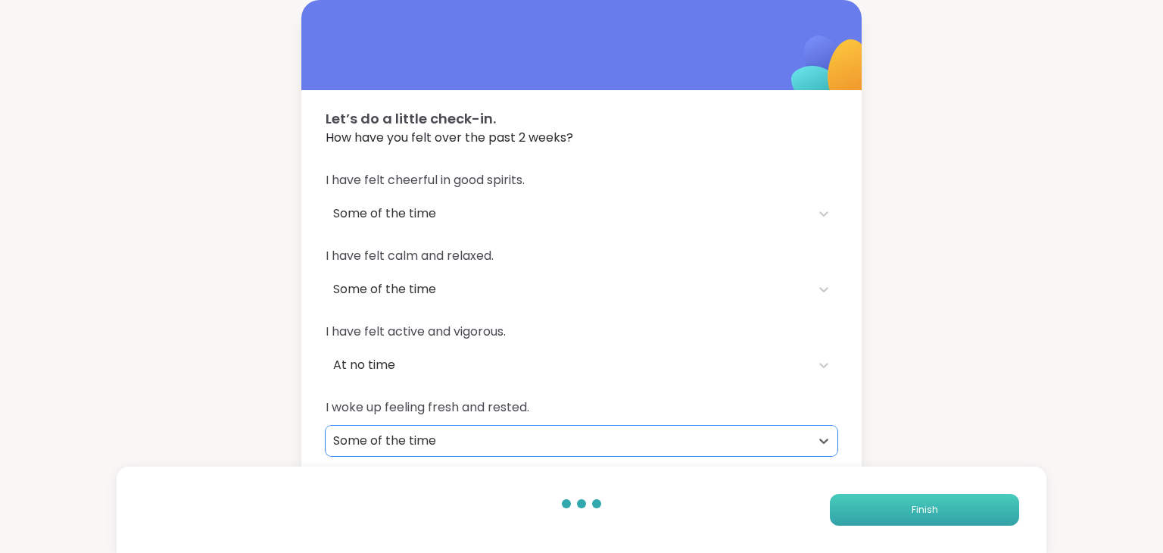
click at [895, 509] on button "Finish" at bounding box center [924, 510] width 189 height 32
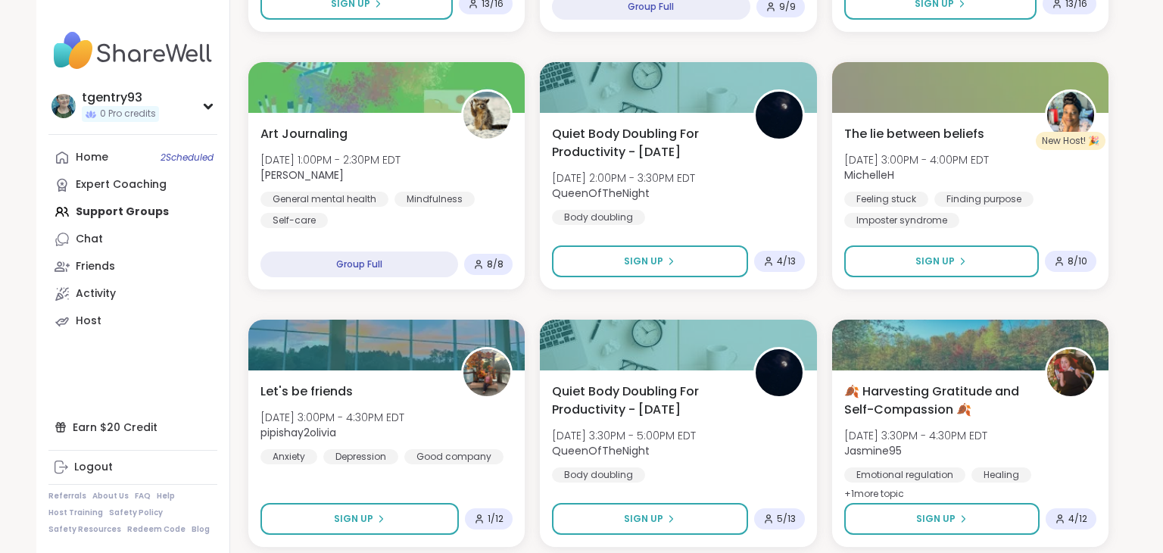
scroll to position [2761, 0]
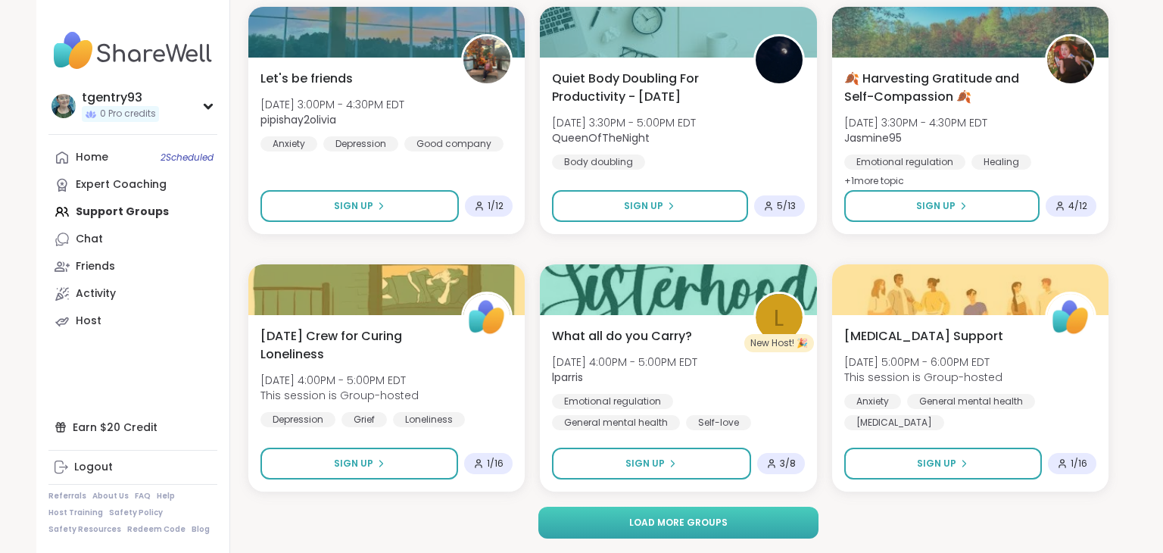
click at [611, 529] on button "Load more groups" at bounding box center [678, 522] width 281 height 32
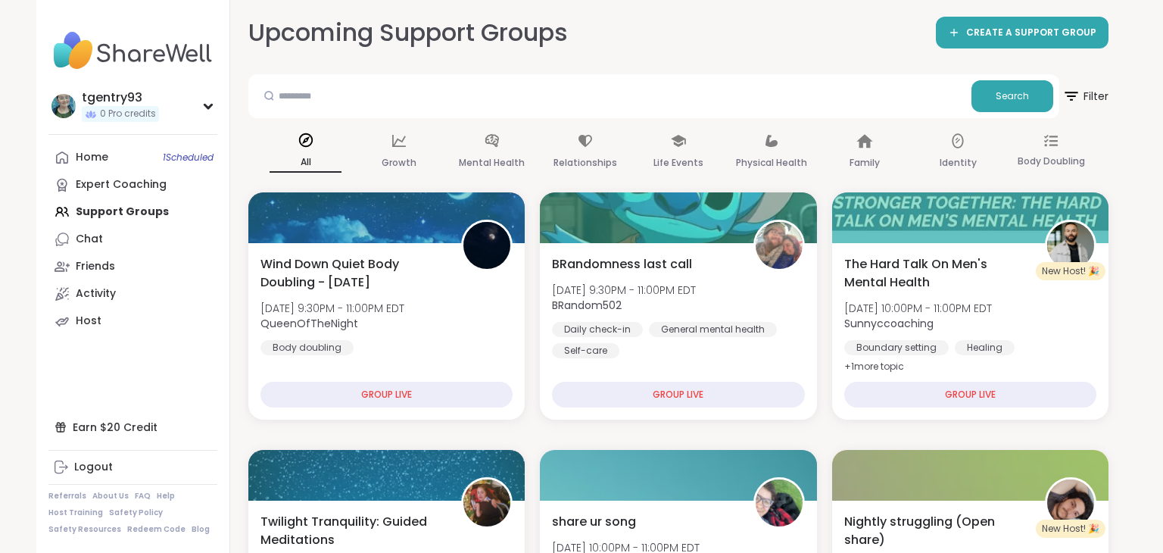
scroll to position [0, 0]
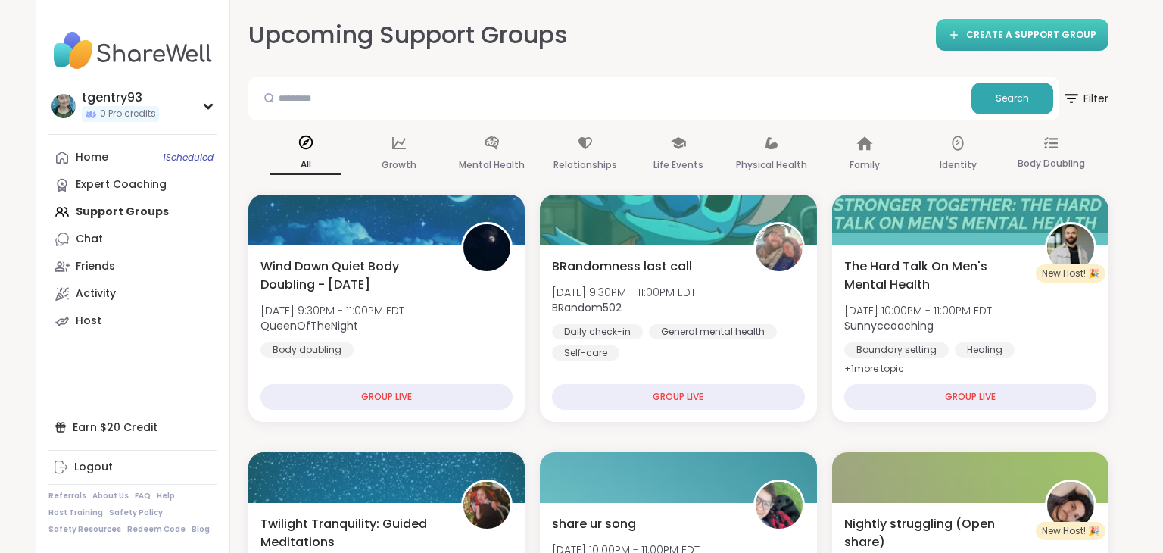
click at [1044, 38] on span "CREATE A SUPPORT GROUP" at bounding box center [1031, 35] width 130 height 13
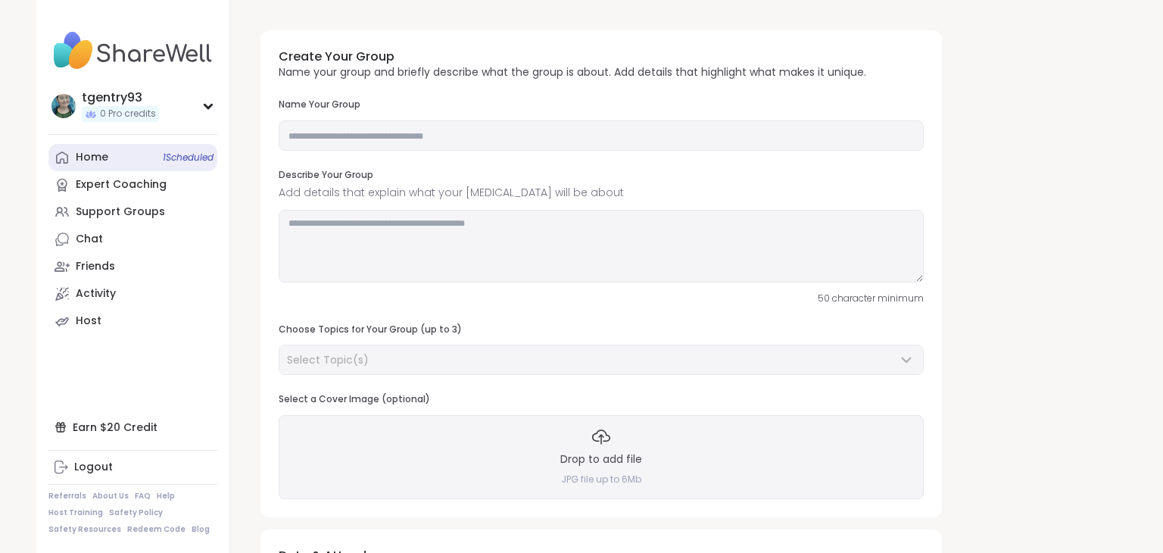
click at [120, 160] on link "Home 1 Scheduled" at bounding box center [132, 157] width 169 height 27
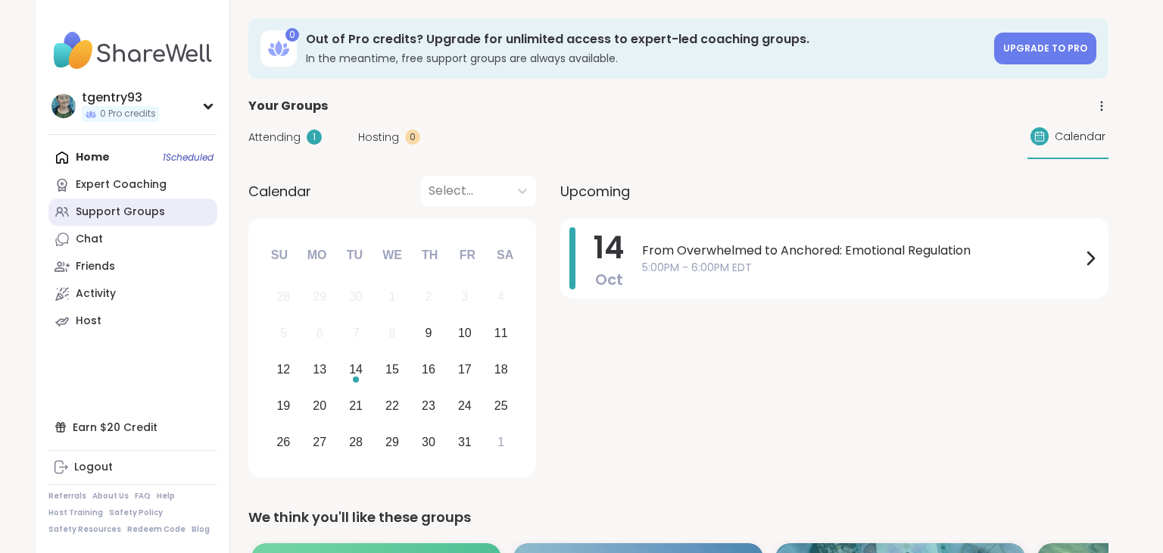
click at [117, 216] on div "Support Groups" at bounding box center [120, 211] width 89 height 15
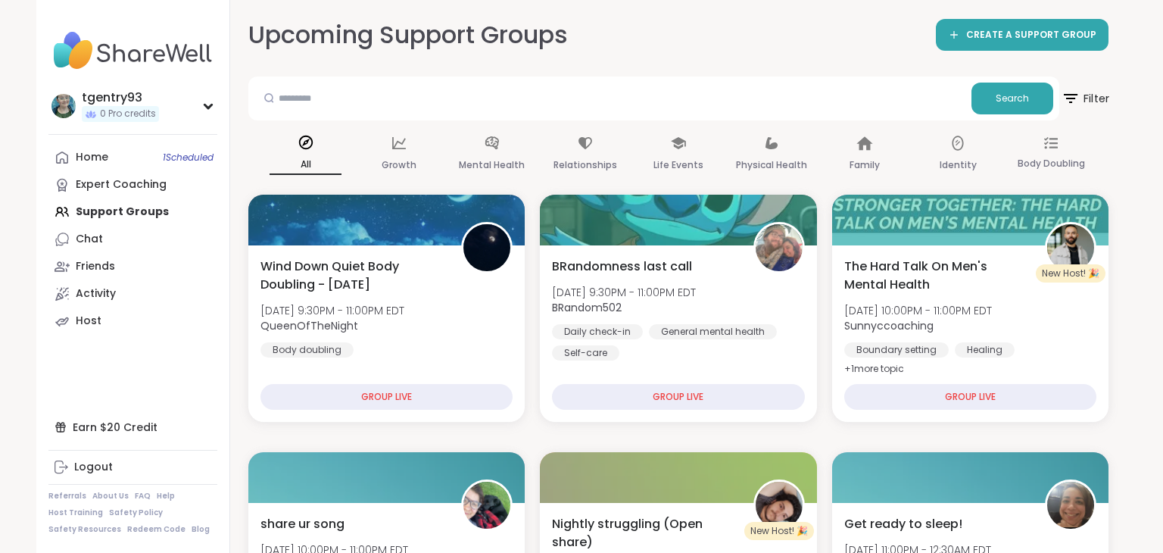
click at [1067, 107] on span "Filter" at bounding box center [1084, 98] width 48 height 38
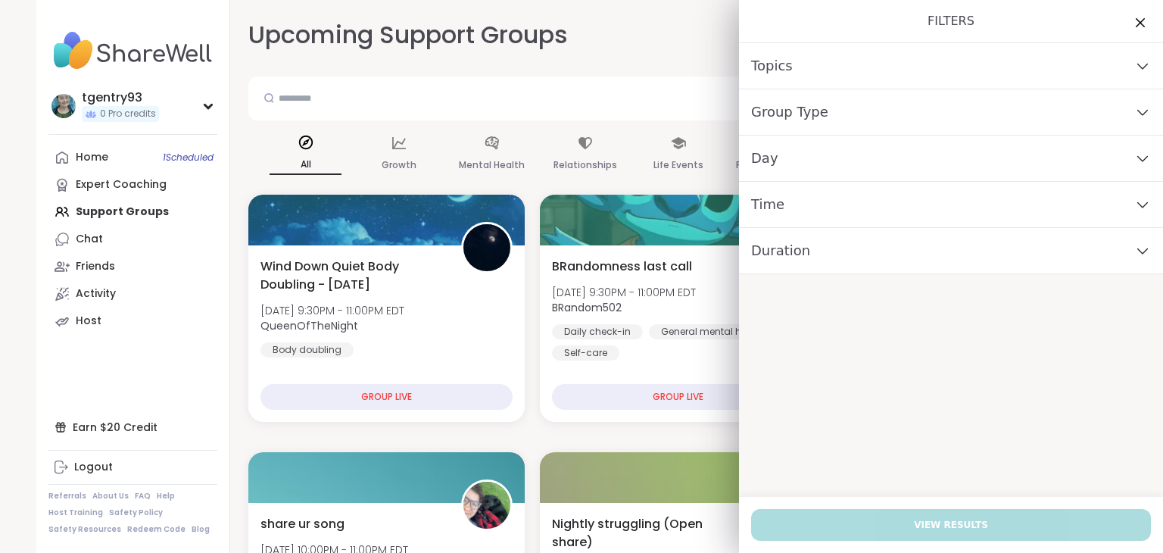
click at [979, 167] on div "Day" at bounding box center [951, 158] width 424 height 46
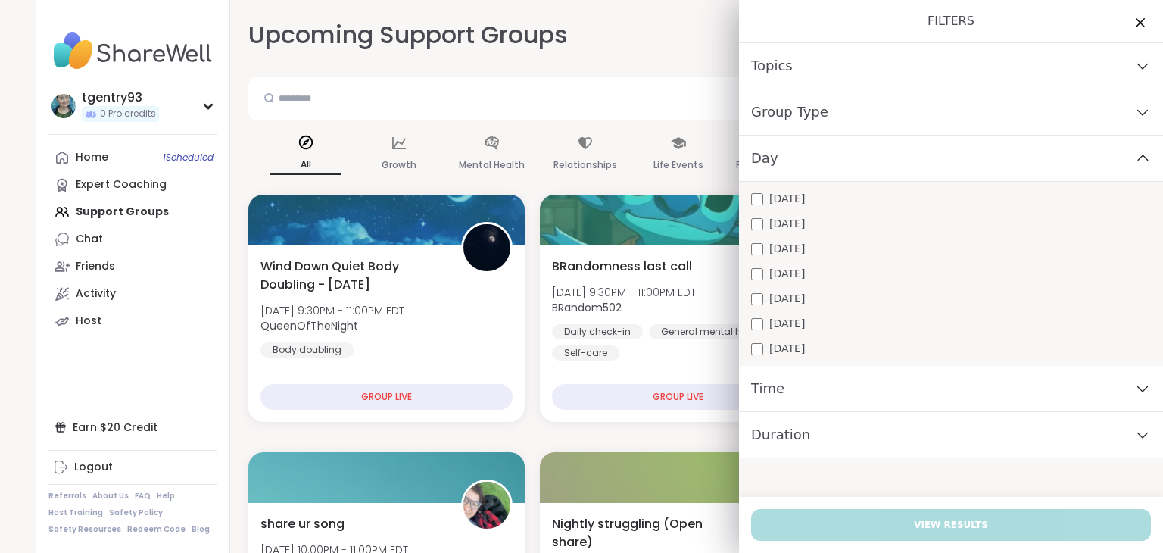
click at [800, 194] on span "[DATE]" at bounding box center [787, 199] width 36 height 16
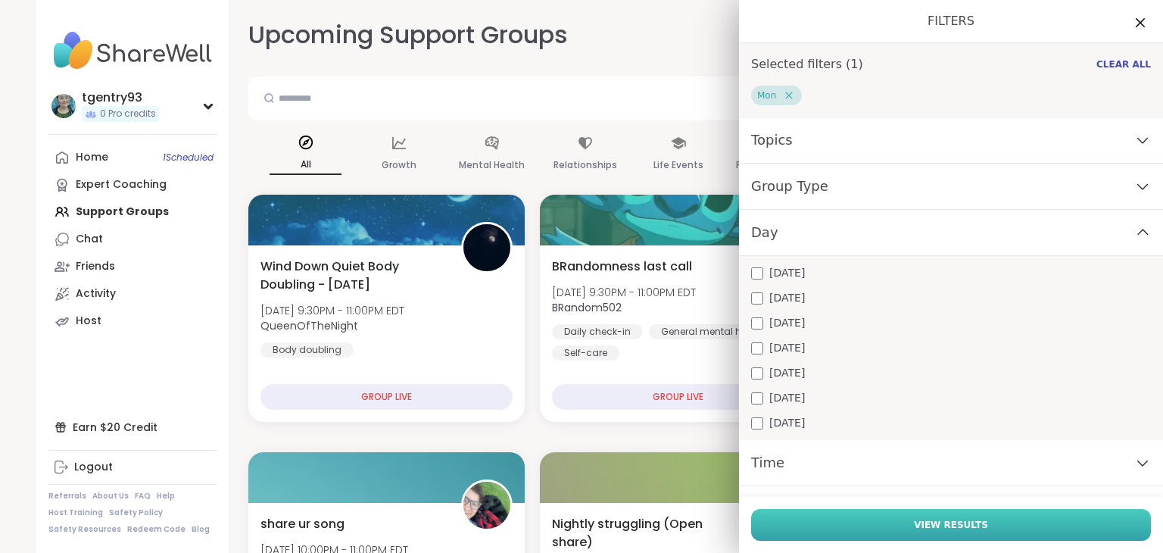
click at [917, 528] on button "View Results" at bounding box center [951, 525] width 400 height 32
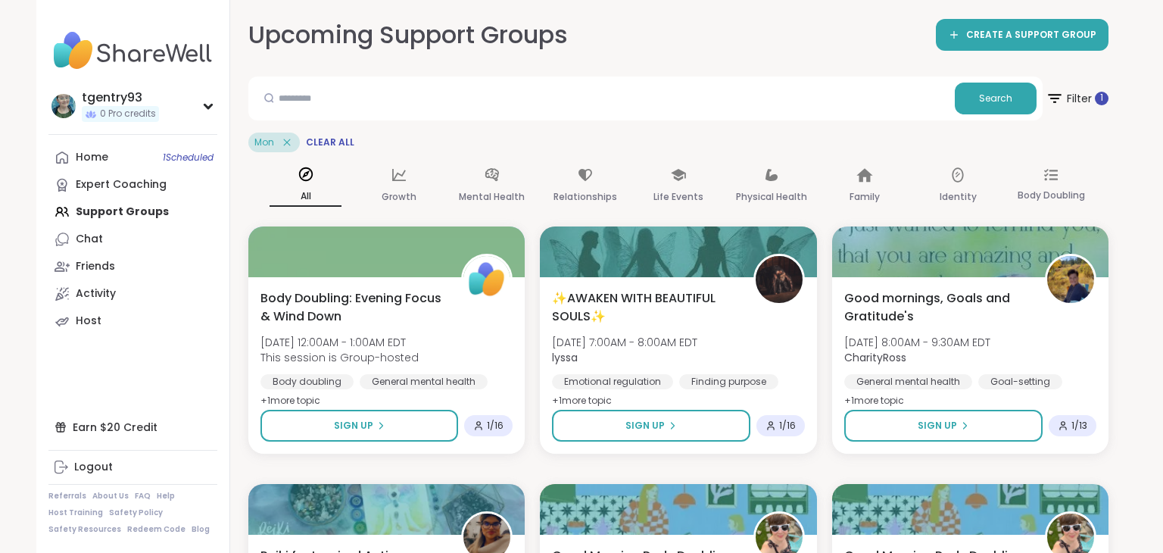
click at [281, 143] on icon at bounding box center [287, 142] width 14 height 14
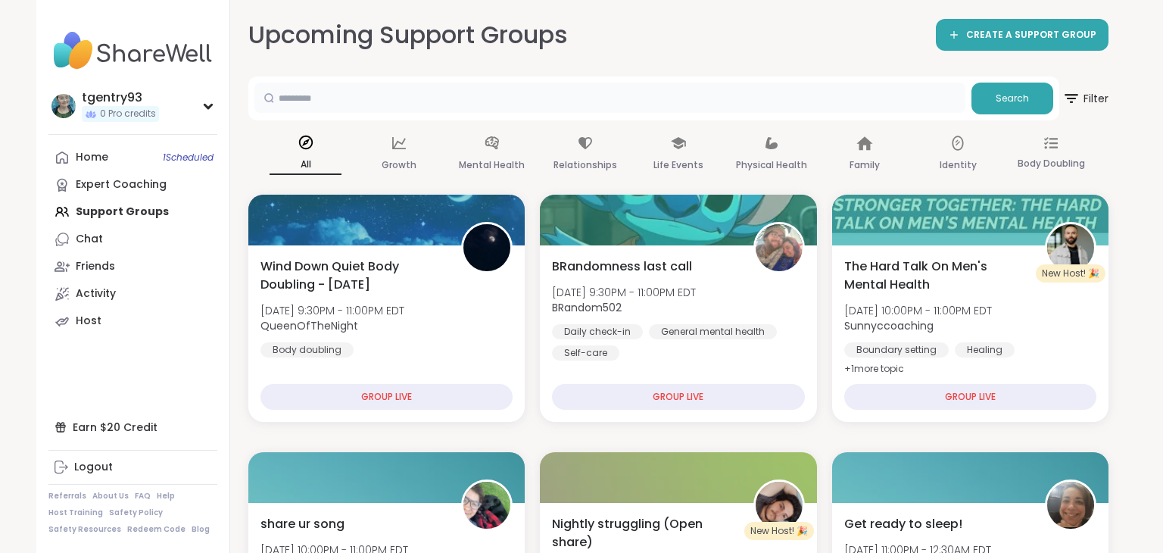
click at [291, 102] on input "text" at bounding box center [609, 98] width 711 height 30
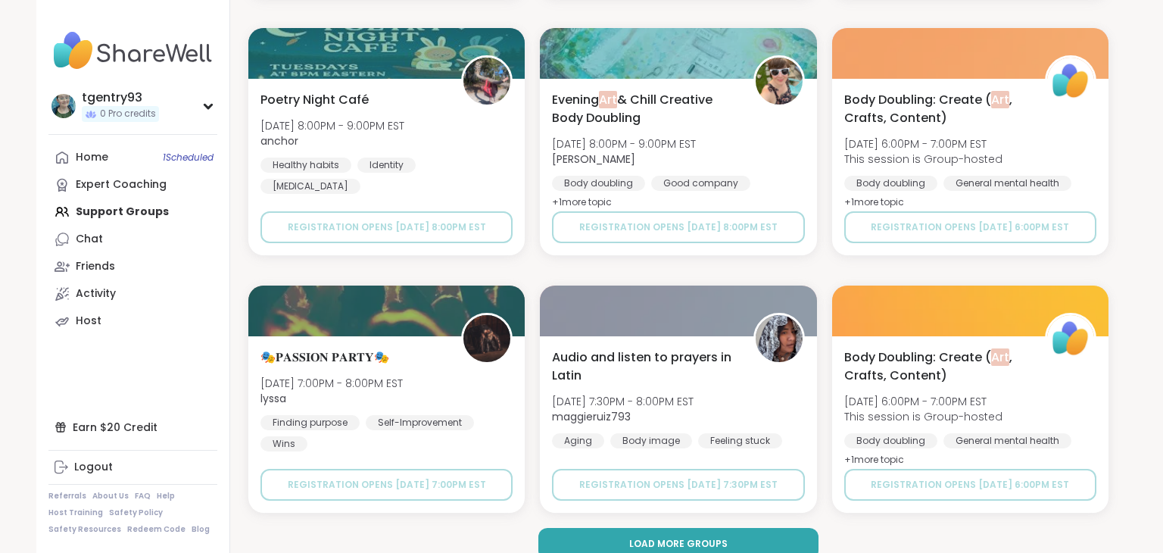
scroll to position [2761, 0]
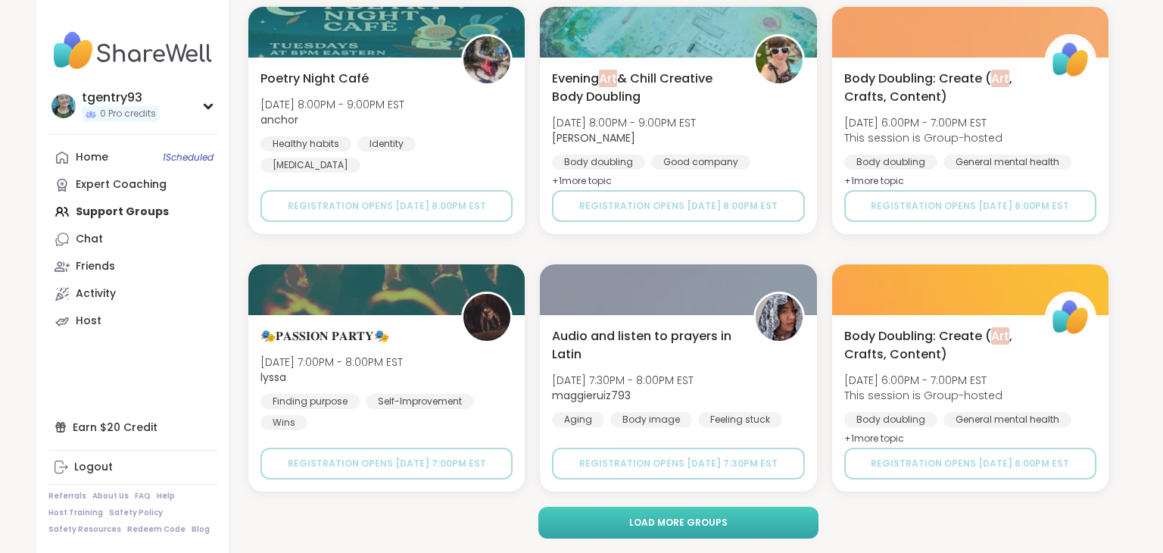
click at [736, 525] on button "Load more groups" at bounding box center [678, 522] width 281 height 32
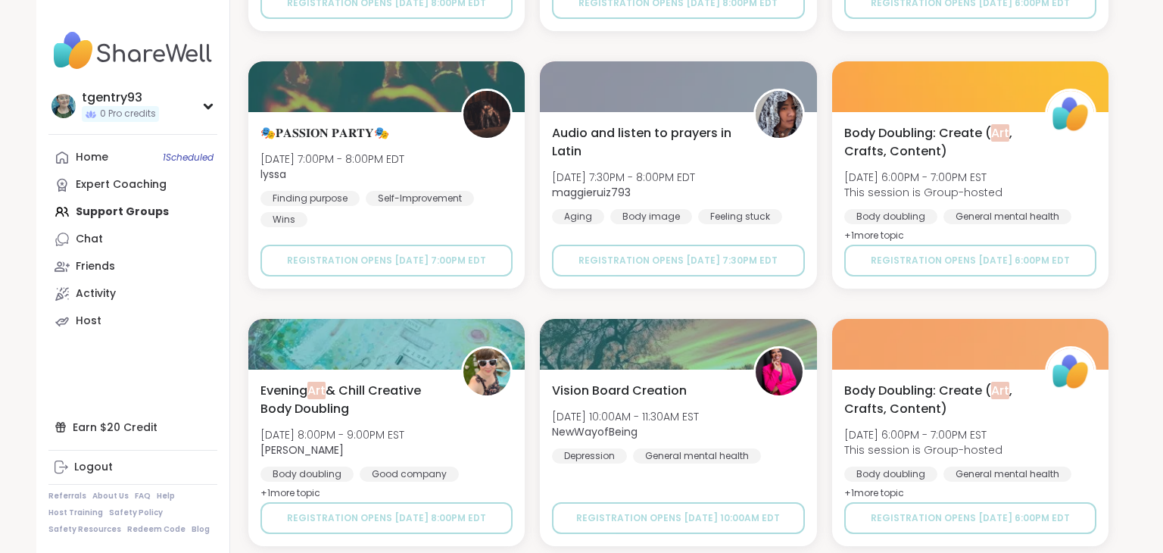
scroll to position [0, 0]
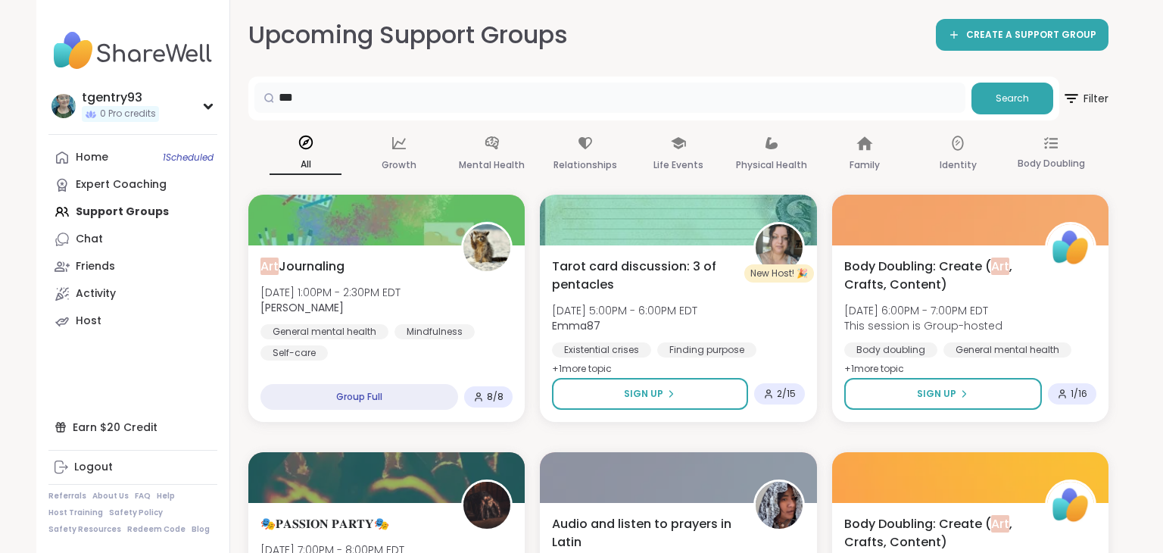
drag, startPoint x: 297, startPoint y: 96, endPoint x: 273, endPoint y: 91, distance: 24.8
click at [273, 91] on div "***" at bounding box center [609, 98] width 711 height 30
type input "*****"
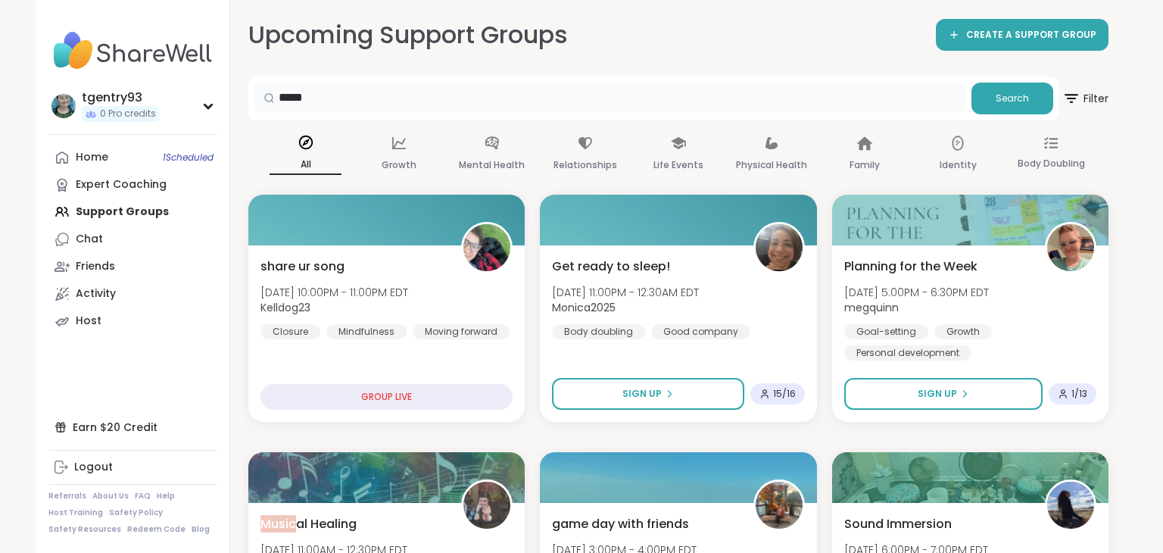
drag, startPoint x: 378, startPoint y: 111, endPoint x: 254, endPoint y: 117, distance: 125.0
click at [254, 117] on div "***** Search" at bounding box center [653, 98] width 811 height 44
click at [494, 152] on div "Mental Health" at bounding box center [492, 154] width 72 height 56
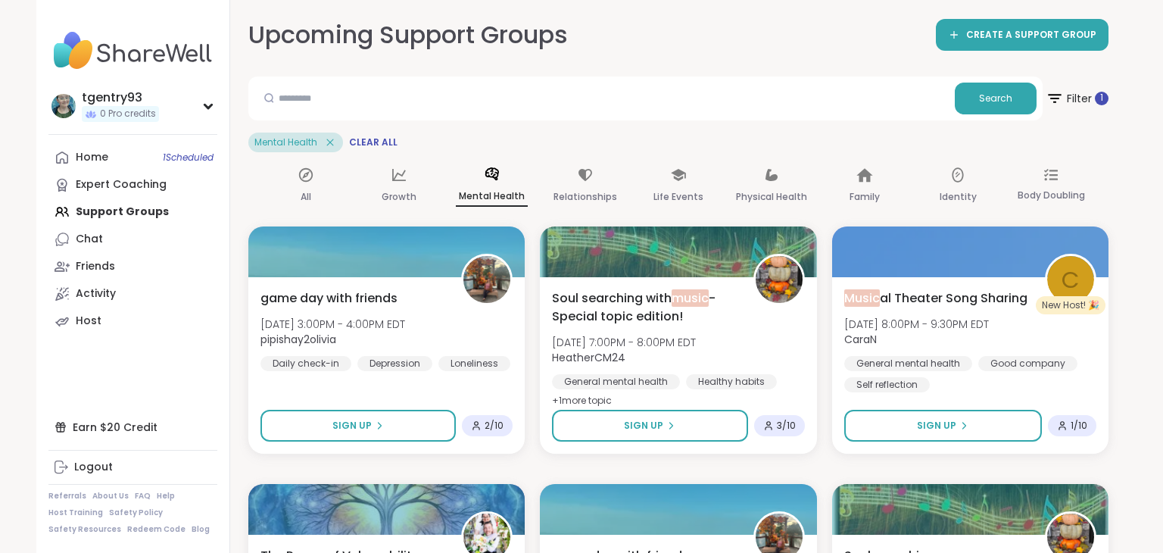
click at [490, 188] on p "Mental Health" at bounding box center [492, 197] width 72 height 20
click at [398, 188] on p "Growth" at bounding box center [399, 197] width 35 height 18
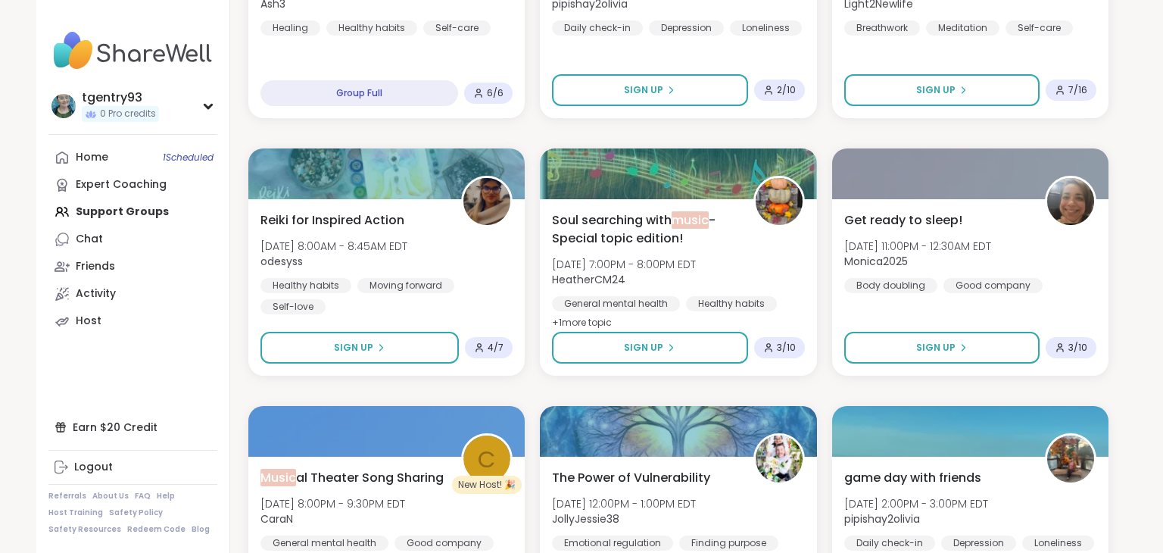
scroll to position [603, 0]
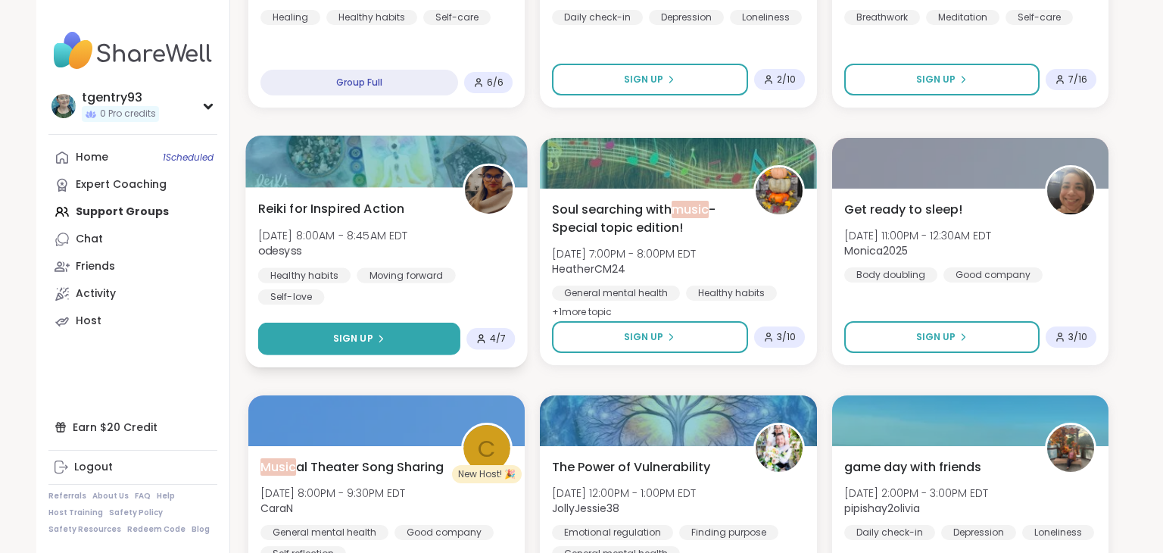
click at [386, 322] on button "Sign Up" at bounding box center [359, 338] width 203 height 33
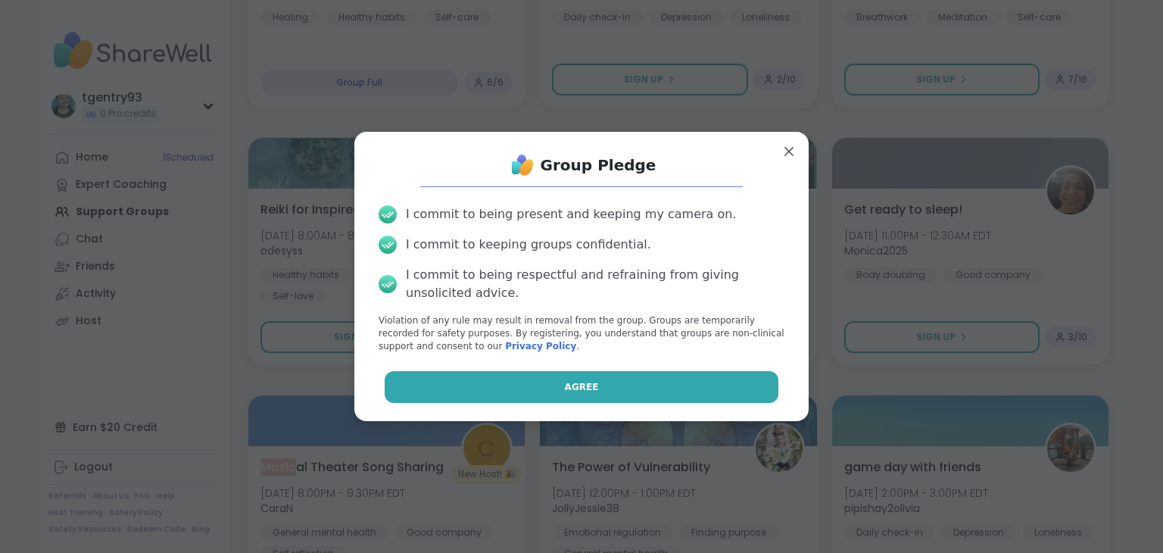
click at [472, 376] on button "Agree" at bounding box center [582, 387] width 394 height 32
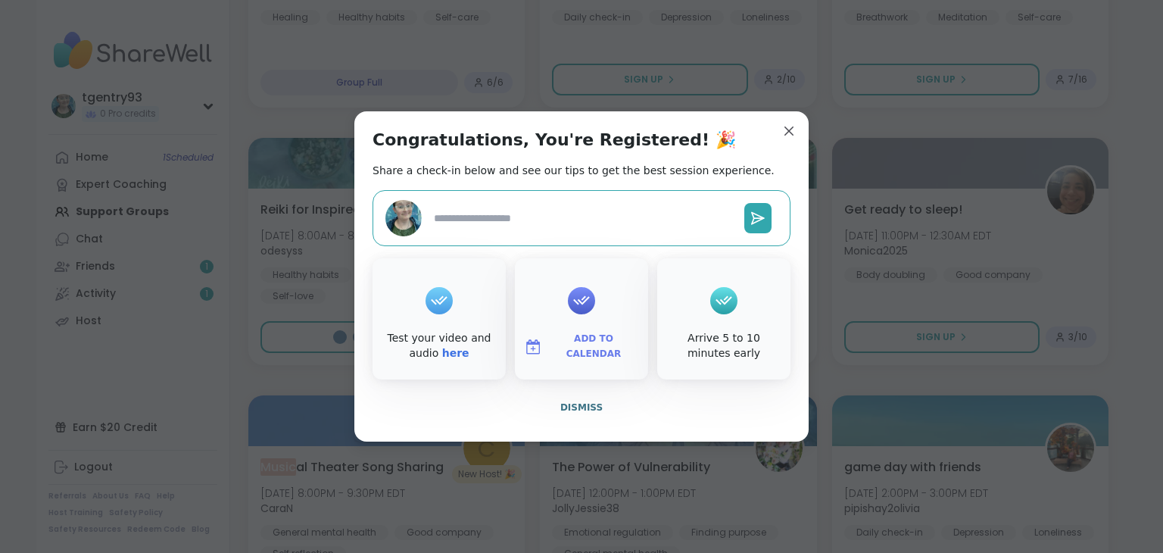
type textarea "*"
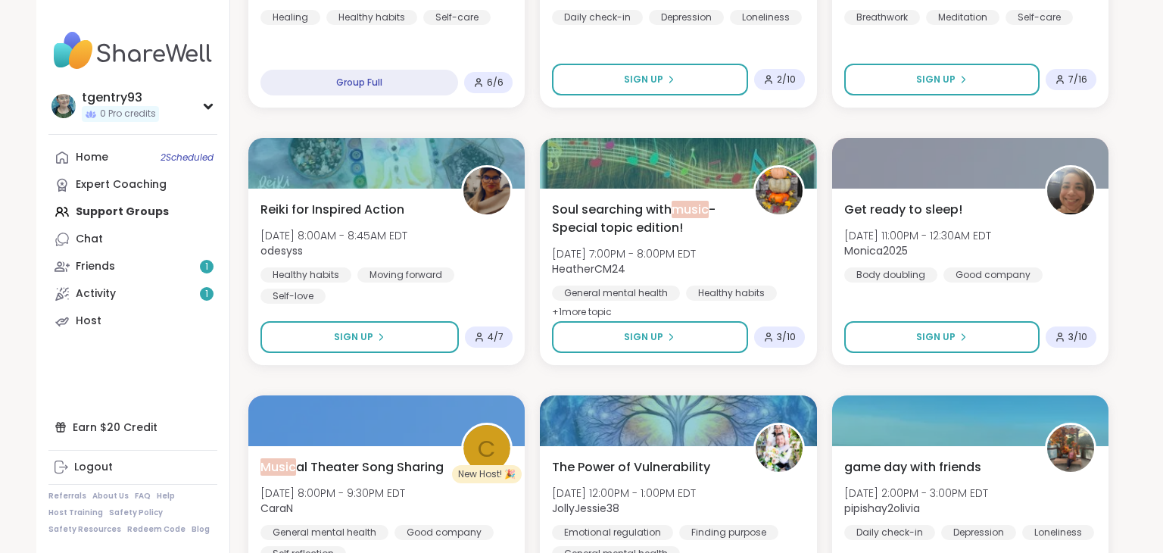
click at [83, 205] on div "Home 2 Scheduled Expert Coaching Support Groups Chat Friends 1 Activity 1 Host" at bounding box center [132, 239] width 169 height 191
click at [91, 213] on div "Home 2 Scheduled Expert Coaching Support Groups Chat Friends 1 Activity 1 Host" at bounding box center [132, 239] width 169 height 191
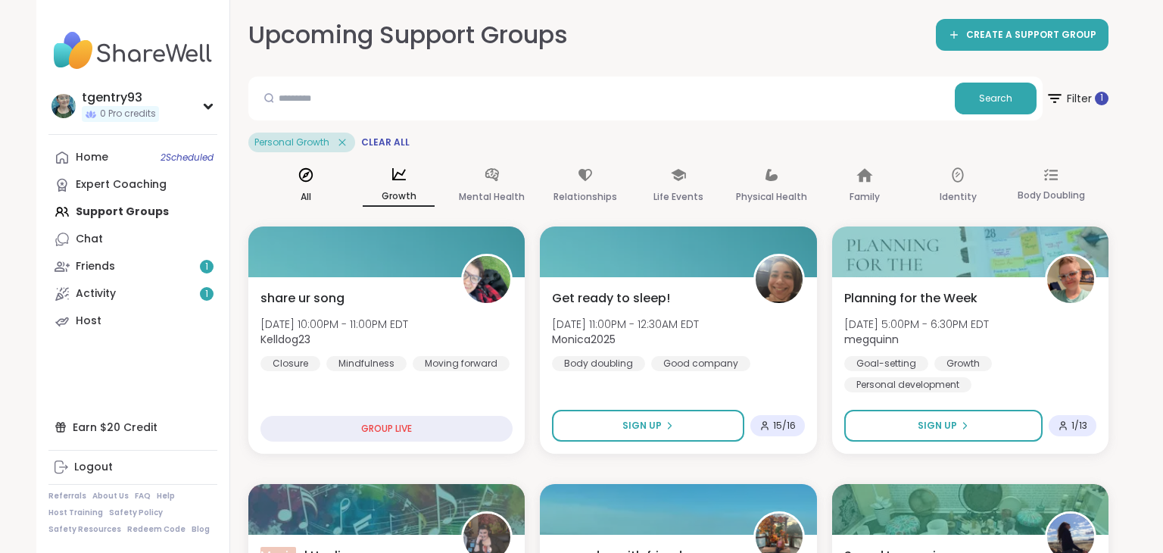
click at [316, 186] on div "All" at bounding box center [305, 186] width 72 height 56
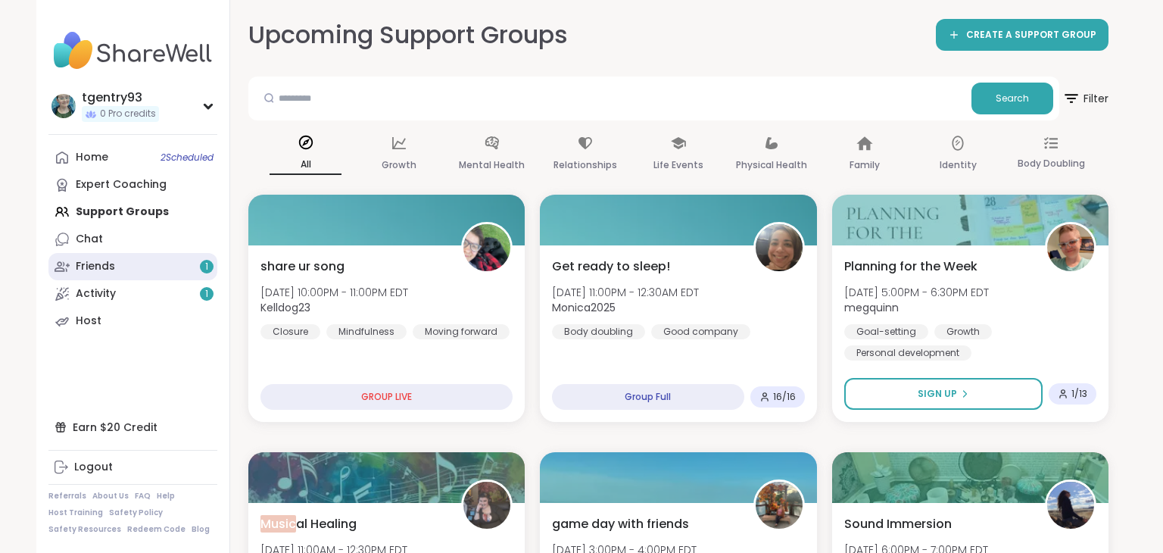
click at [166, 273] on link "Friends 1" at bounding box center [132, 266] width 169 height 27
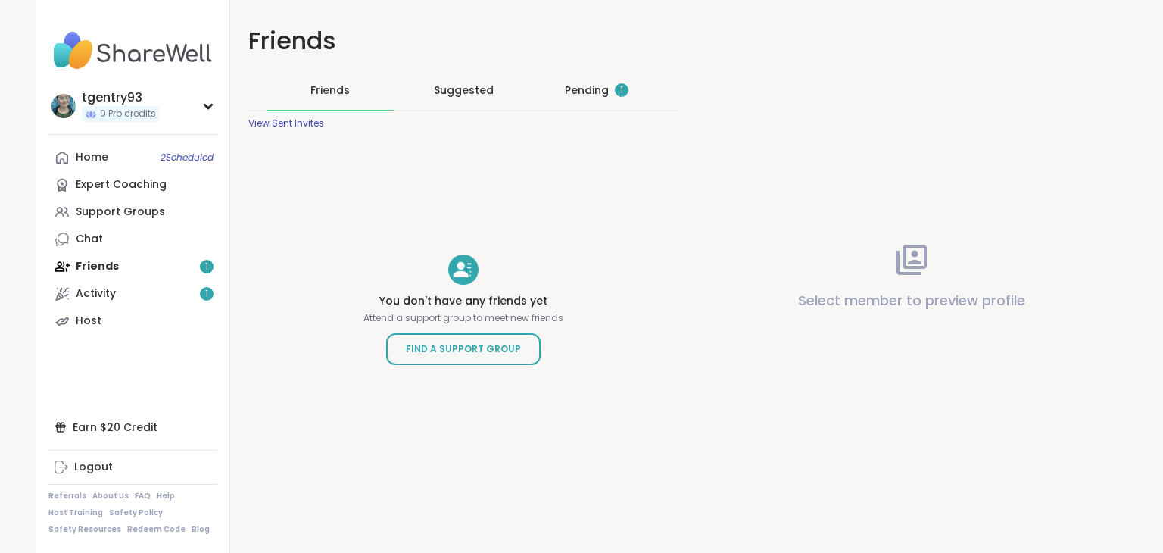
click at [578, 95] on div "Pending 1" at bounding box center [597, 90] width 64 height 15
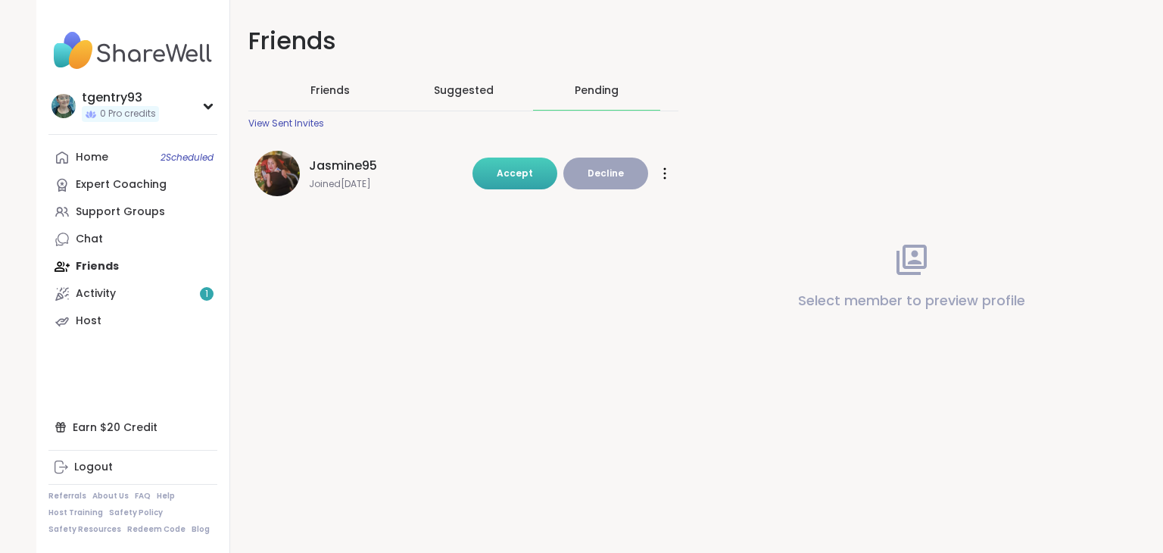
click at [497, 176] on button "Accept" at bounding box center [514, 173] width 85 height 32
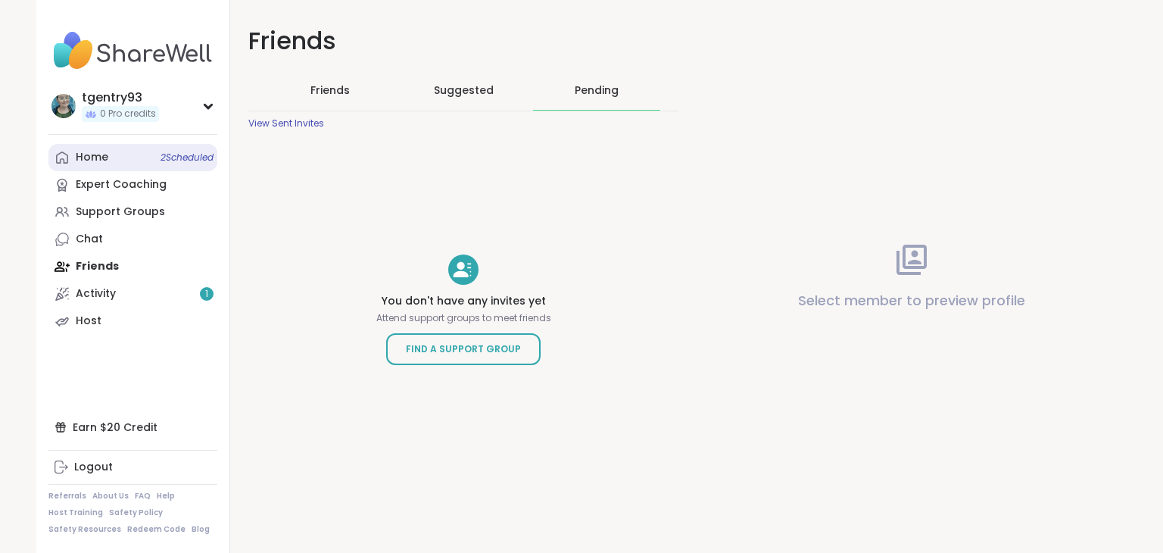
click at [132, 154] on link "Home 2 Scheduled" at bounding box center [132, 157] width 169 height 27
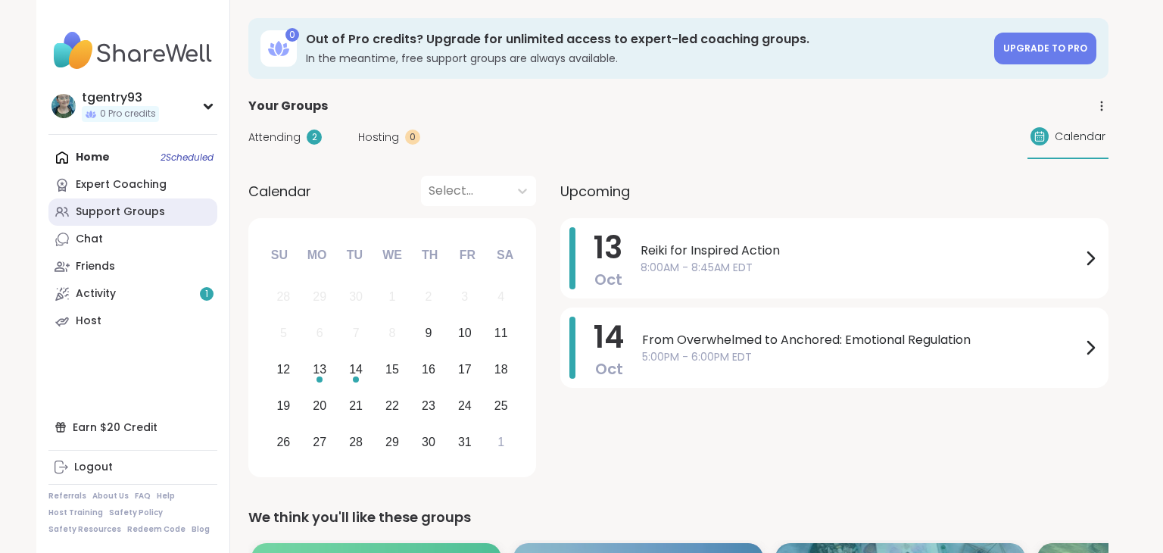
click at [158, 213] on div "Support Groups" at bounding box center [120, 211] width 89 height 15
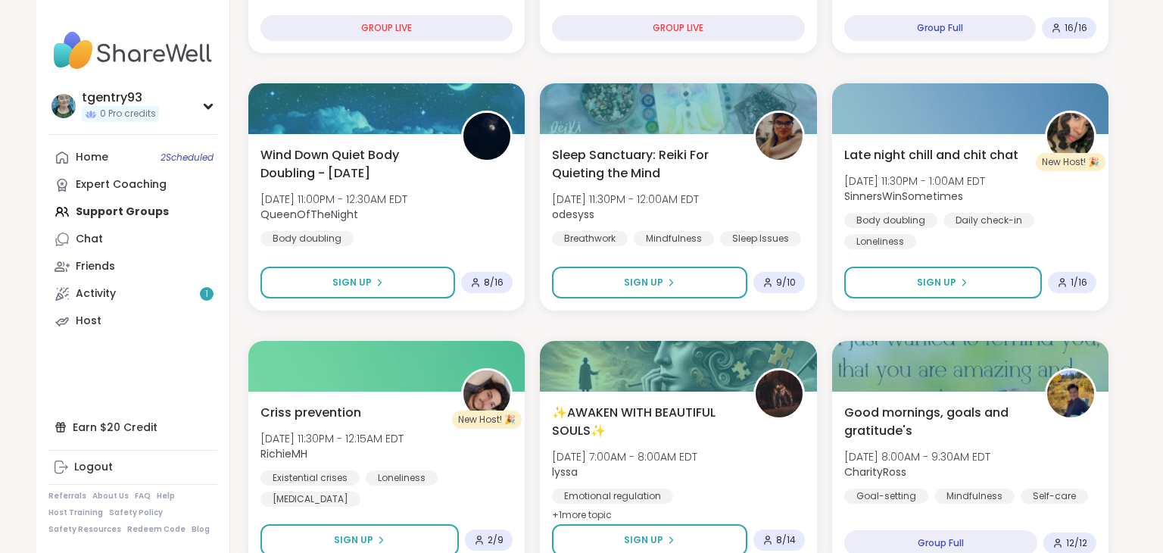
scroll to position [622, 0]
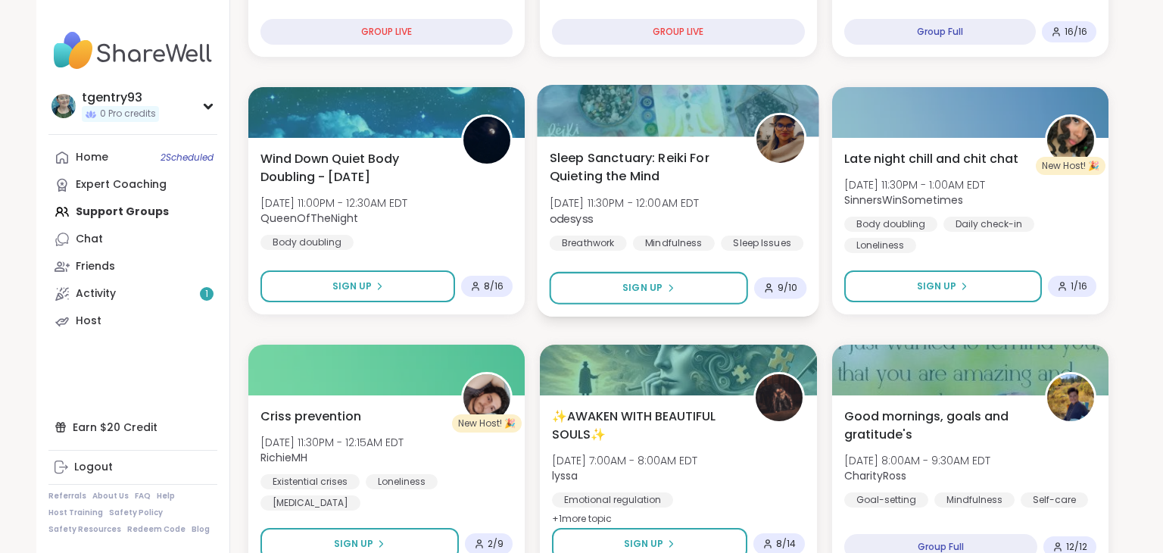
click at [715, 173] on span "Sleep Sanctuary: Reiki For Quieting the Mind" at bounding box center [644, 166] width 188 height 37
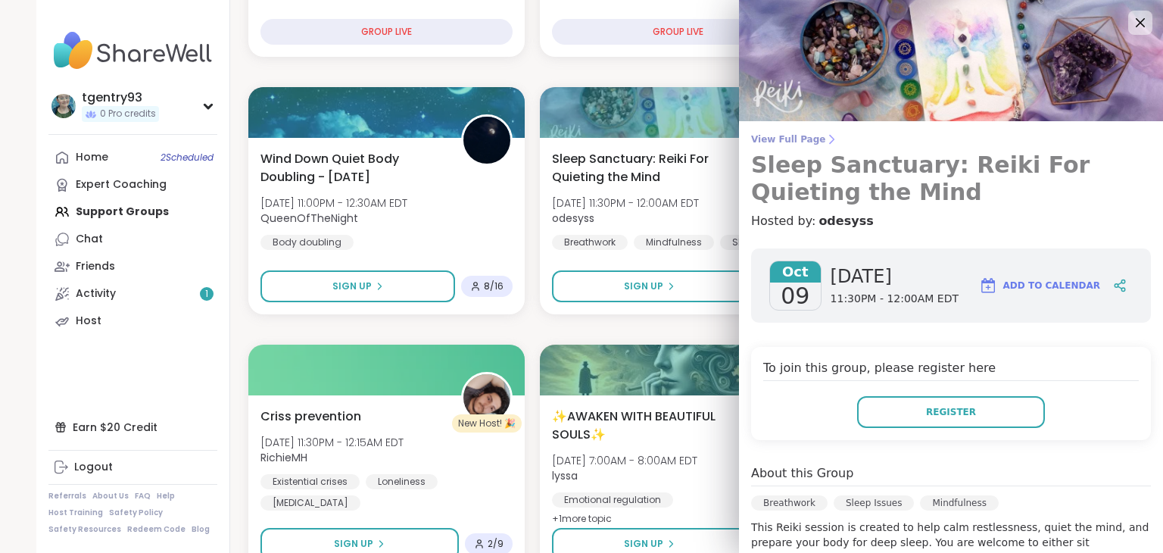
click at [794, 136] on span "View Full Page" at bounding box center [951, 139] width 400 height 12
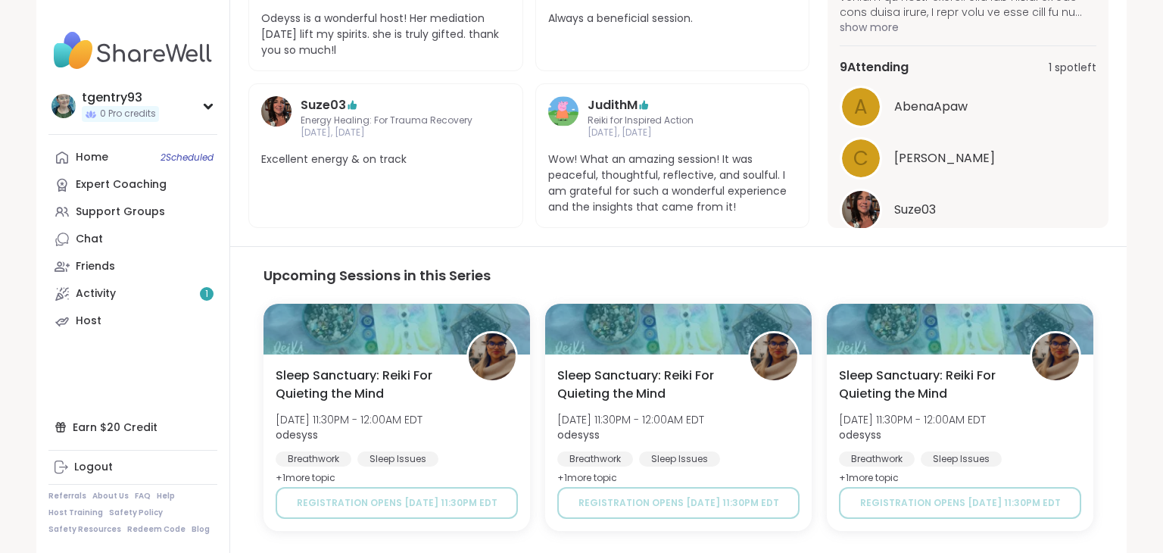
scroll to position [949, 0]
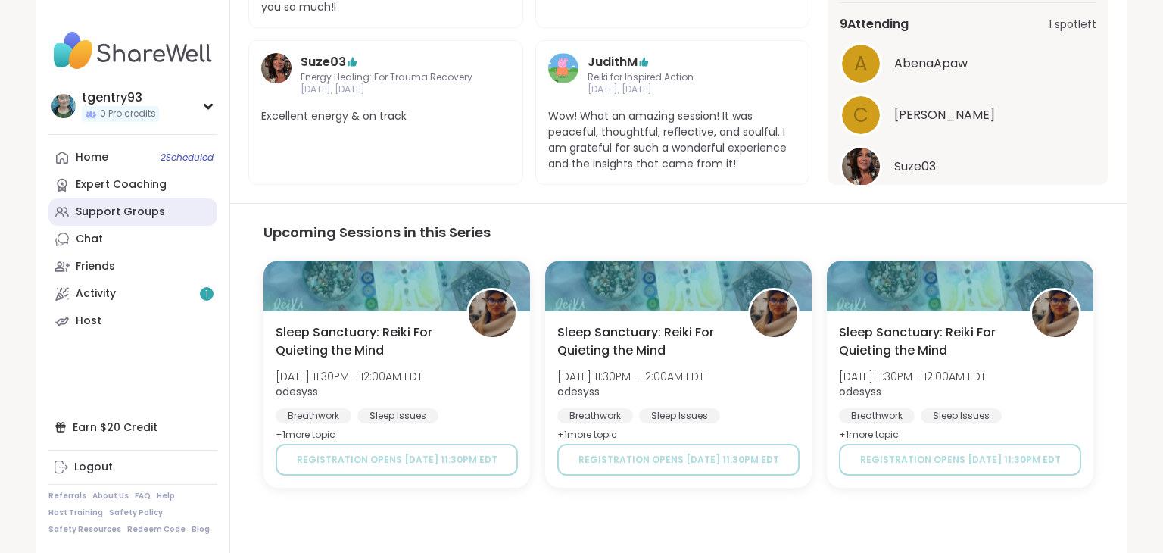
click at [135, 204] on div "Support Groups" at bounding box center [120, 211] width 89 height 15
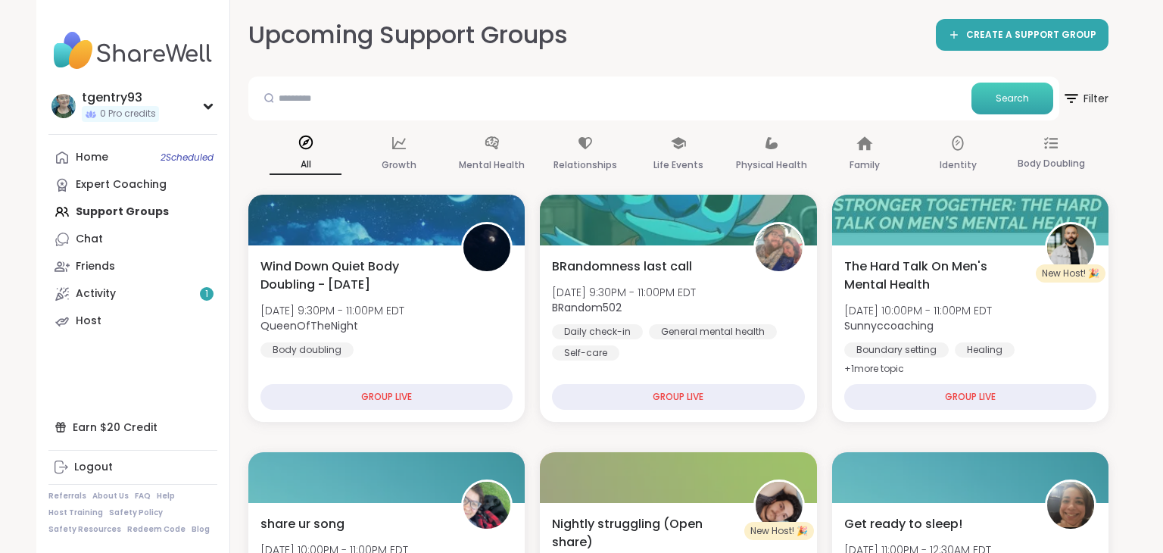
click at [1021, 99] on span "Search" at bounding box center [1011, 99] width 33 height 14
click at [849, 92] on input "text" at bounding box center [609, 98] width 711 height 30
click at [1100, 90] on span "Filter" at bounding box center [1084, 98] width 48 height 38
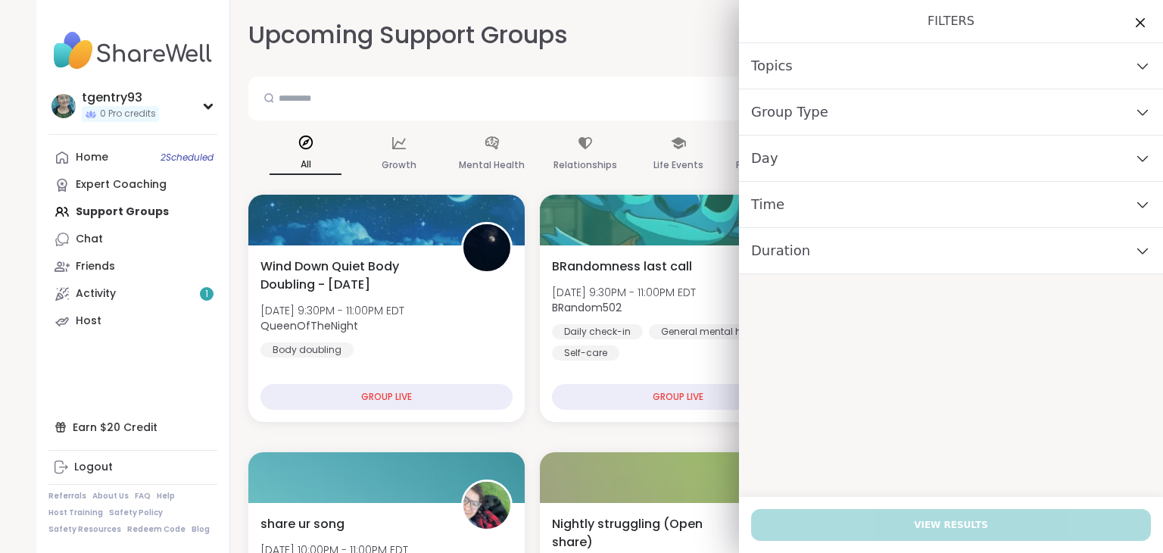
click at [1019, 144] on div "Day" at bounding box center [951, 158] width 424 height 46
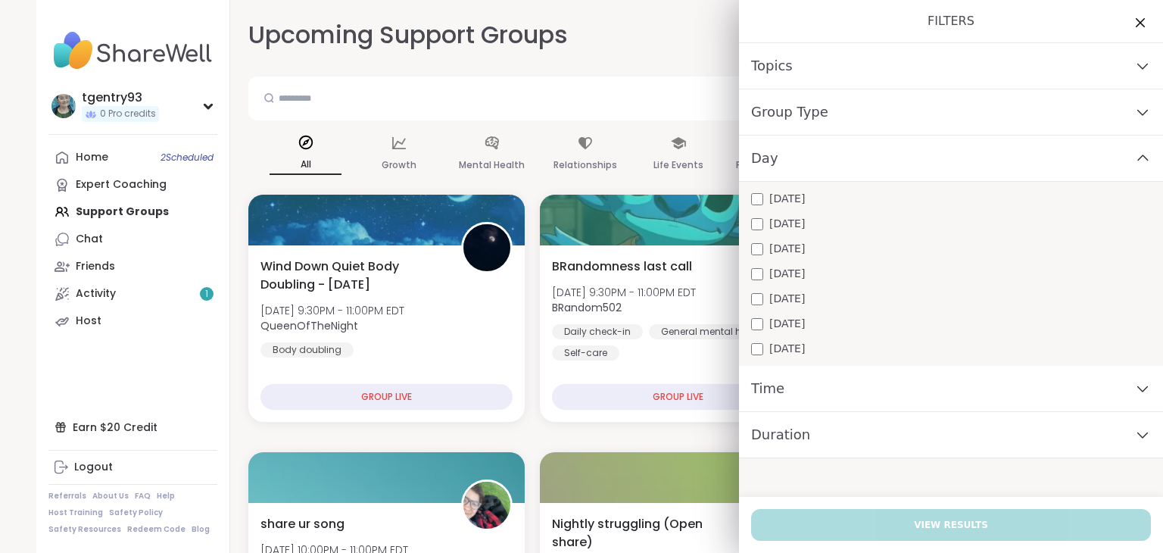
click at [777, 224] on span "[DATE]" at bounding box center [787, 224] width 36 height 16
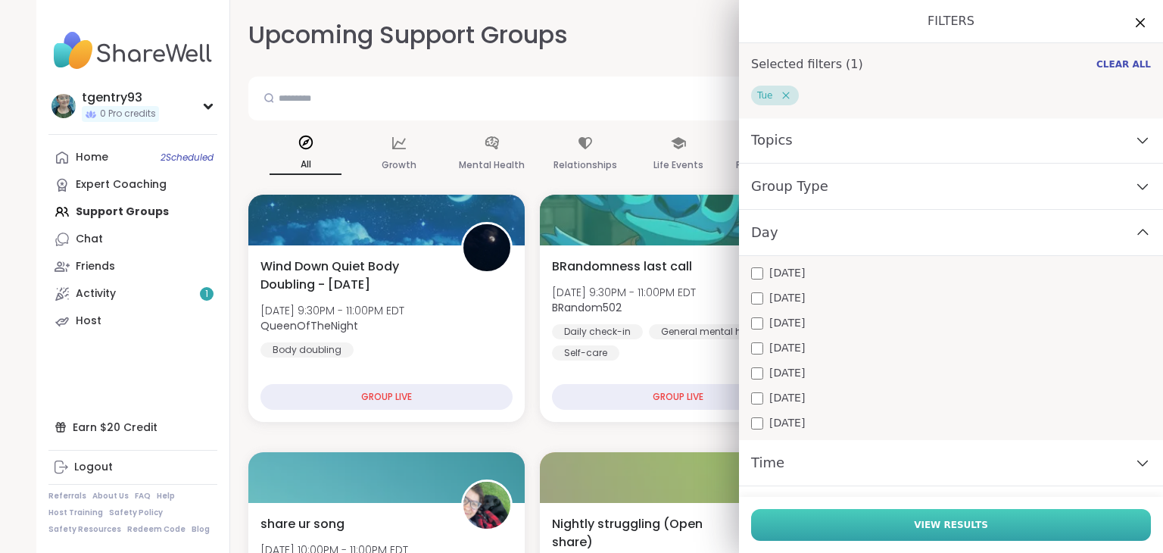
click at [847, 520] on button "View Results" at bounding box center [951, 525] width 400 height 32
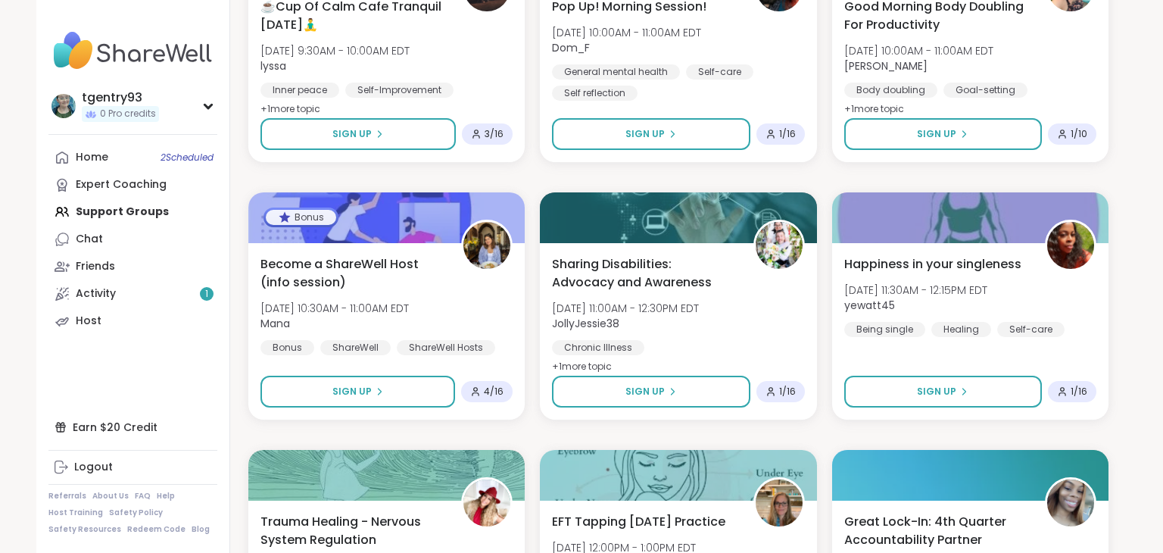
scroll to position [818, 0]
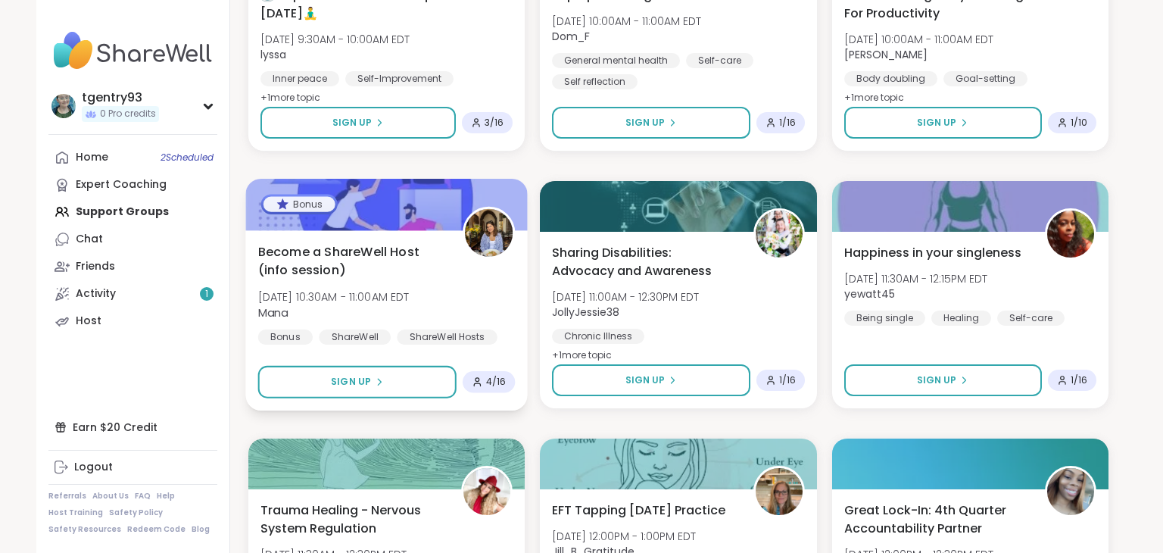
click at [291, 207] on div "Bonus" at bounding box center [299, 203] width 72 height 15
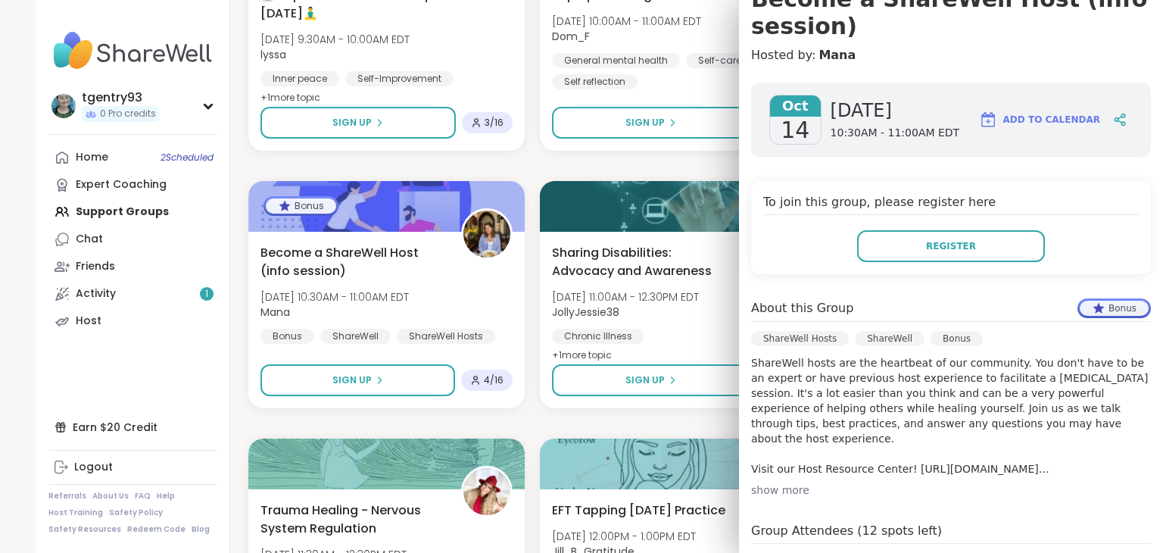
scroll to position [167, 0]
click at [1093, 380] on p "ShareWell hosts are the heartbeat of our community. You don't have to be an exp…" at bounding box center [951, 414] width 400 height 121
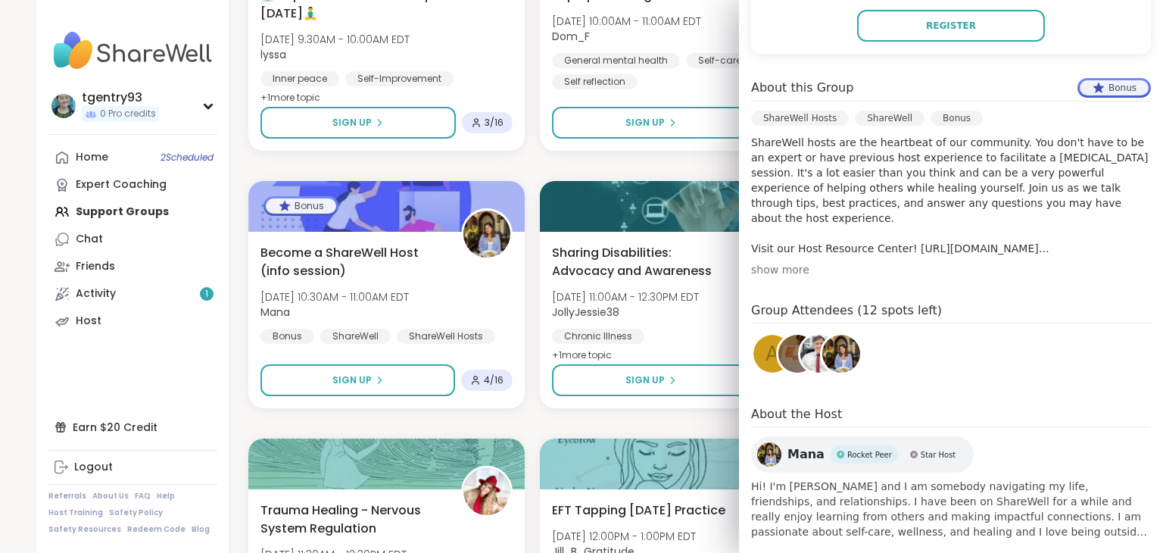
scroll to position [408, 0]
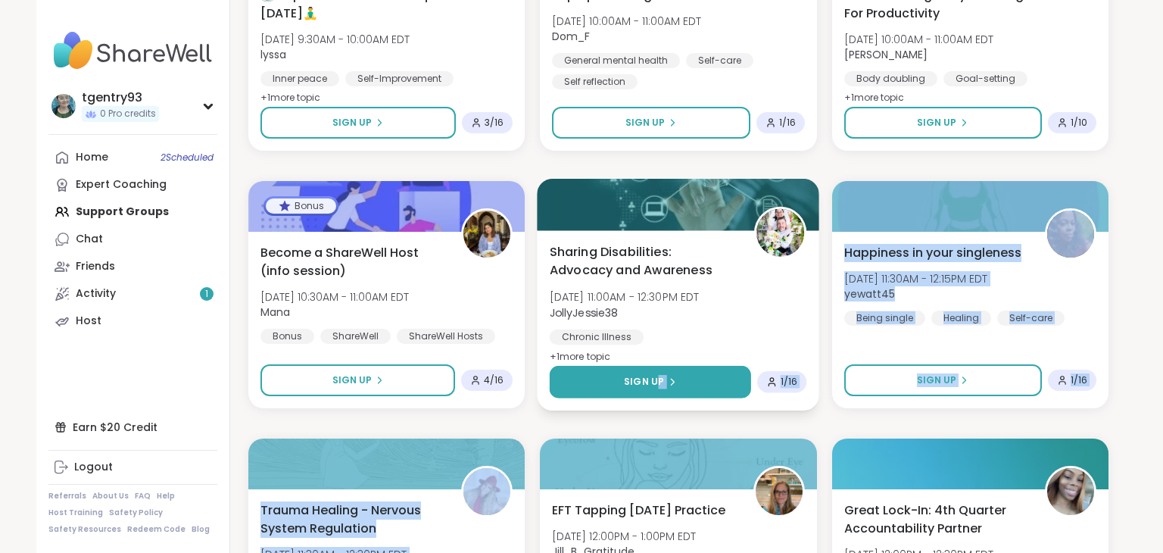
drag, startPoint x: 619, startPoint y: 424, endPoint x: 656, endPoint y: 392, distance: 48.9
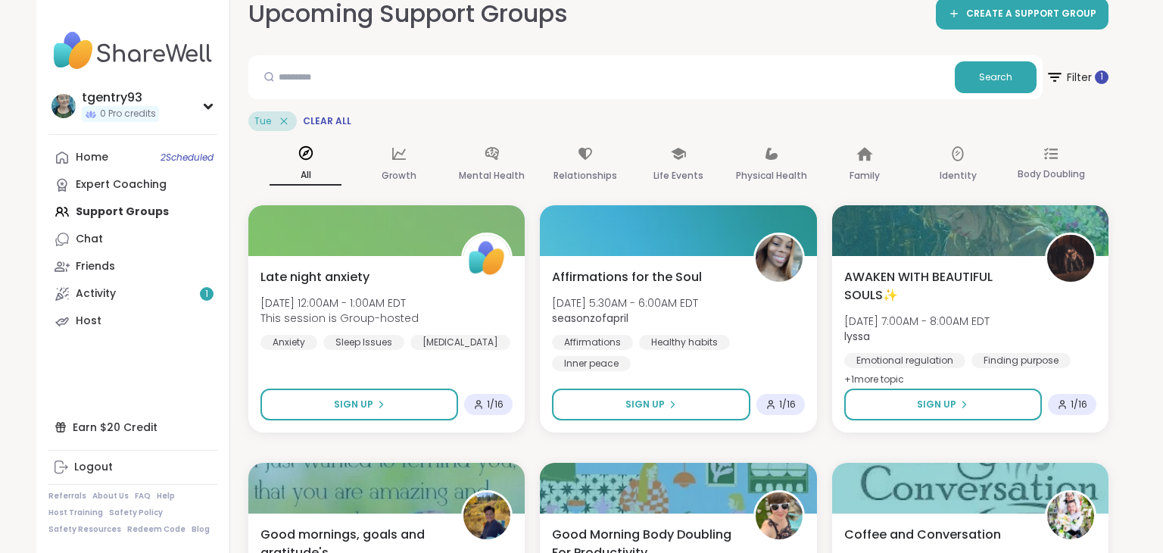
scroll to position [0, 0]
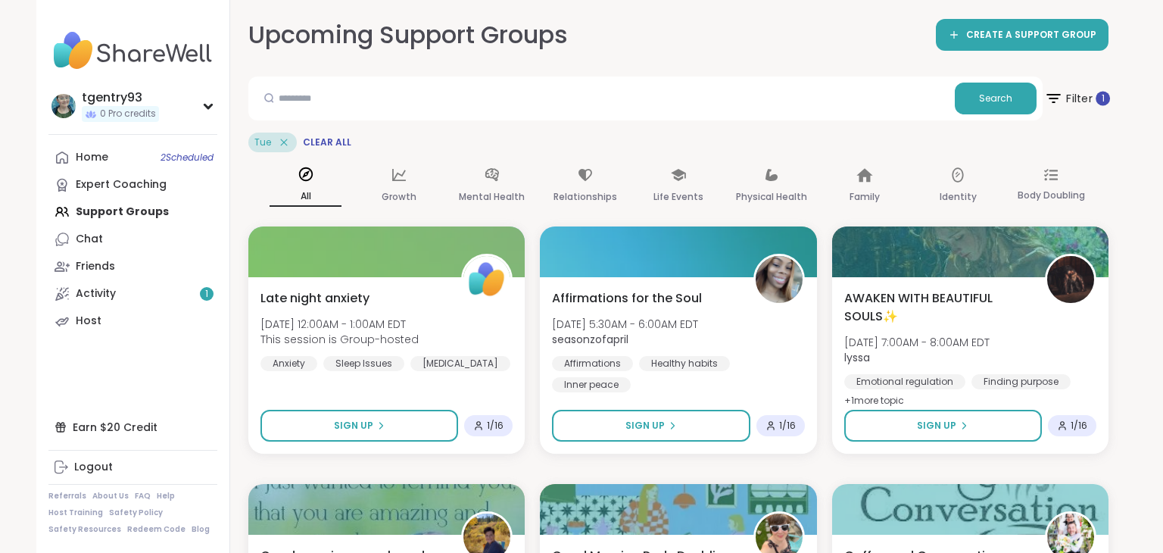
click at [1064, 94] on span "Filter 1" at bounding box center [1077, 98] width 66 height 38
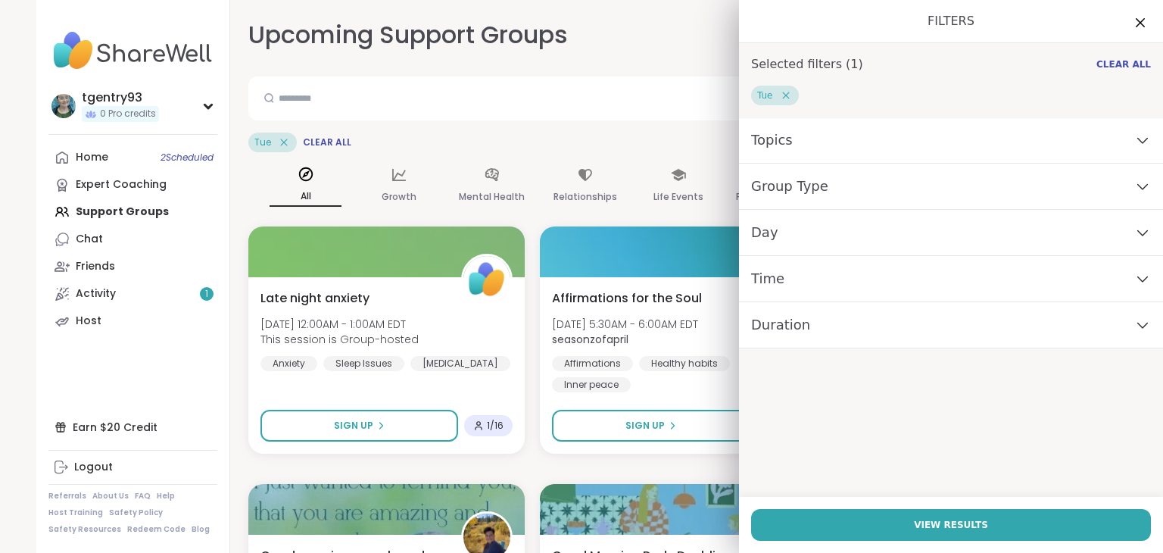
click at [875, 240] on div "Day" at bounding box center [951, 233] width 424 height 46
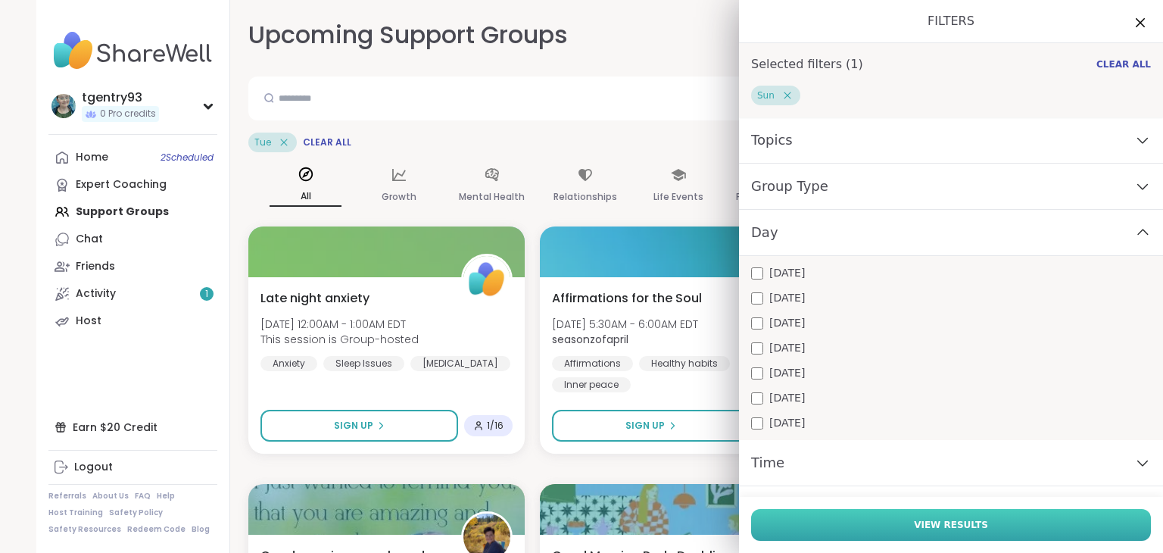
click at [844, 527] on button "View Results" at bounding box center [951, 525] width 400 height 32
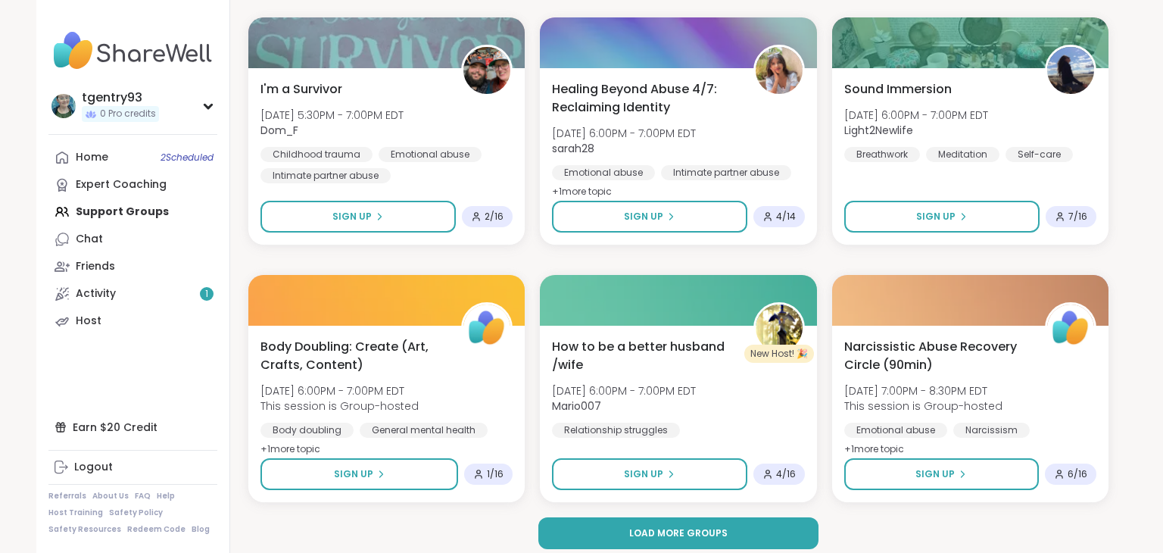
scroll to position [2794, 0]
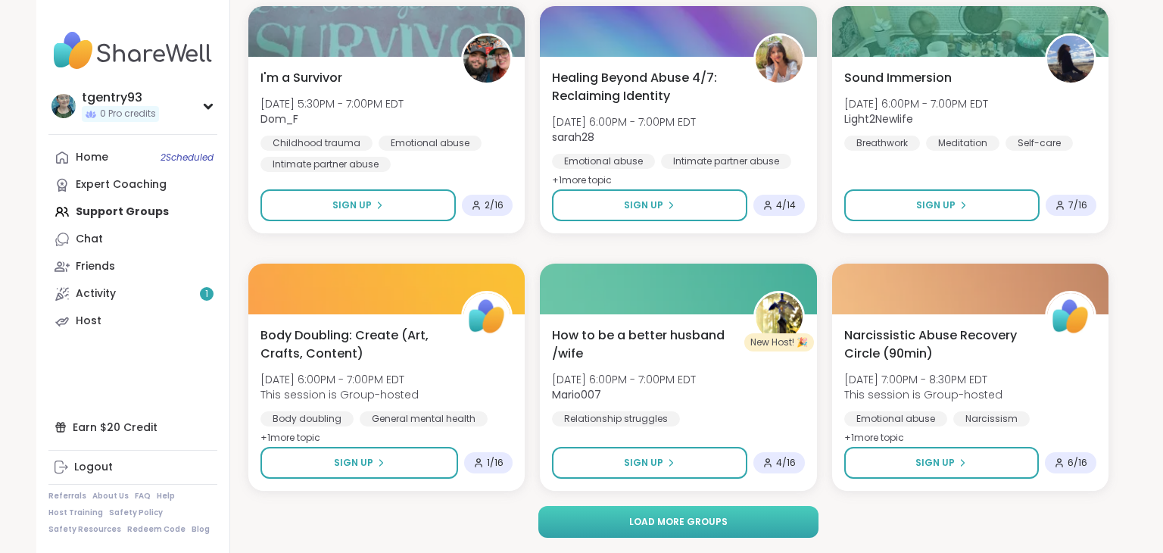
click at [697, 529] on button "Load more groups" at bounding box center [678, 522] width 281 height 32
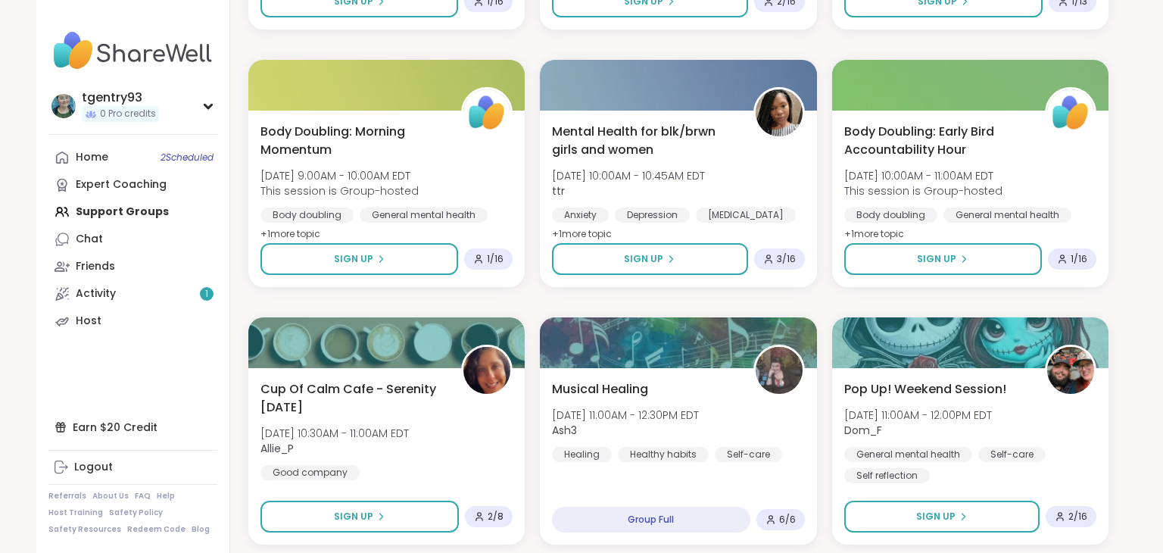
scroll to position [483, 0]
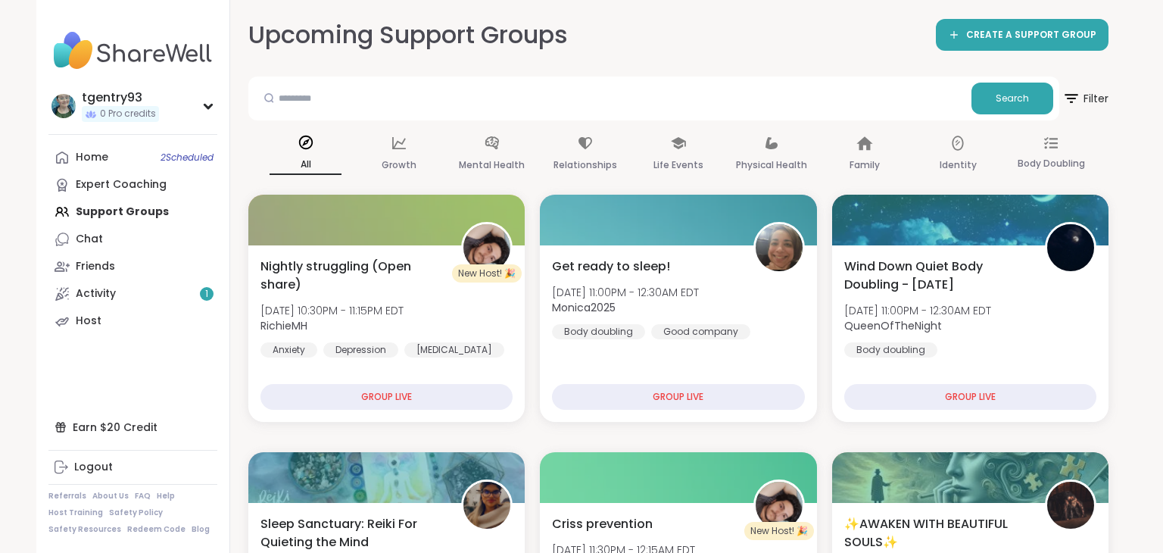
click at [311, 163] on p "All" at bounding box center [305, 165] width 72 height 20
click at [659, 99] on input "text" at bounding box center [609, 98] width 711 height 30
type input "******"
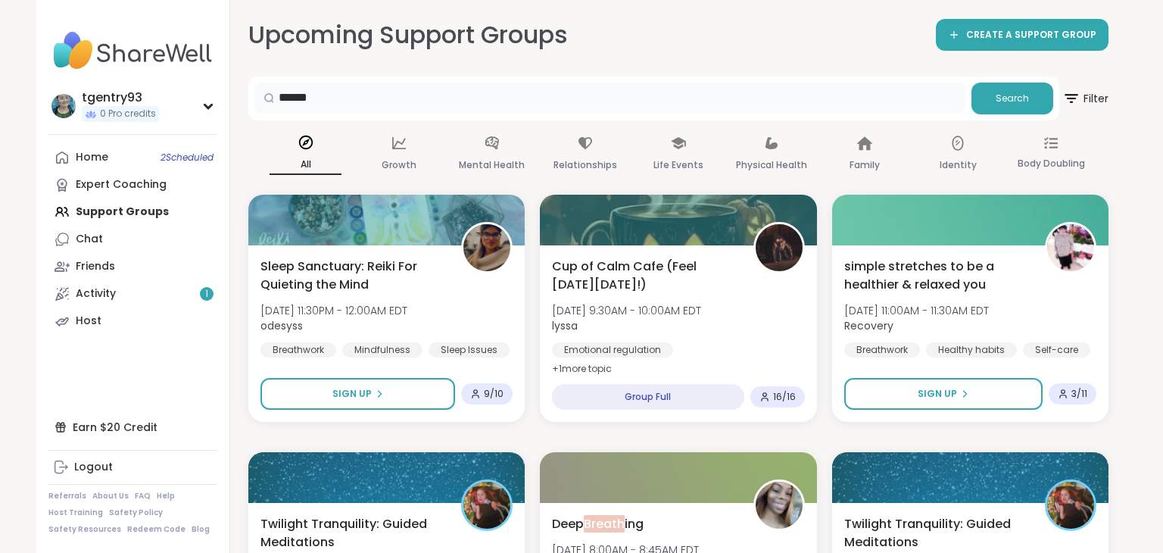
drag, startPoint x: 944, startPoint y: 93, endPoint x: 141, endPoint y: 45, distance: 804.5
click at [1096, 99] on span "Filter" at bounding box center [1084, 98] width 48 height 38
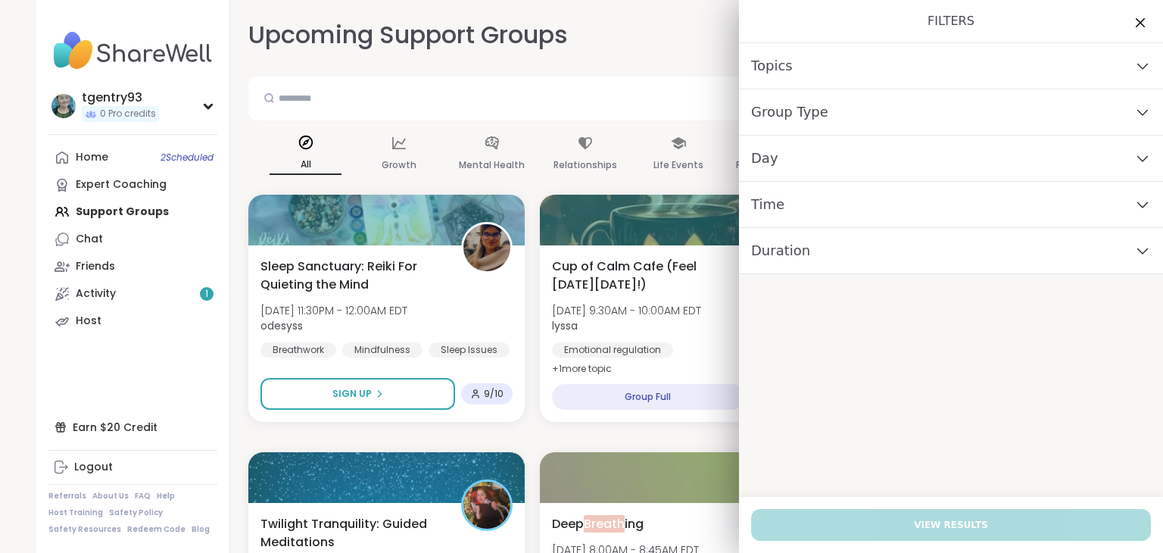
click at [969, 156] on div "Day" at bounding box center [951, 158] width 424 height 46
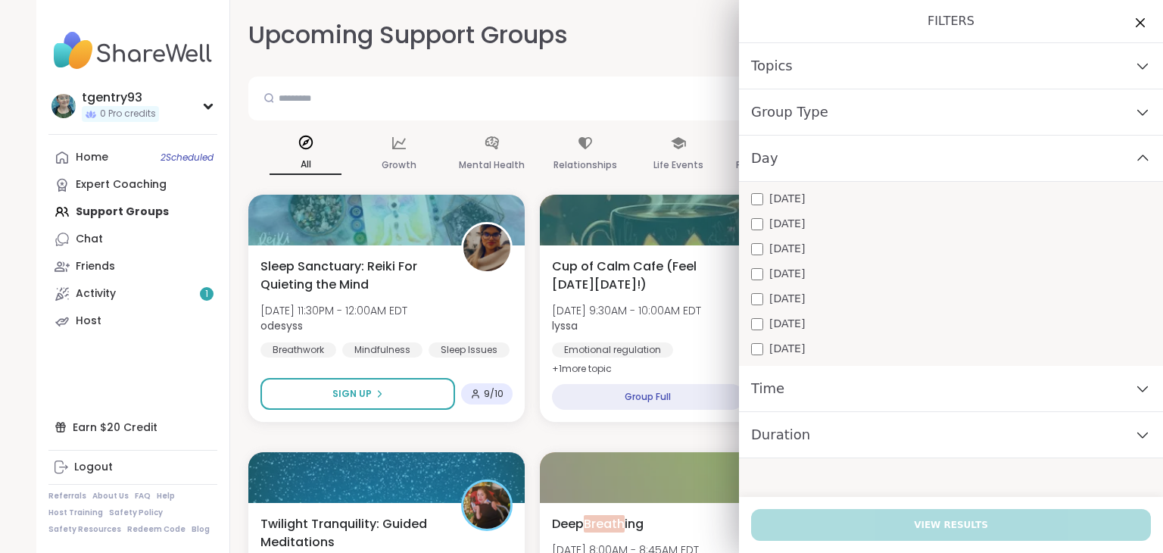
click at [789, 348] on span "[DATE]" at bounding box center [787, 349] width 36 height 16
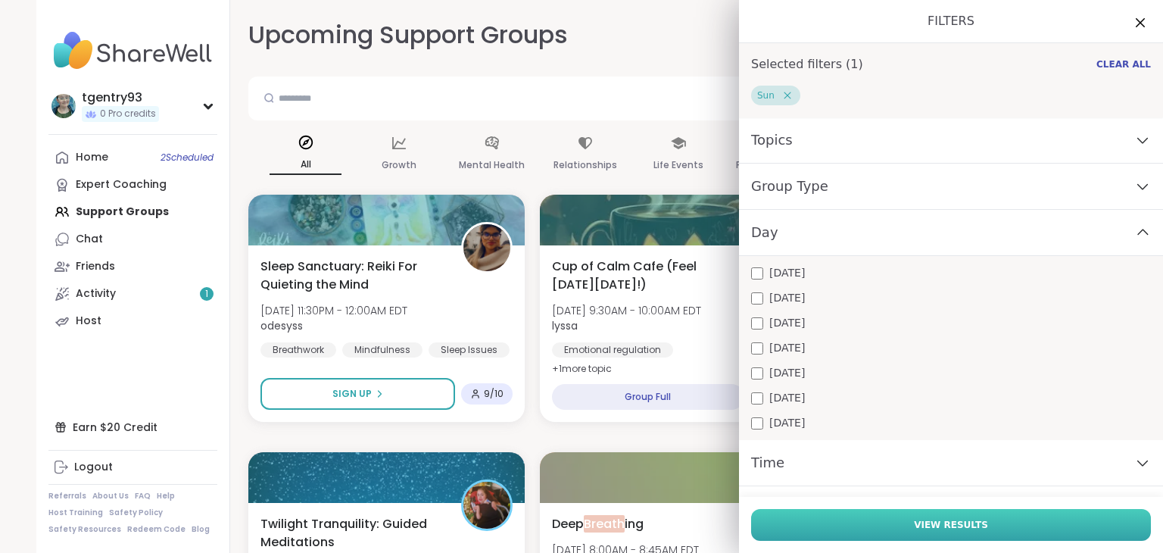
click at [889, 532] on button "View Results" at bounding box center [951, 525] width 400 height 32
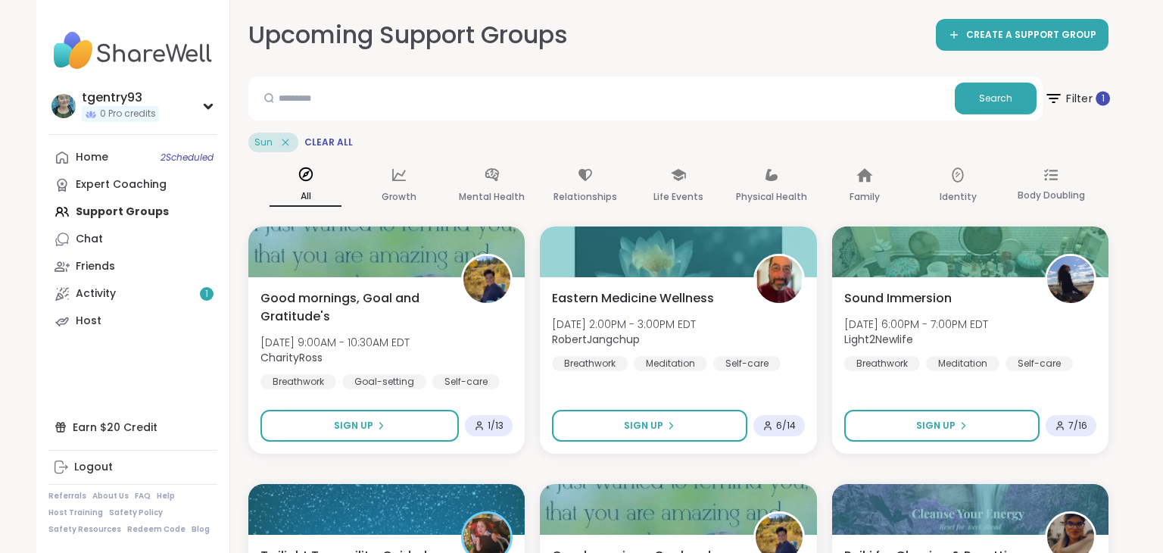
click at [1079, 104] on span "Filter 1" at bounding box center [1077, 98] width 66 height 38
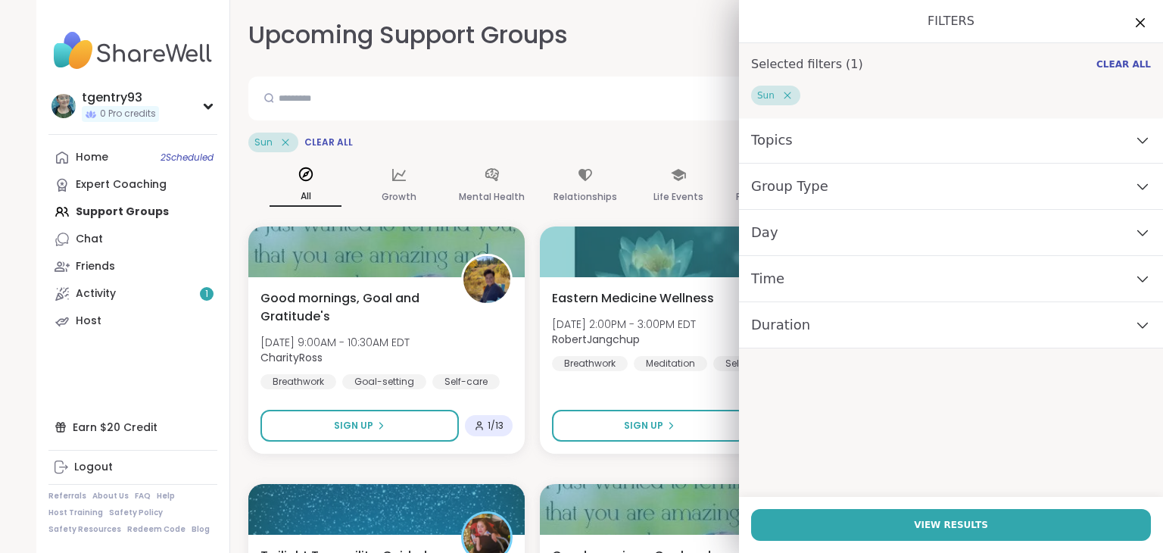
click at [789, 100] on icon at bounding box center [787, 96] width 14 height 14
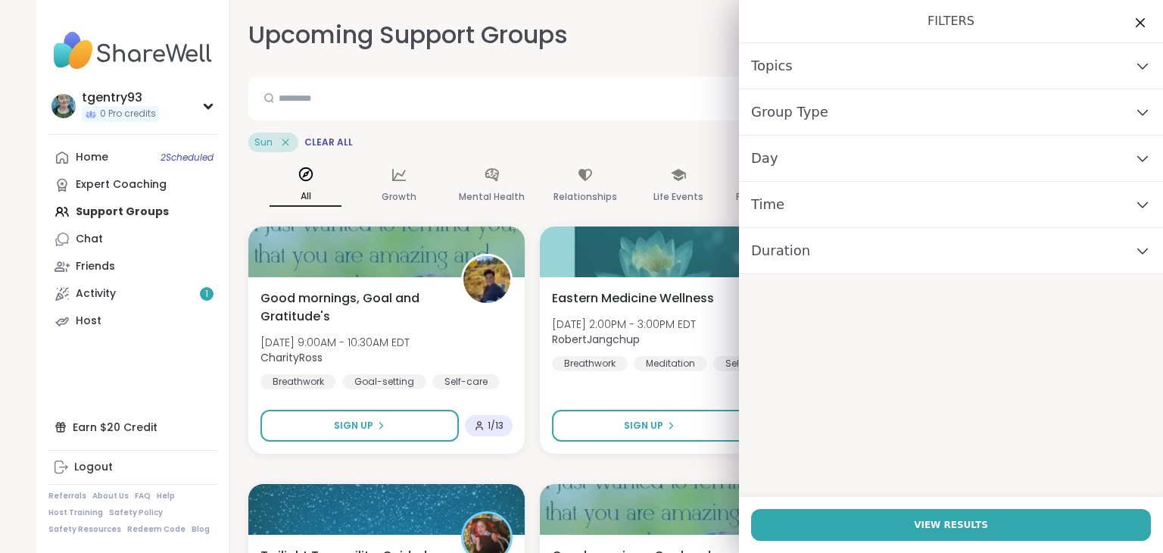
click at [802, 166] on div "Day" at bounding box center [951, 158] width 424 height 46
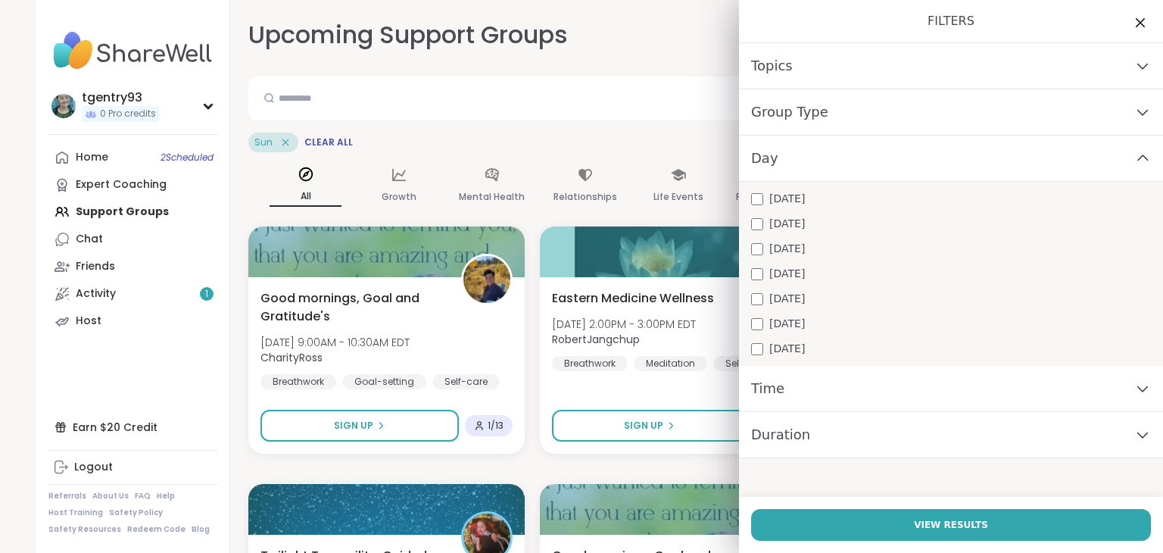
click at [783, 202] on span "[DATE]" at bounding box center [787, 199] width 36 height 16
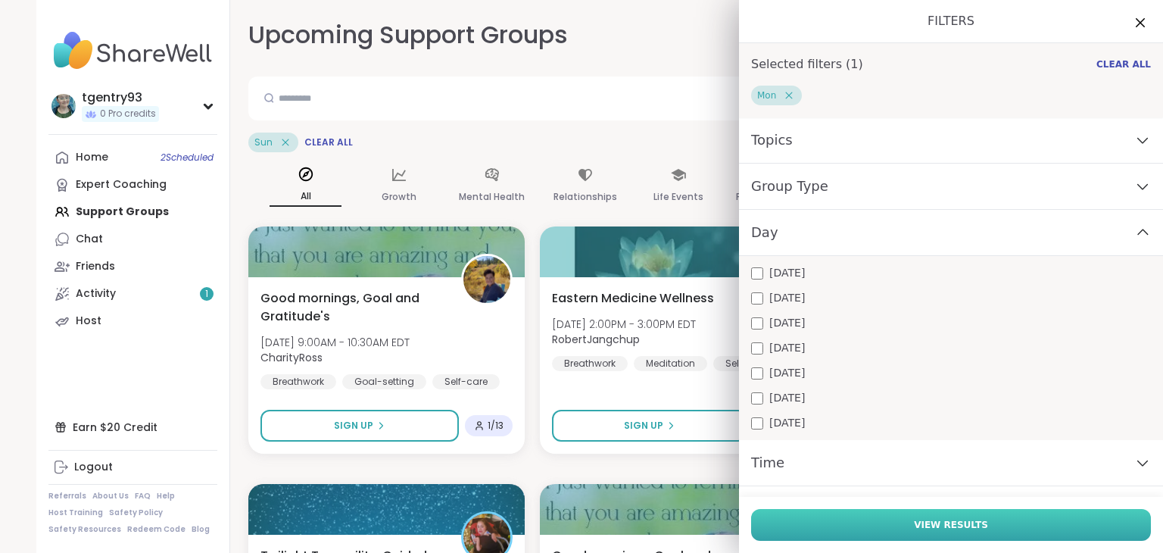
click at [855, 509] on button "View Results" at bounding box center [951, 525] width 400 height 32
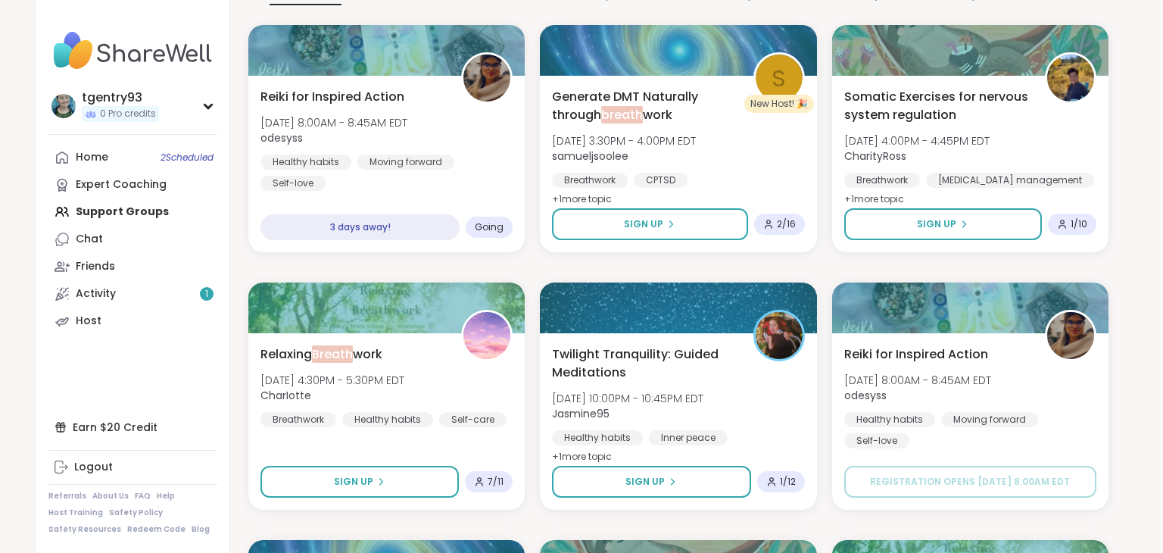
scroll to position [205, 0]
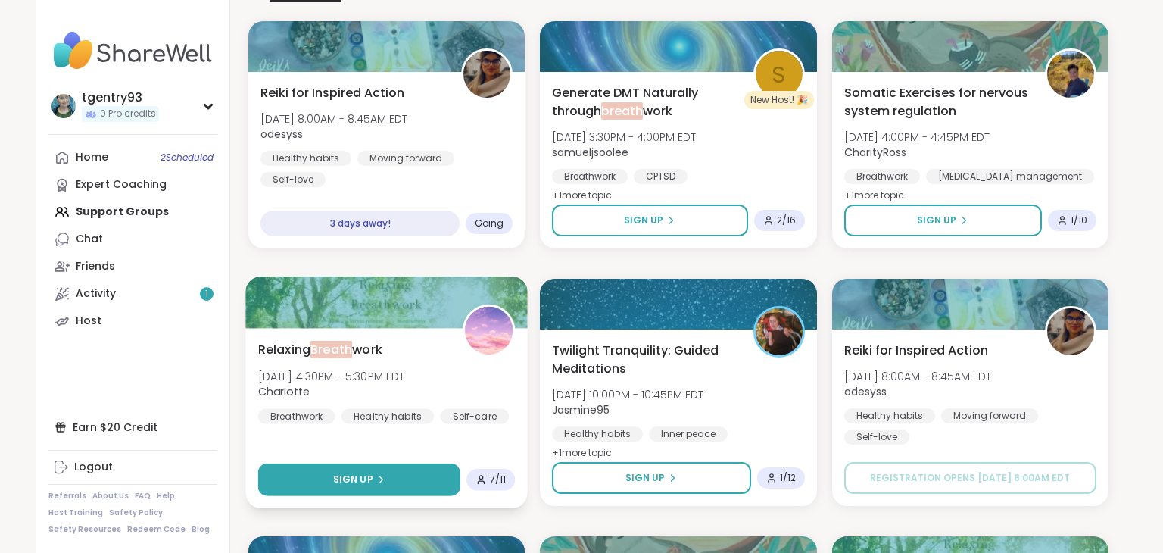
click at [412, 487] on button "Sign Up" at bounding box center [359, 479] width 203 height 33
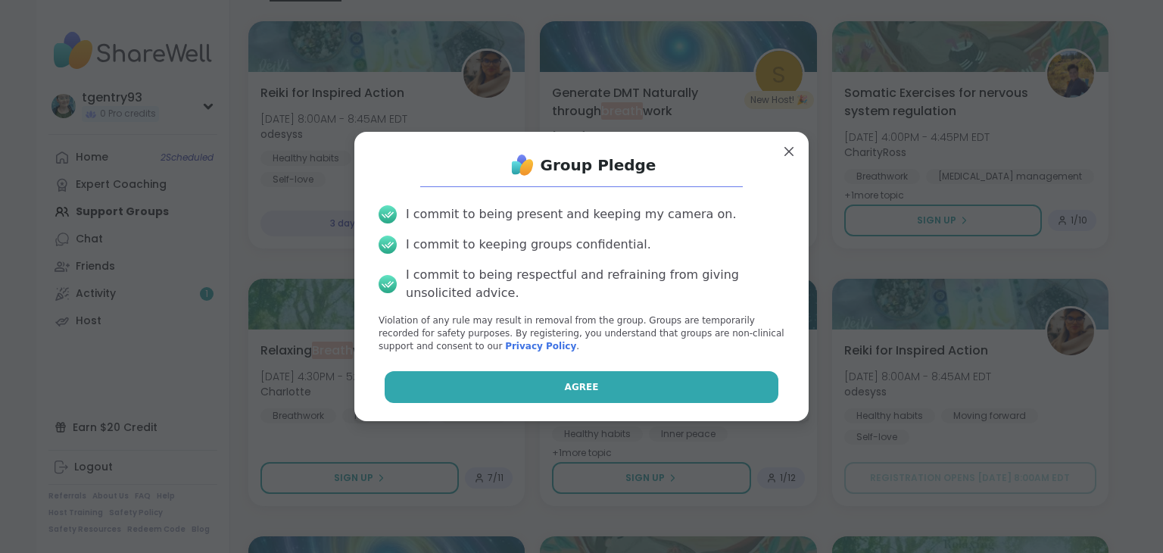
click at [509, 395] on button "Agree" at bounding box center [582, 387] width 394 height 32
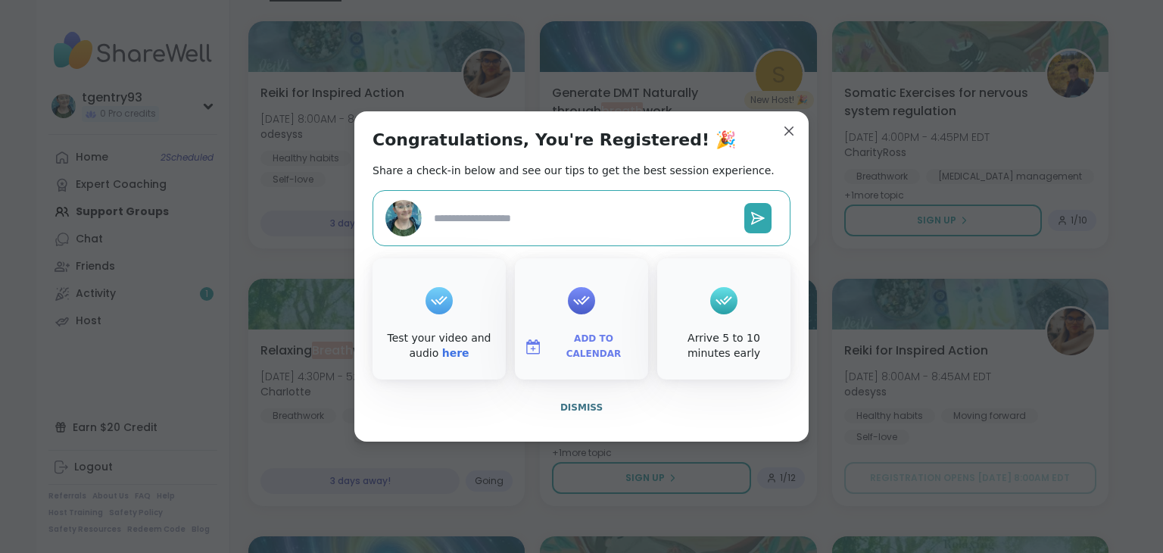
type textarea "*"
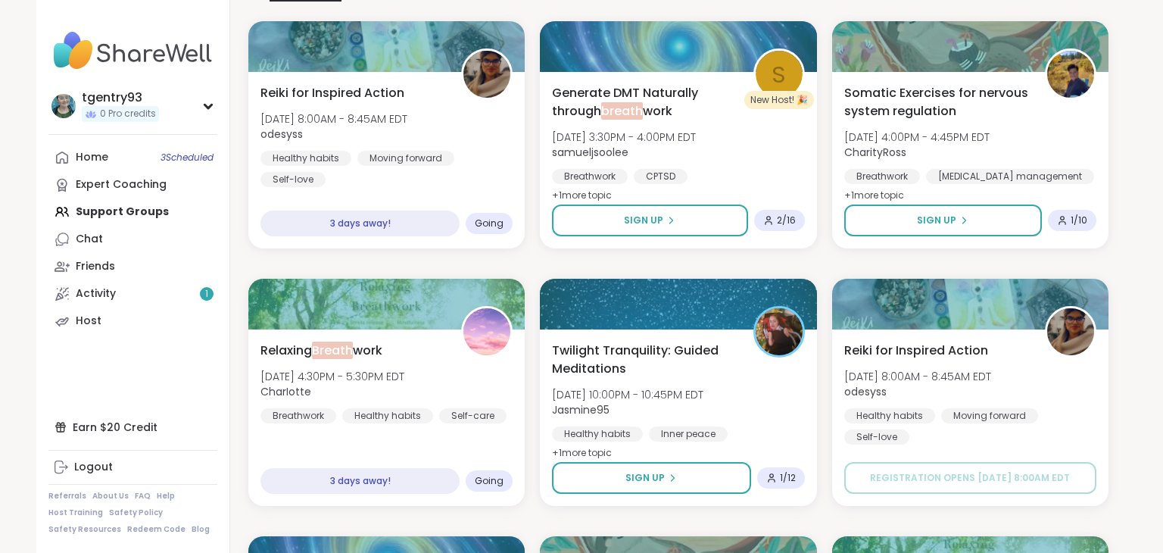
click at [784, 131] on div "Generate DMT Naturally through breath work Mon, Oct 13 | 3:30PM - 4:00PM EDT sa…" at bounding box center [678, 144] width 252 height 121
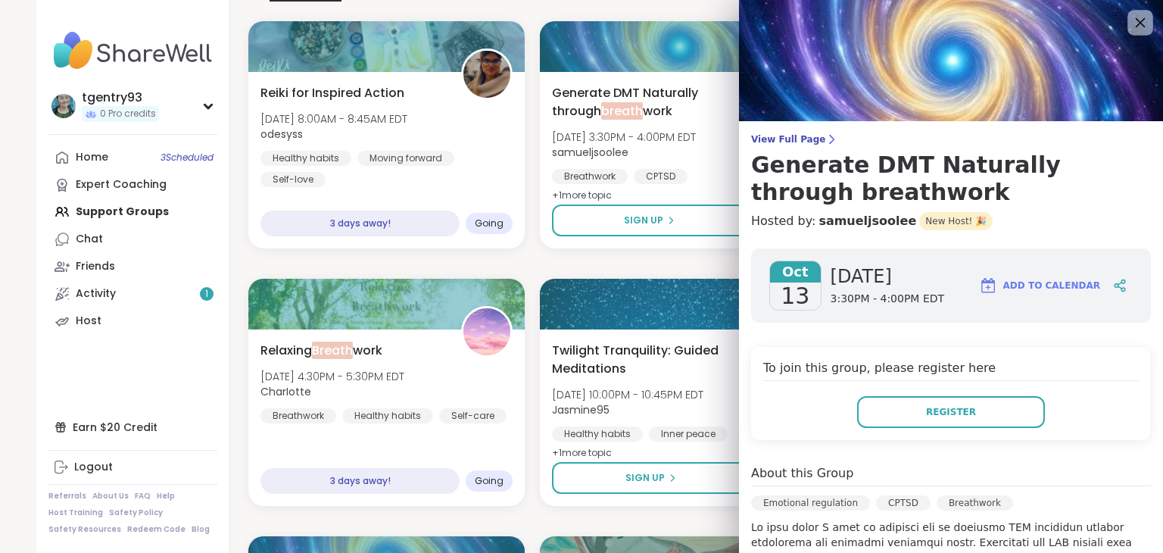
click at [1131, 33] on div at bounding box center [1140, 23] width 26 height 26
click at [1139, 30] on icon at bounding box center [1139, 22] width 19 height 19
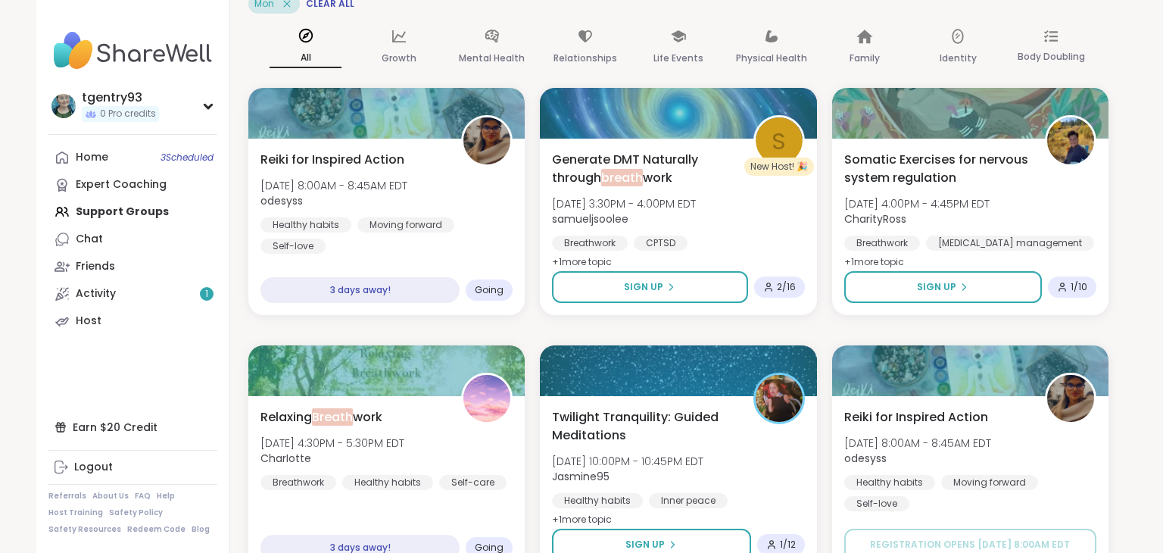
scroll to position [0, 0]
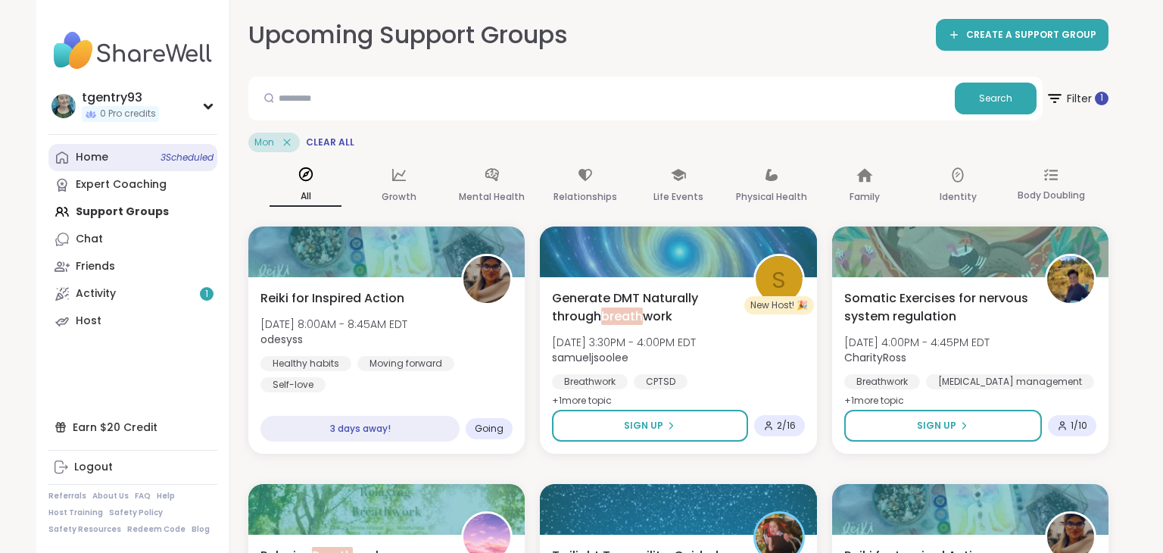
click at [128, 151] on link "Home 3 Scheduled" at bounding box center [132, 157] width 169 height 27
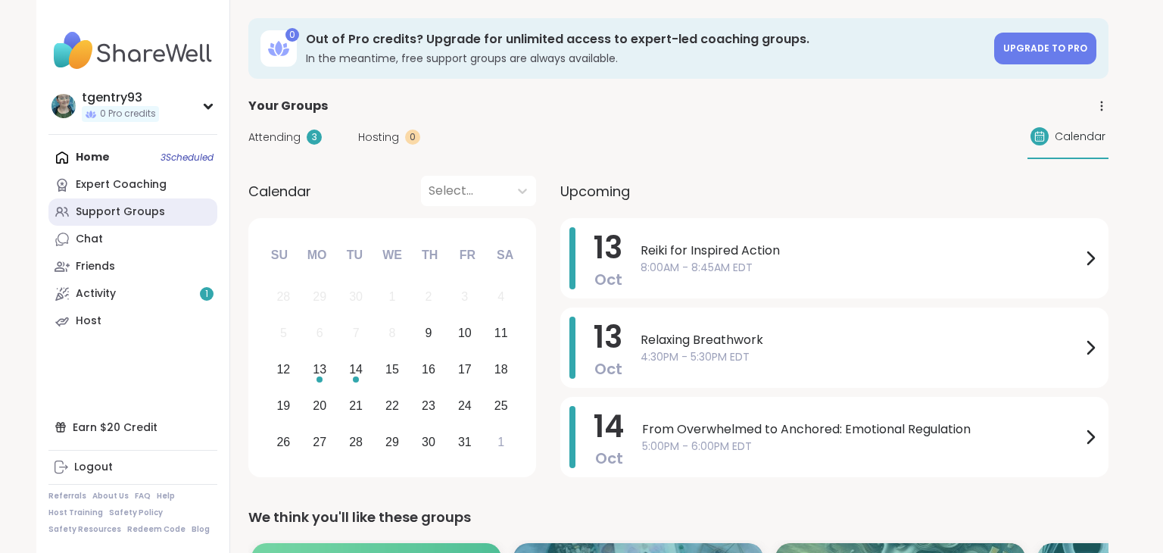
click at [153, 213] on div "Support Groups" at bounding box center [120, 211] width 89 height 15
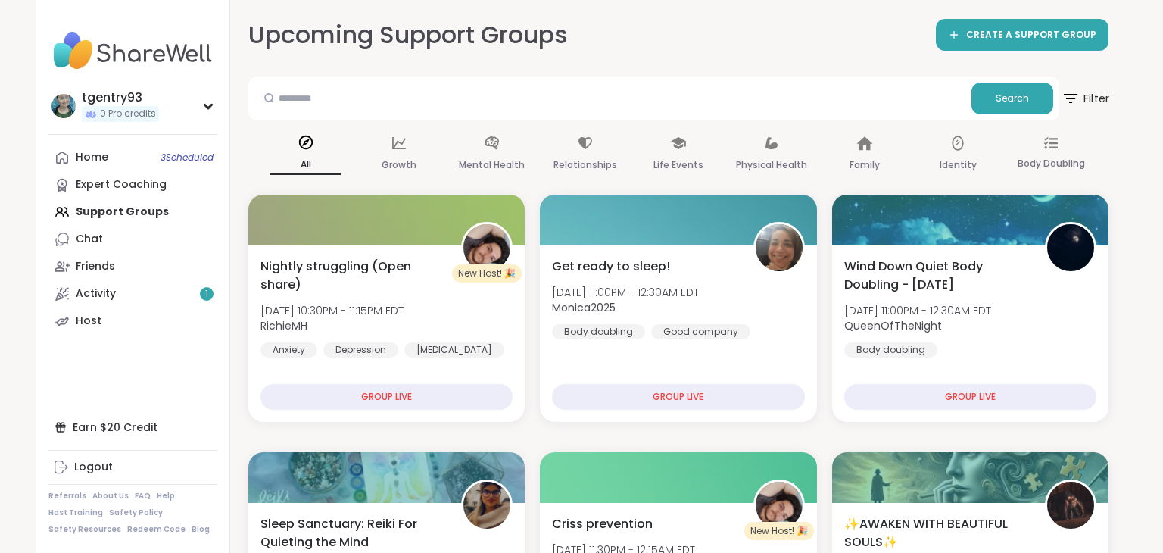
click at [1076, 98] on icon at bounding box center [1069, 98] width 19 height 19
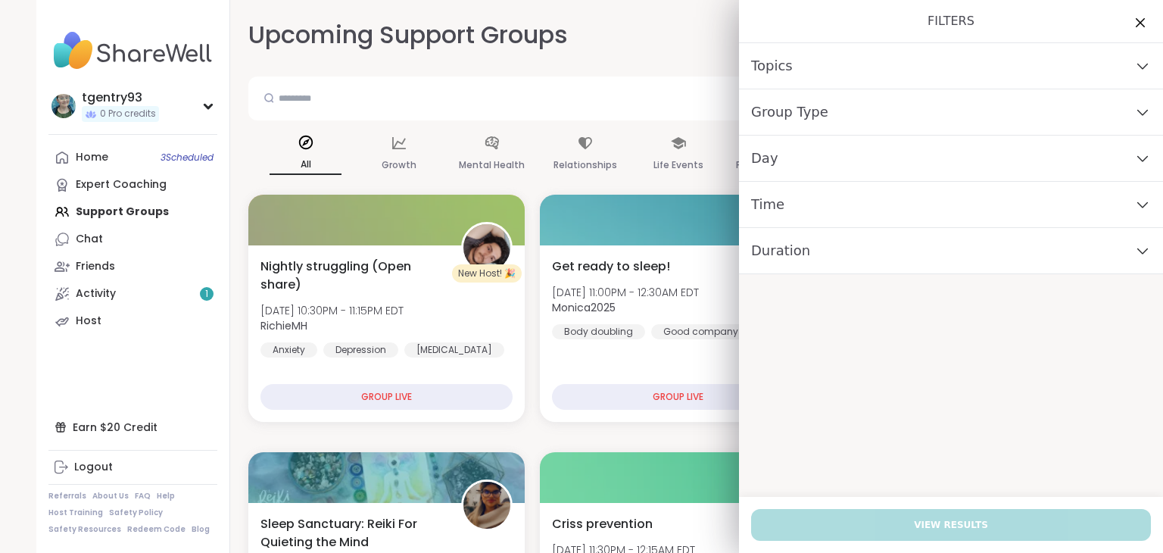
click at [1021, 161] on div "Day" at bounding box center [951, 158] width 424 height 46
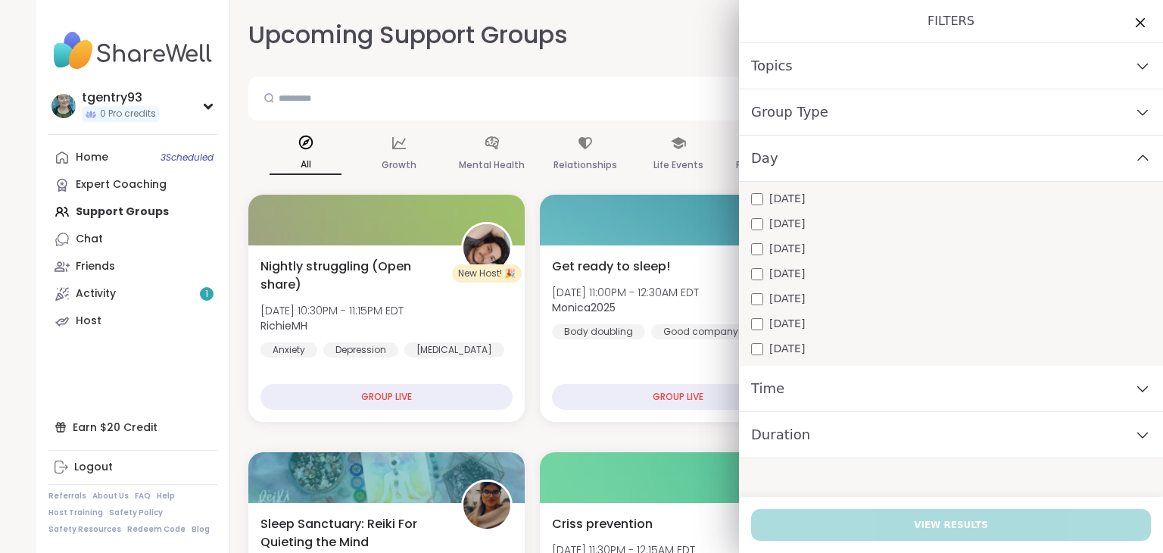
click at [803, 322] on span "[DATE]" at bounding box center [787, 324] width 36 height 16
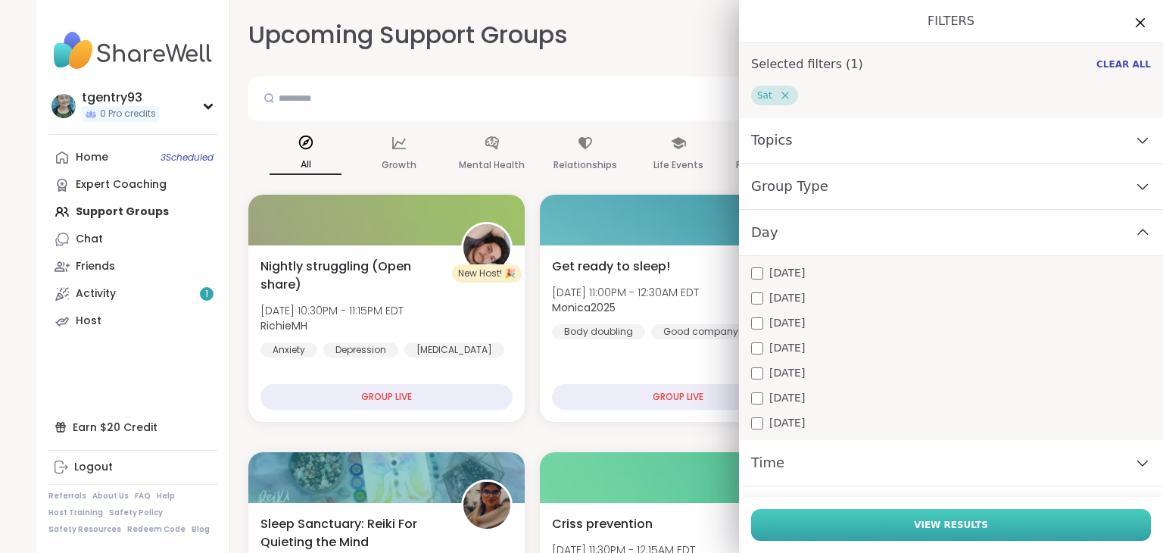
click at [837, 528] on button "View Results" at bounding box center [951, 525] width 400 height 32
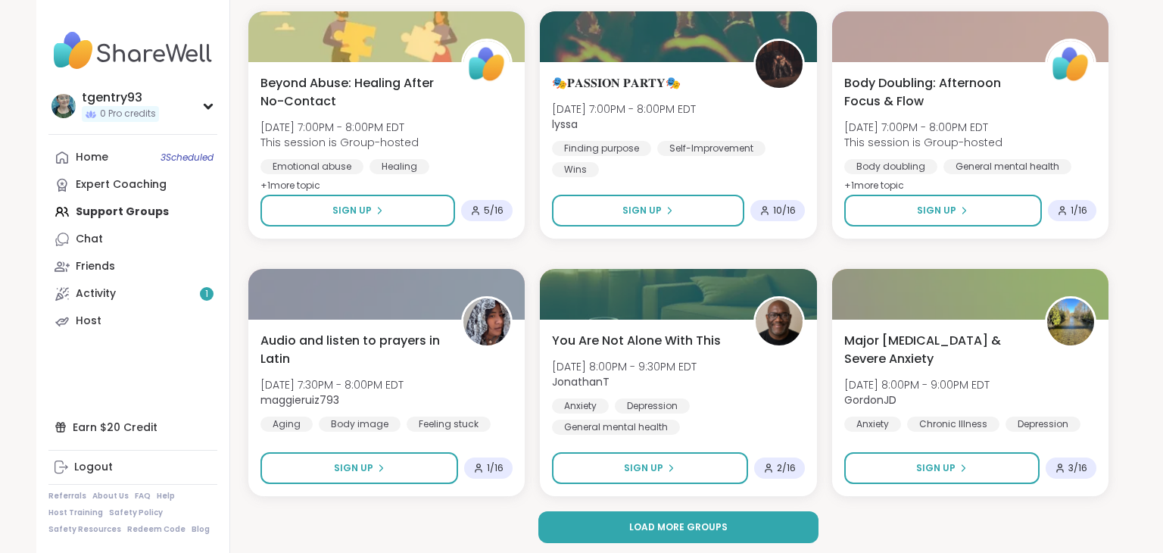
scroll to position [2794, 0]
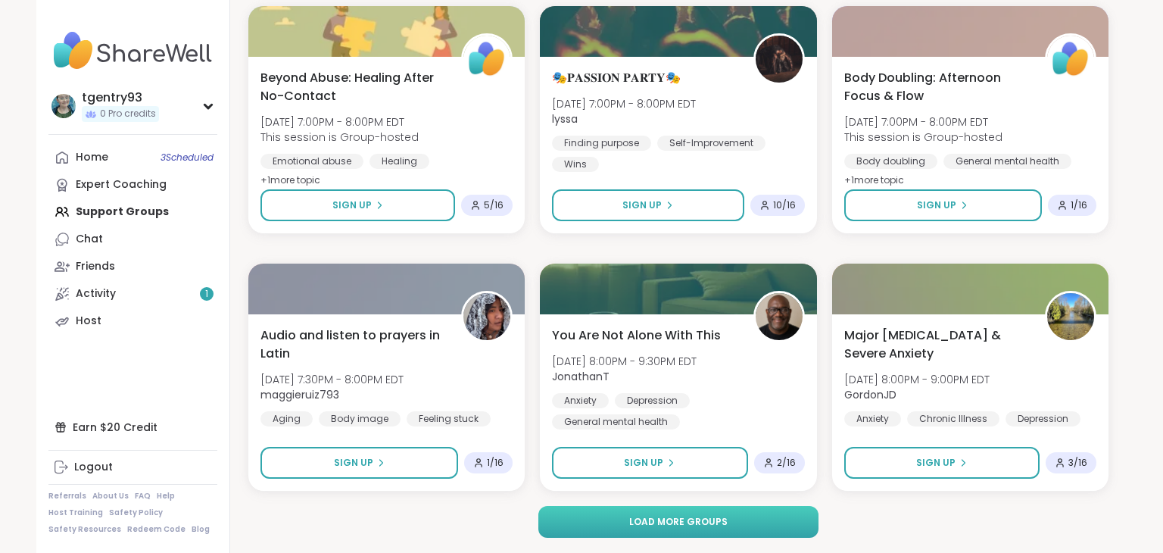
click at [692, 507] on button "Load more groups" at bounding box center [678, 522] width 281 height 32
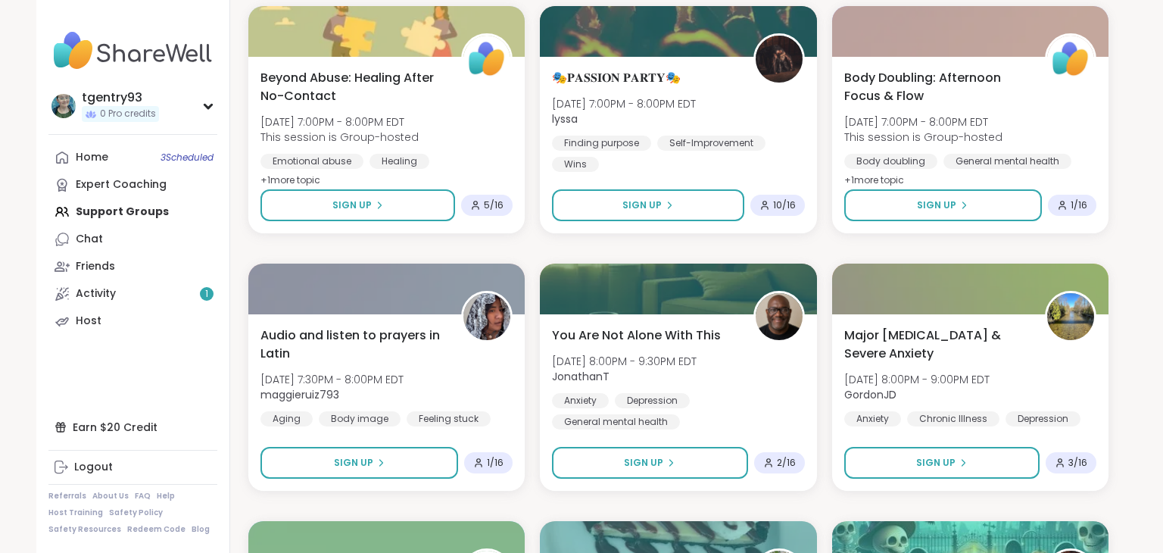
drag, startPoint x: 1129, startPoint y: 533, endPoint x: 1126, endPoint y: 550, distance: 17.1
click at [1126, 550] on div "tgentry93 0 Pro credits tgentry93 0 Pro credits Profile Membership Settings Hel…" at bounding box center [581, 423] width 1163 height 6435
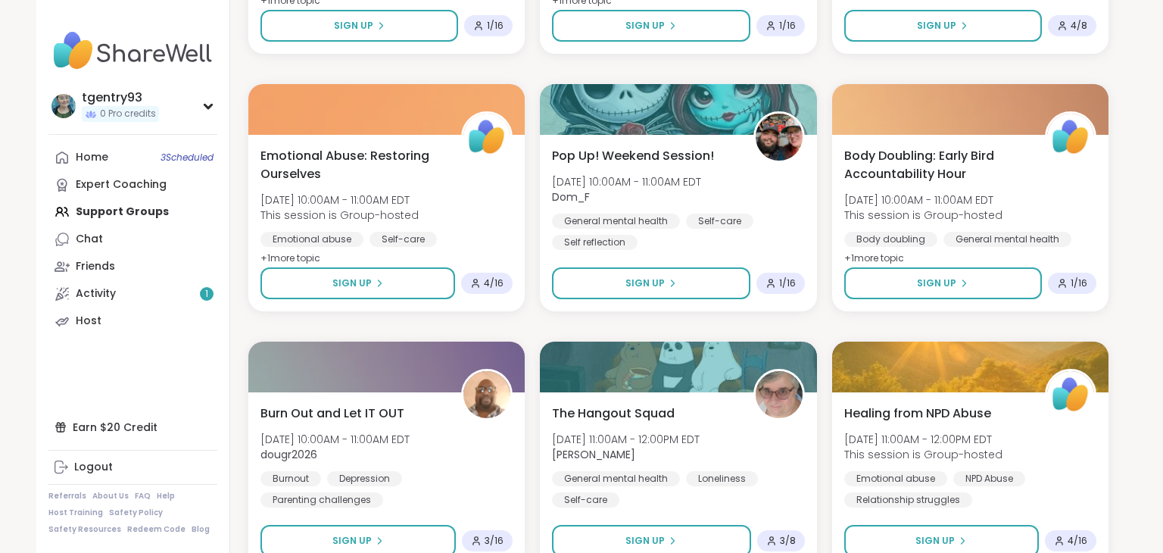
scroll to position [0, 0]
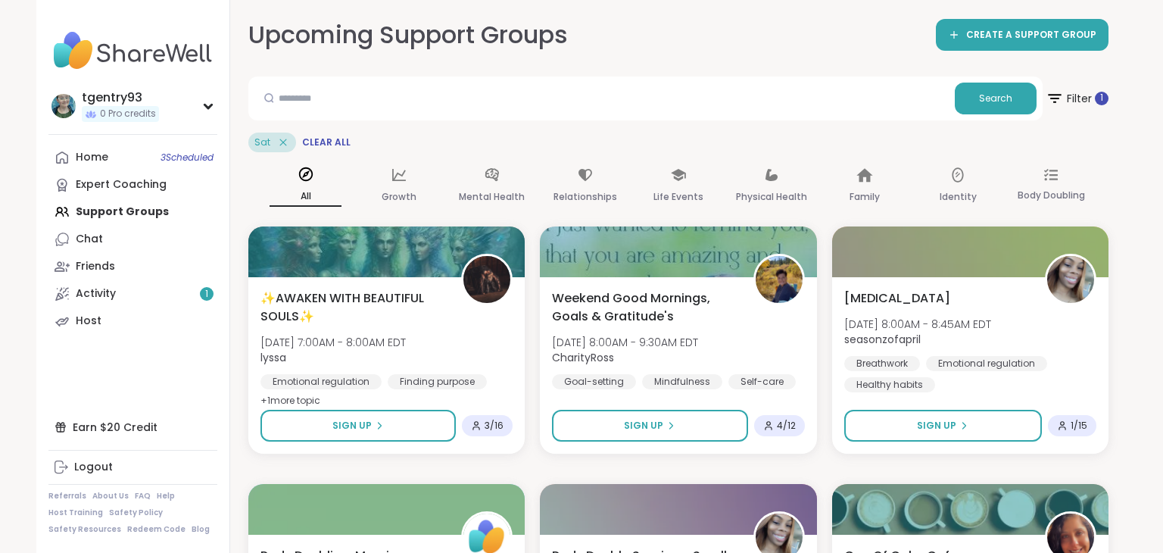
click at [120, 206] on div "Home 3 Scheduled Expert Coaching Support Groups Chat Friends Activity 1 Host" at bounding box center [132, 239] width 169 height 191
click at [285, 145] on icon at bounding box center [283, 142] width 7 height 7
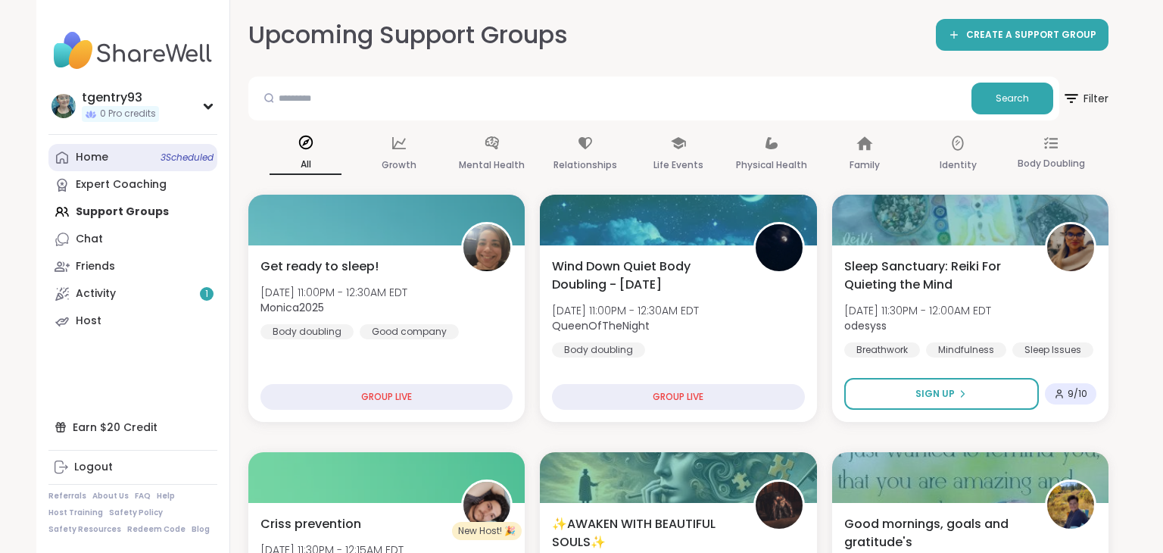
click at [199, 159] on span "3 Scheduled" at bounding box center [186, 157] width 53 height 12
